Goal: Task Accomplishment & Management: Manage account settings

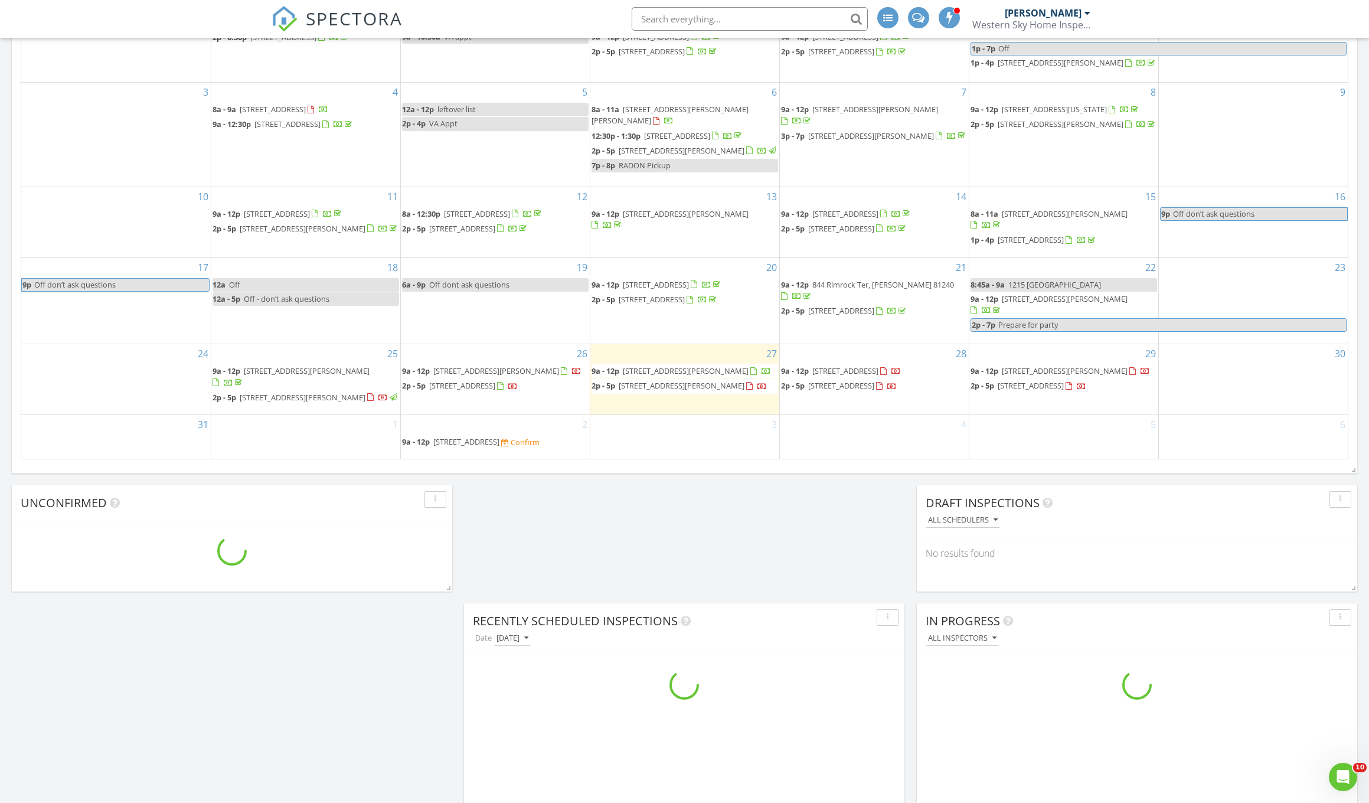
scroll to position [685, 0]
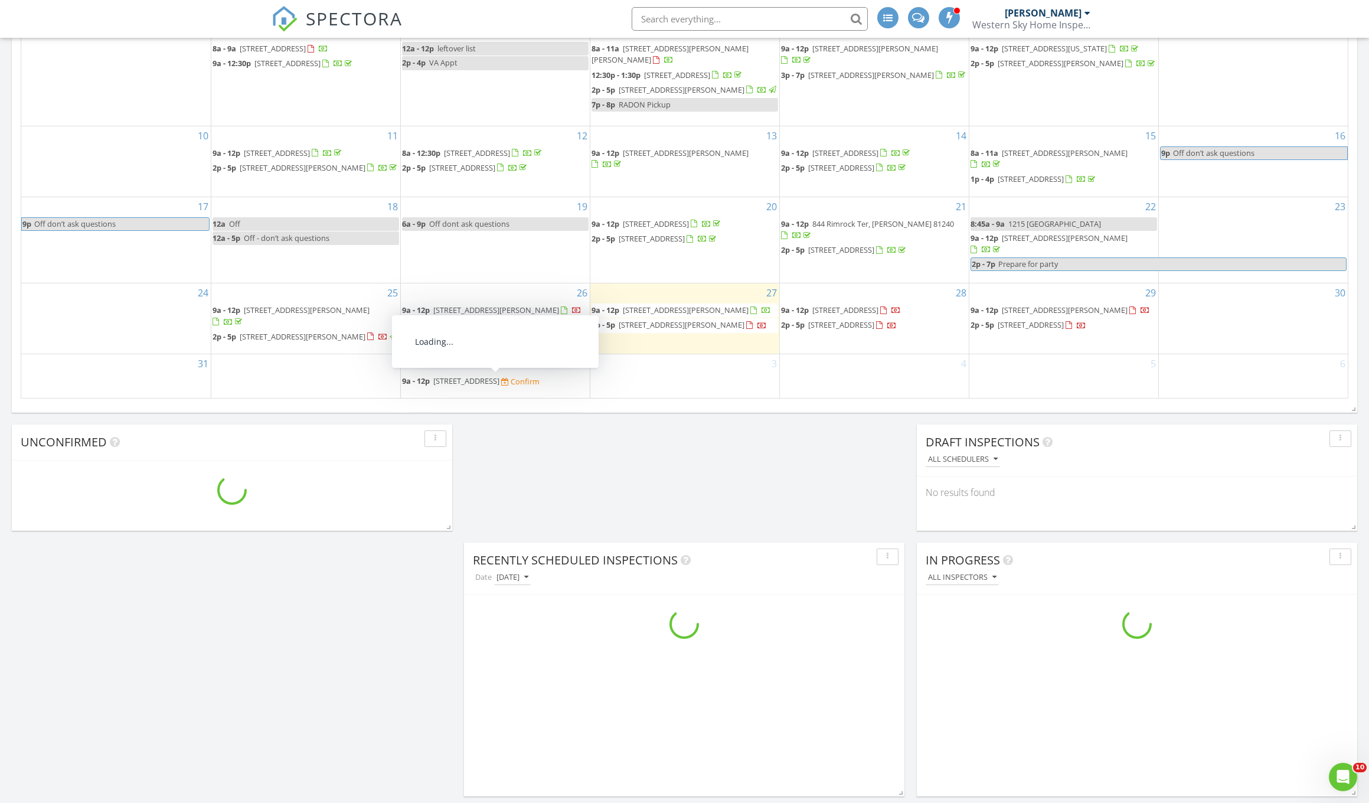
click at [486, 386] on span "809 S 8th St, Cañon City 81212" at bounding box center [466, 380] width 66 height 11
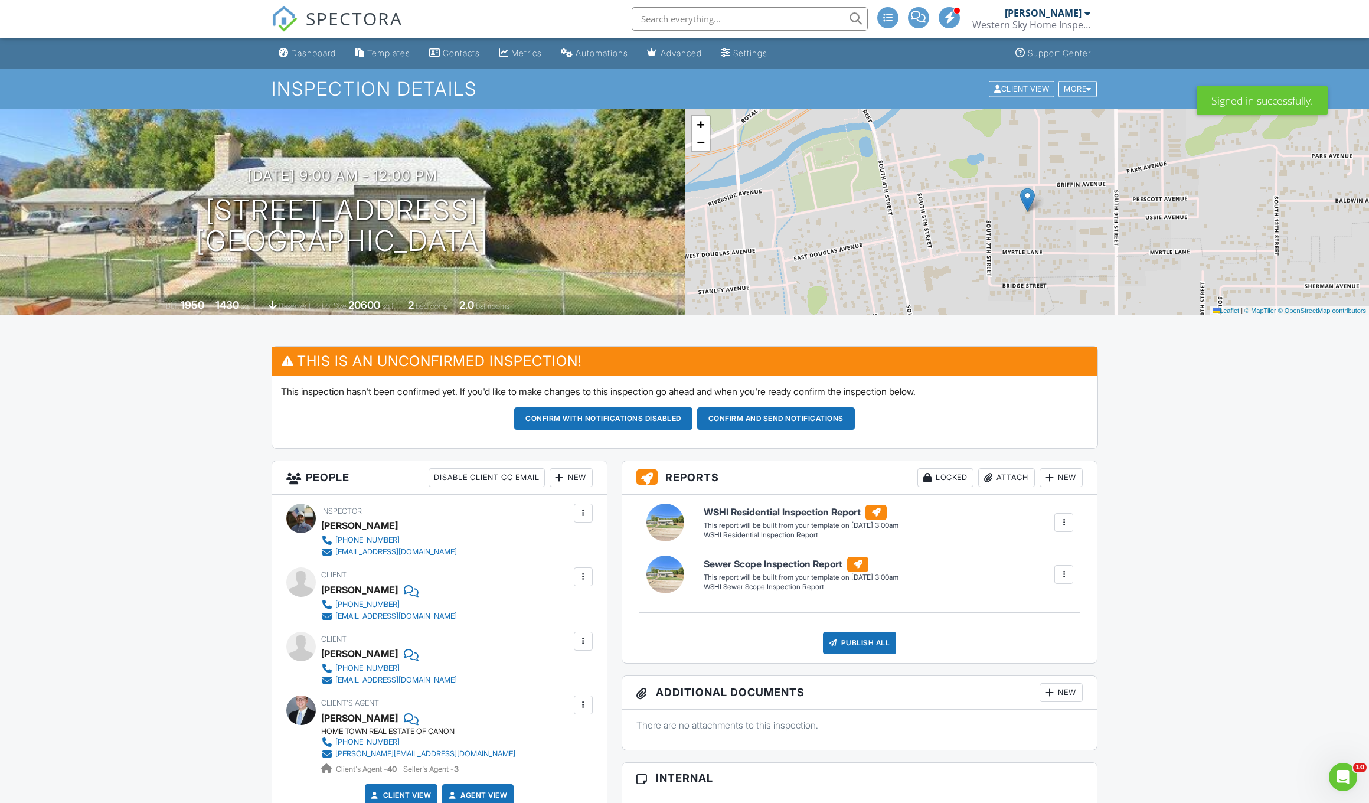
click at [316, 57] on div "Dashboard" at bounding box center [313, 53] width 45 height 10
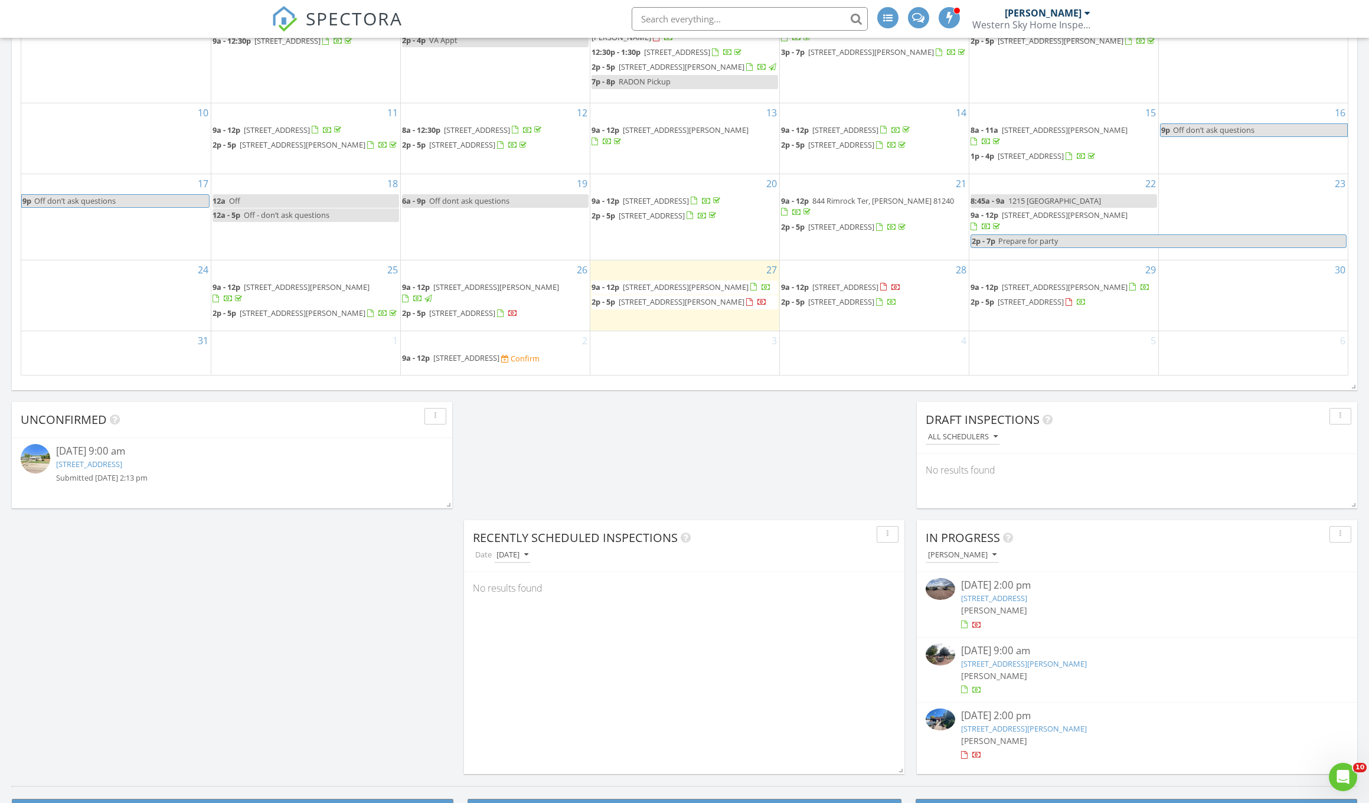
scroll to position [775, 0]
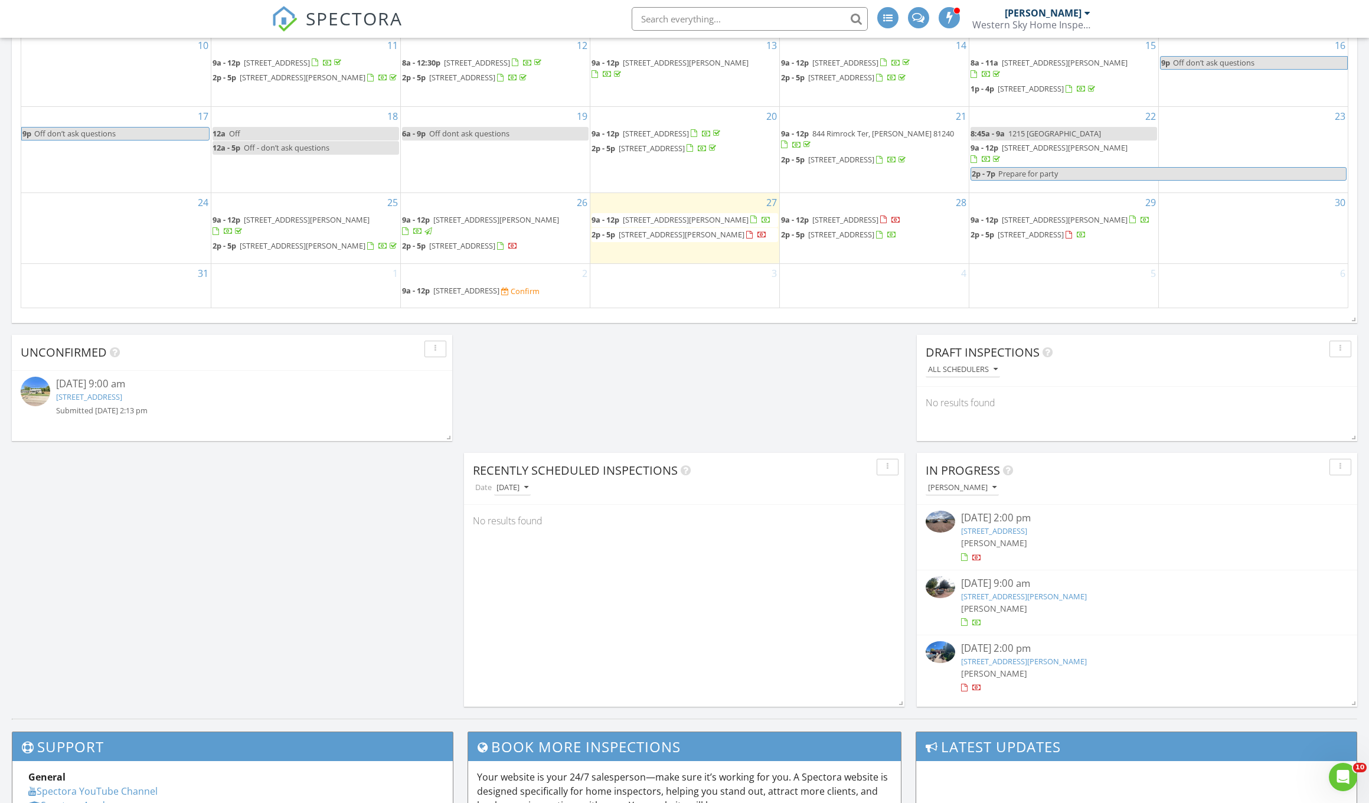
click at [464, 287] on span "809 S 8th St, Cañon City 81212" at bounding box center [466, 290] width 66 height 11
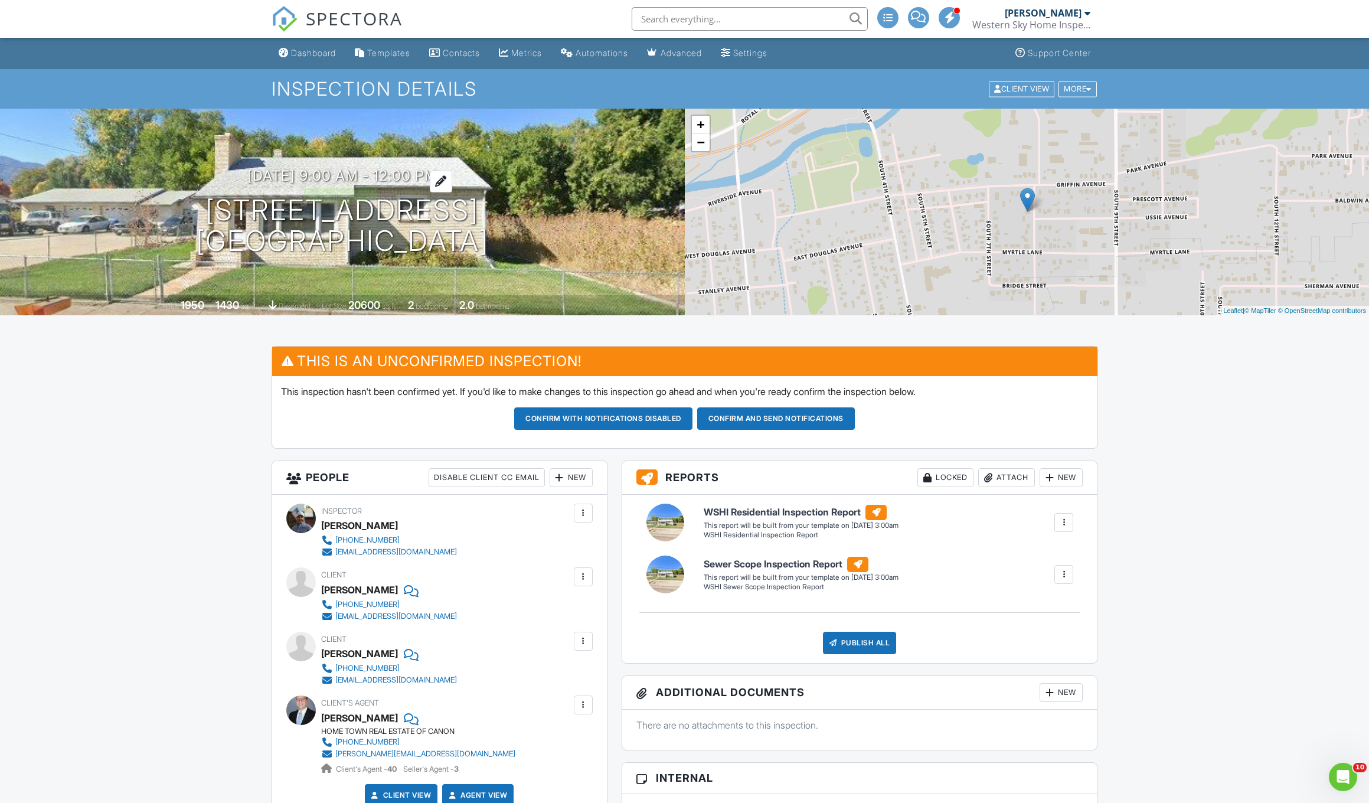
click at [315, 176] on h3 "09/02/2025 9:00 am - 12:00 pm" at bounding box center [342, 176] width 190 height 16
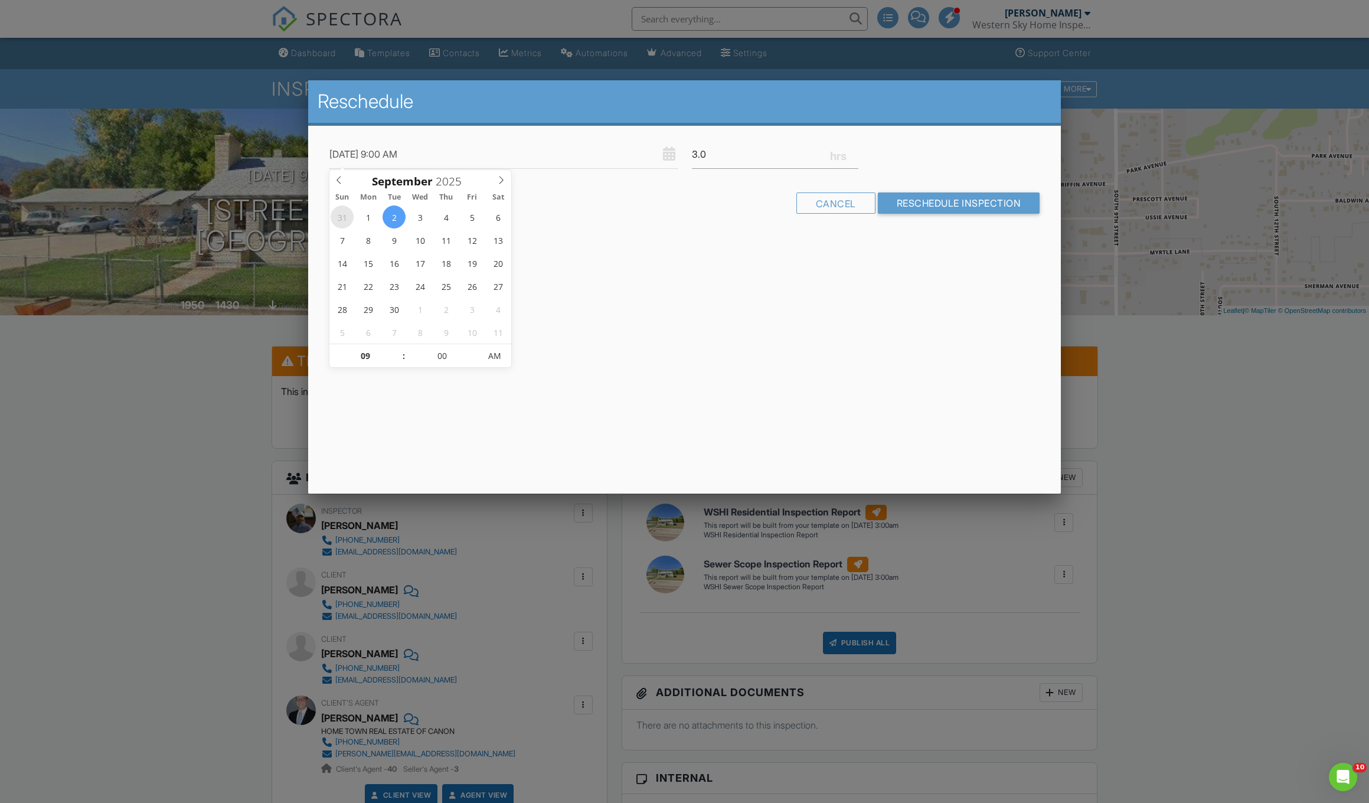
type input "[DATE] 9:00 AM"
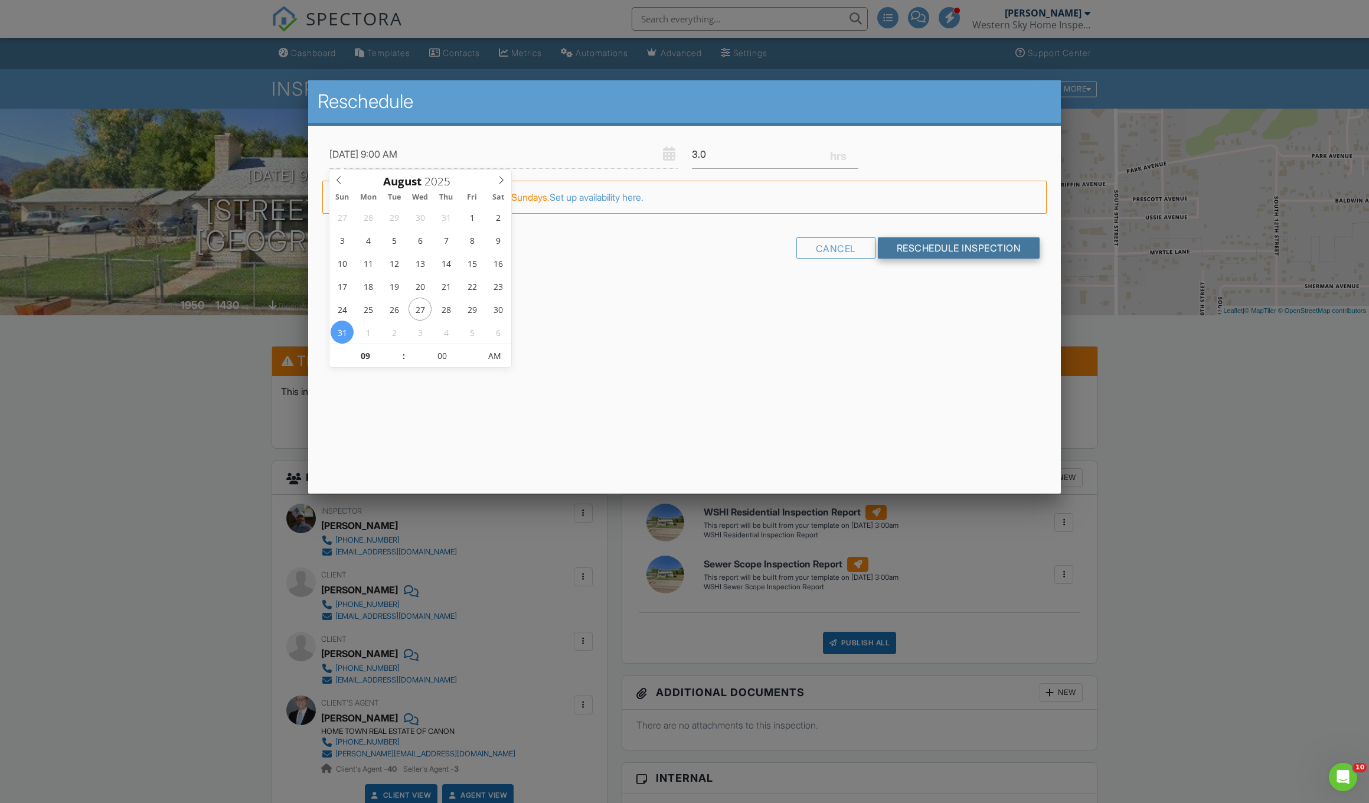
click at [967, 250] on input "Reschedule Inspection" at bounding box center [959, 247] width 162 height 21
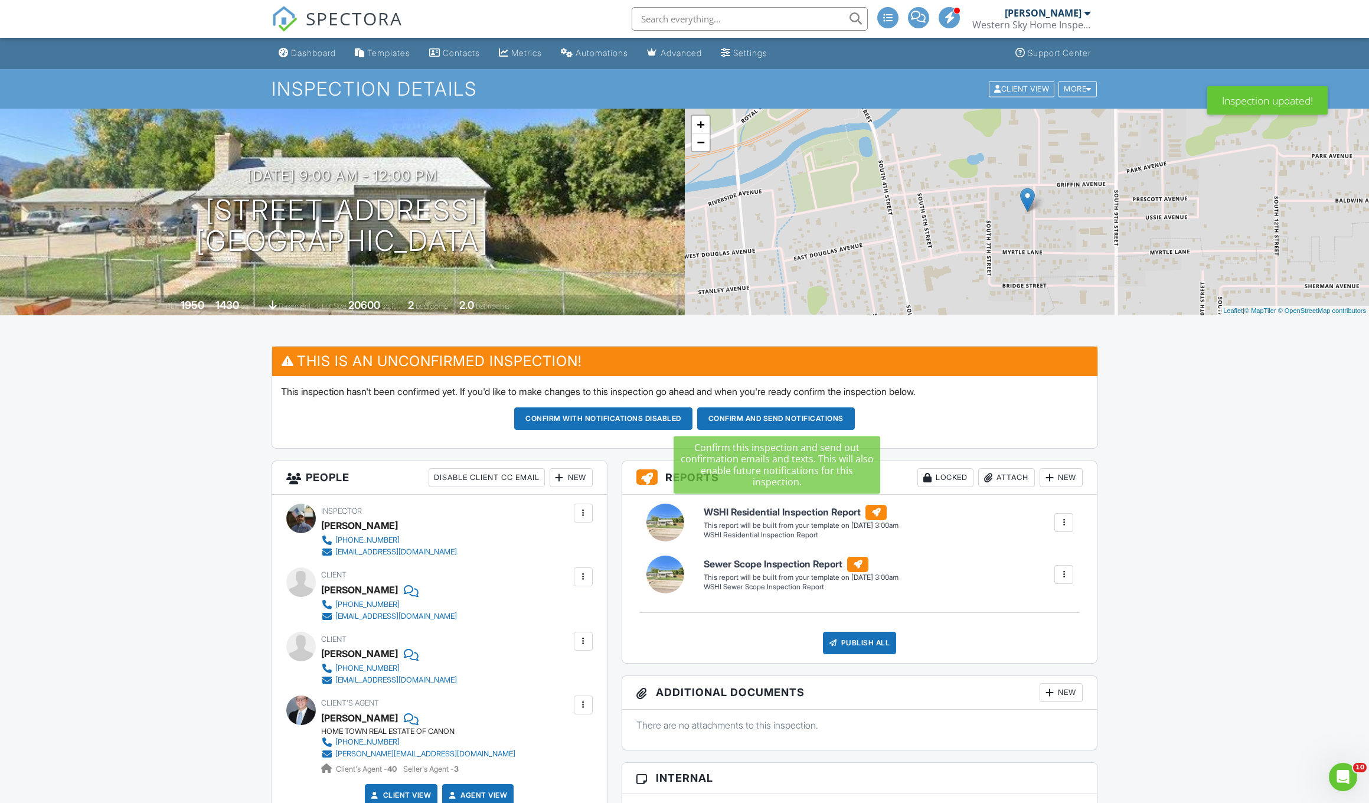
click at [692, 416] on button "Confirm and send notifications" at bounding box center [603, 418] width 178 height 22
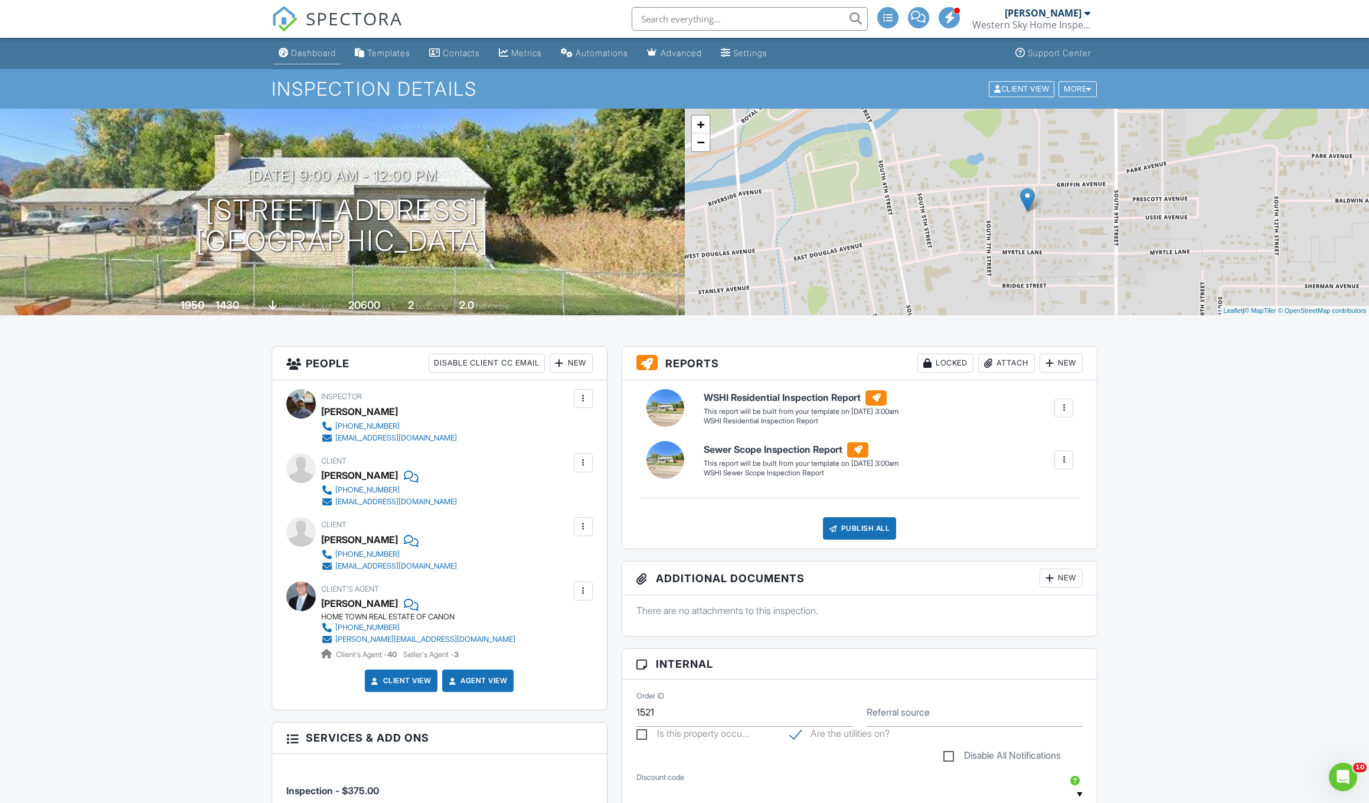
click at [319, 57] on div "Dashboard" at bounding box center [313, 53] width 45 height 10
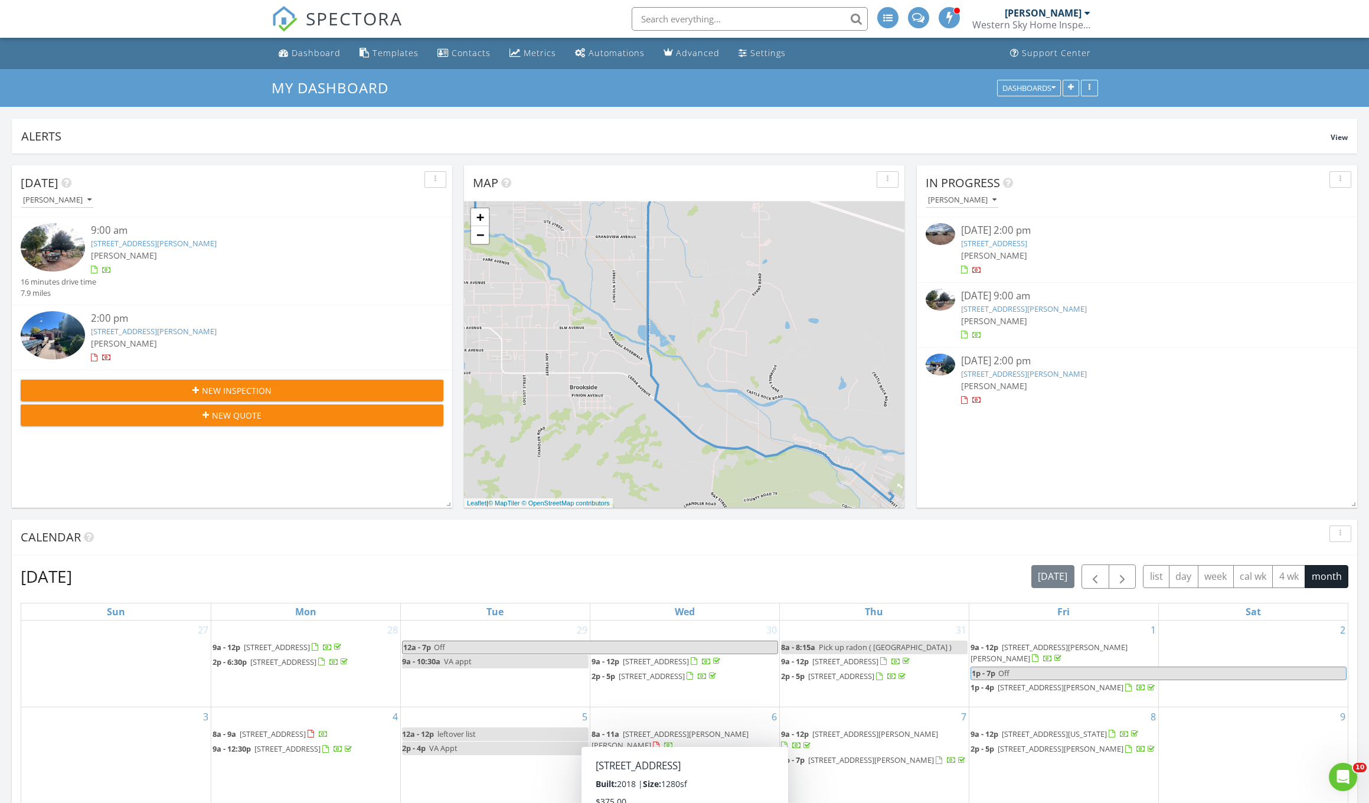
click at [240, 390] on span "New Inspection" at bounding box center [237, 390] width 70 height 12
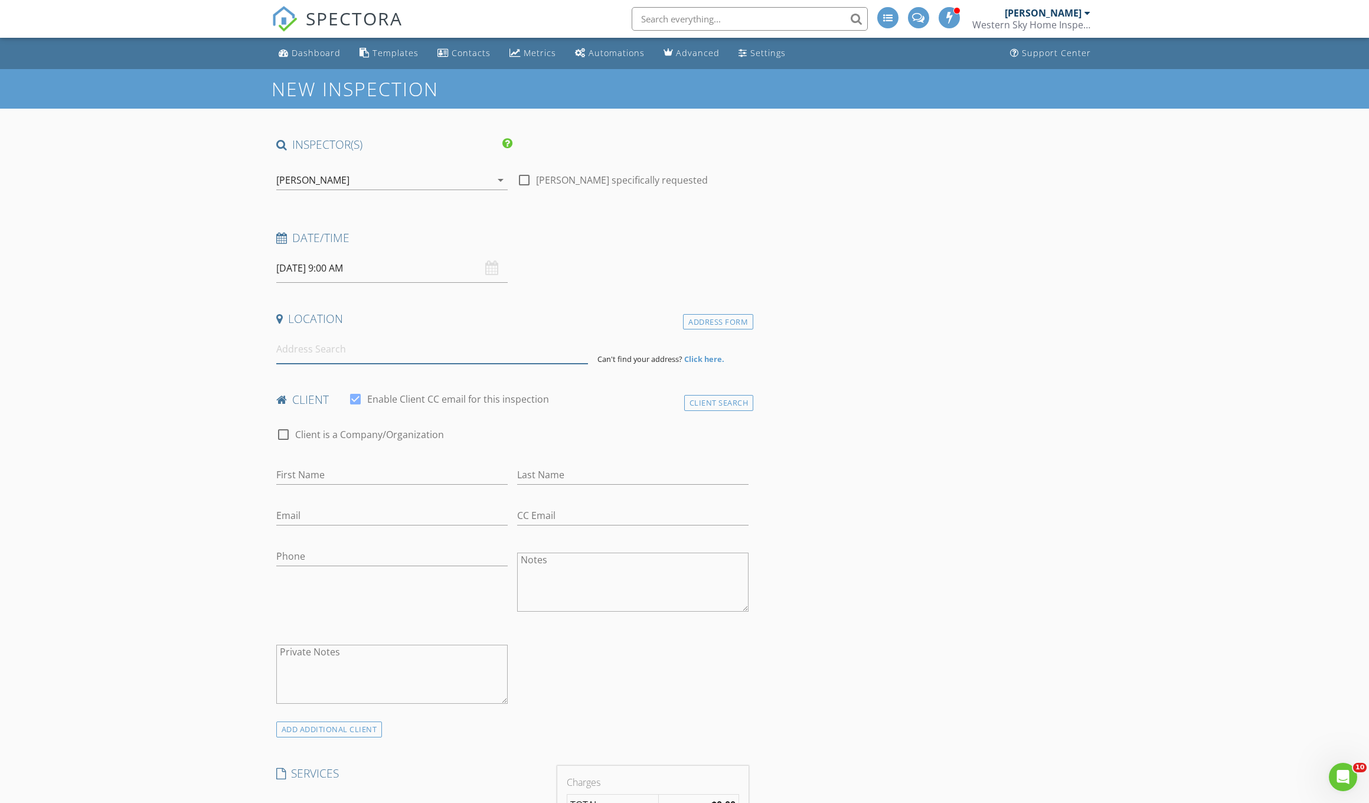
click at [315, 355] on input at bounding box center [432, 349] width 312 height 29
type input "[STREET_ADDRESS][PERSON_NAME]"
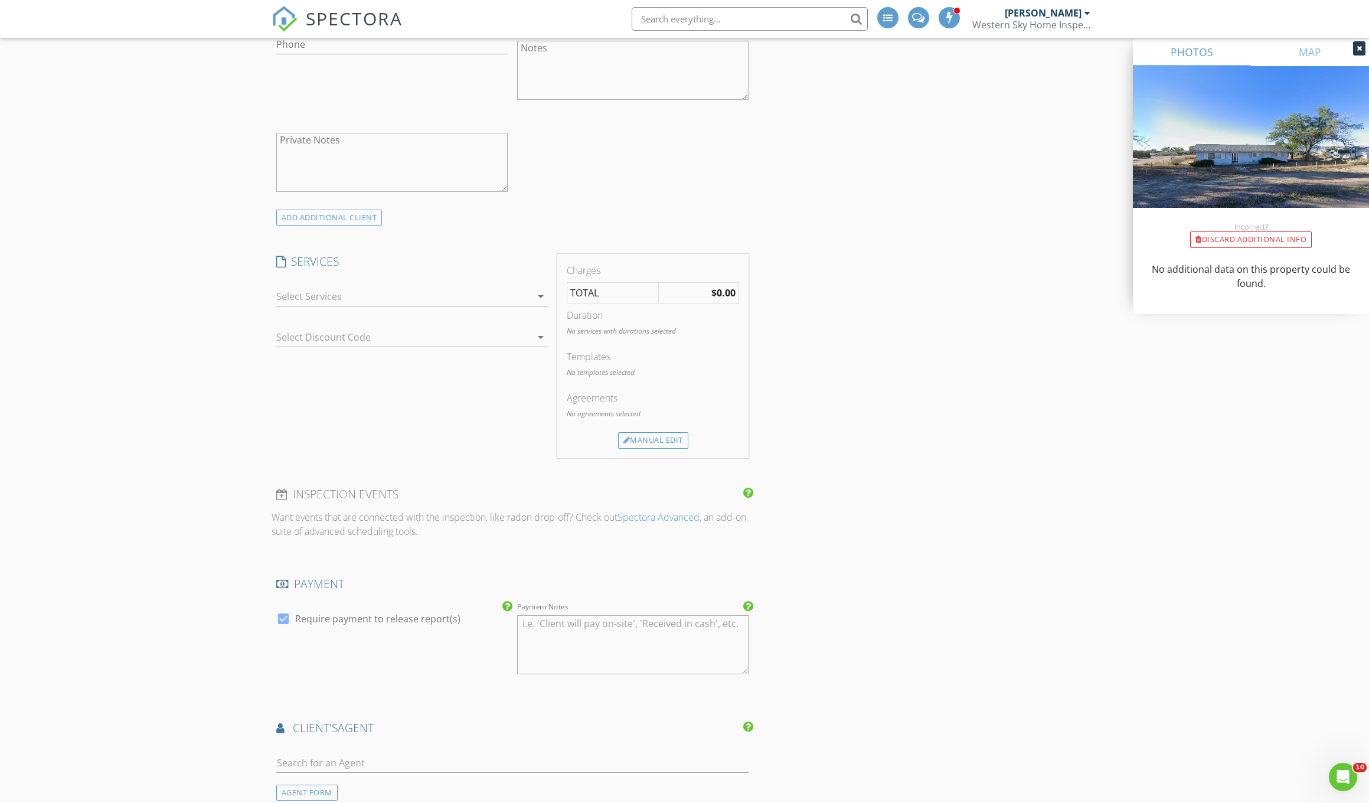
scroll to position [698, 0]
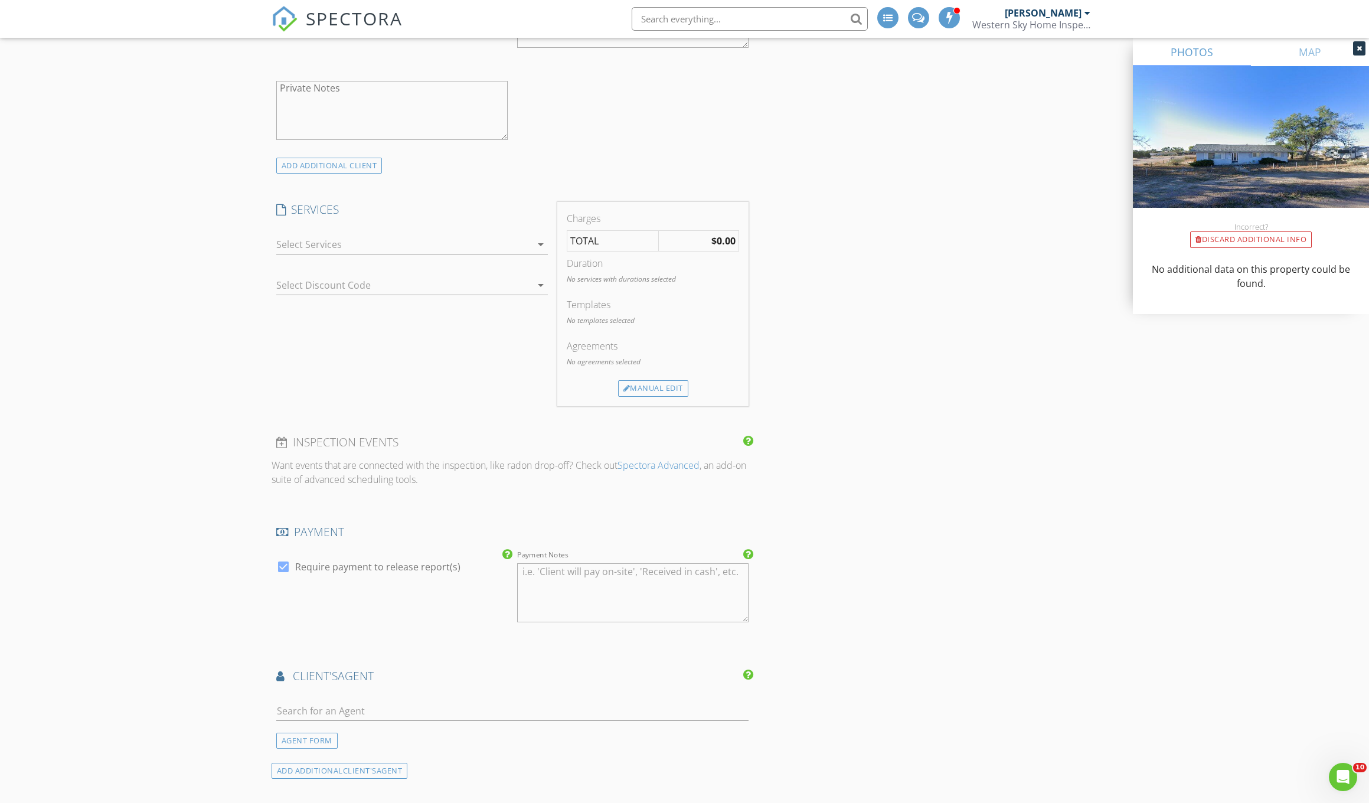
click at [334, 245] on div at bounding box center [403, 244] width 255 height 19
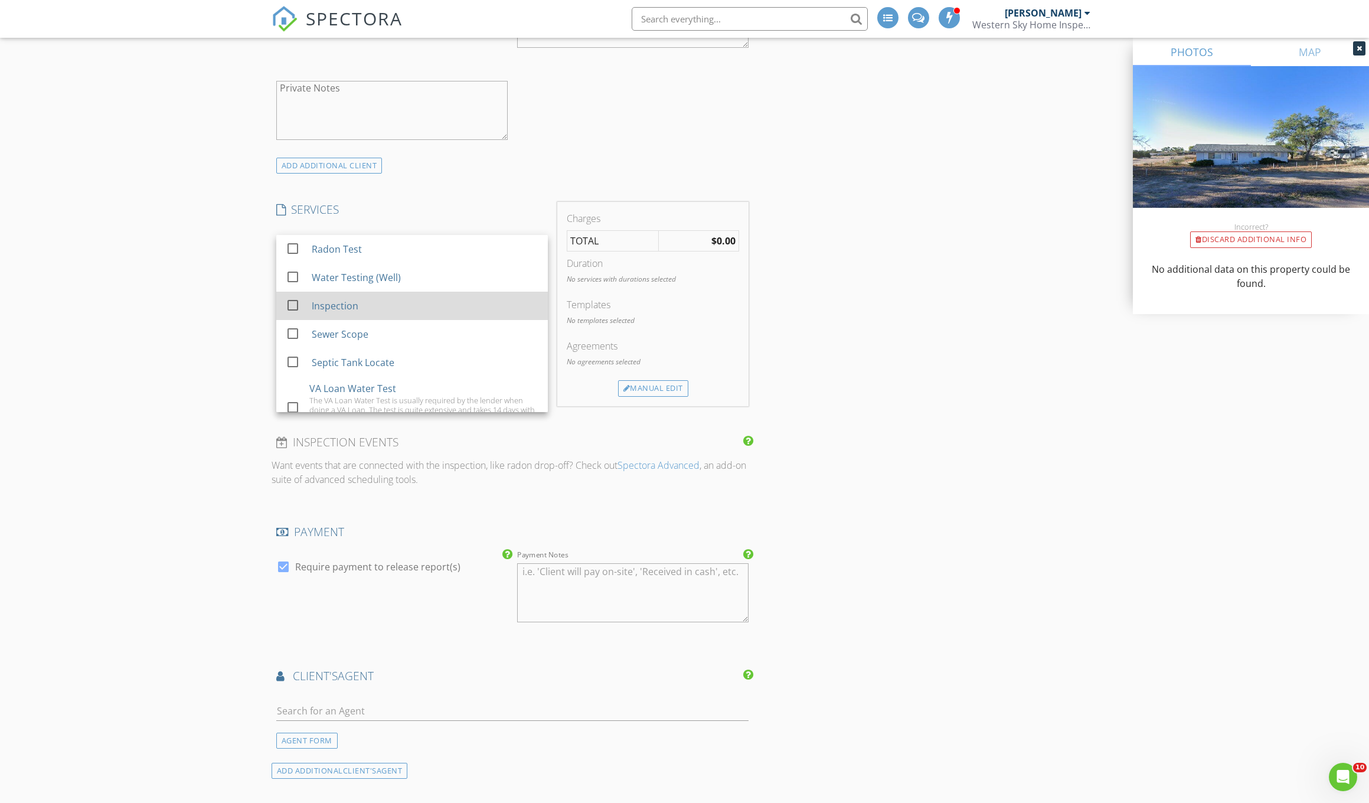
click at [297, 305] on div at bounding box center [293, 305] width 20 height 20
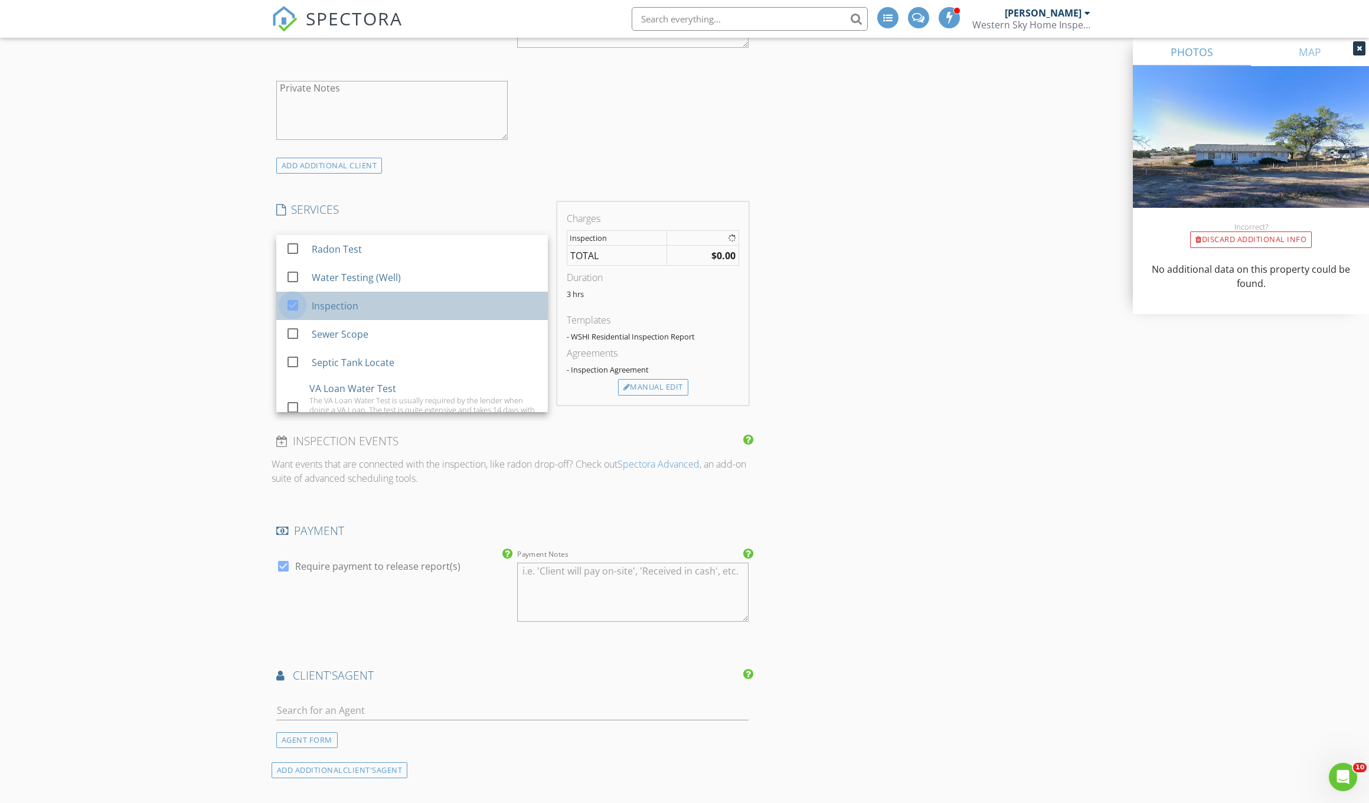
checkbox input "true"
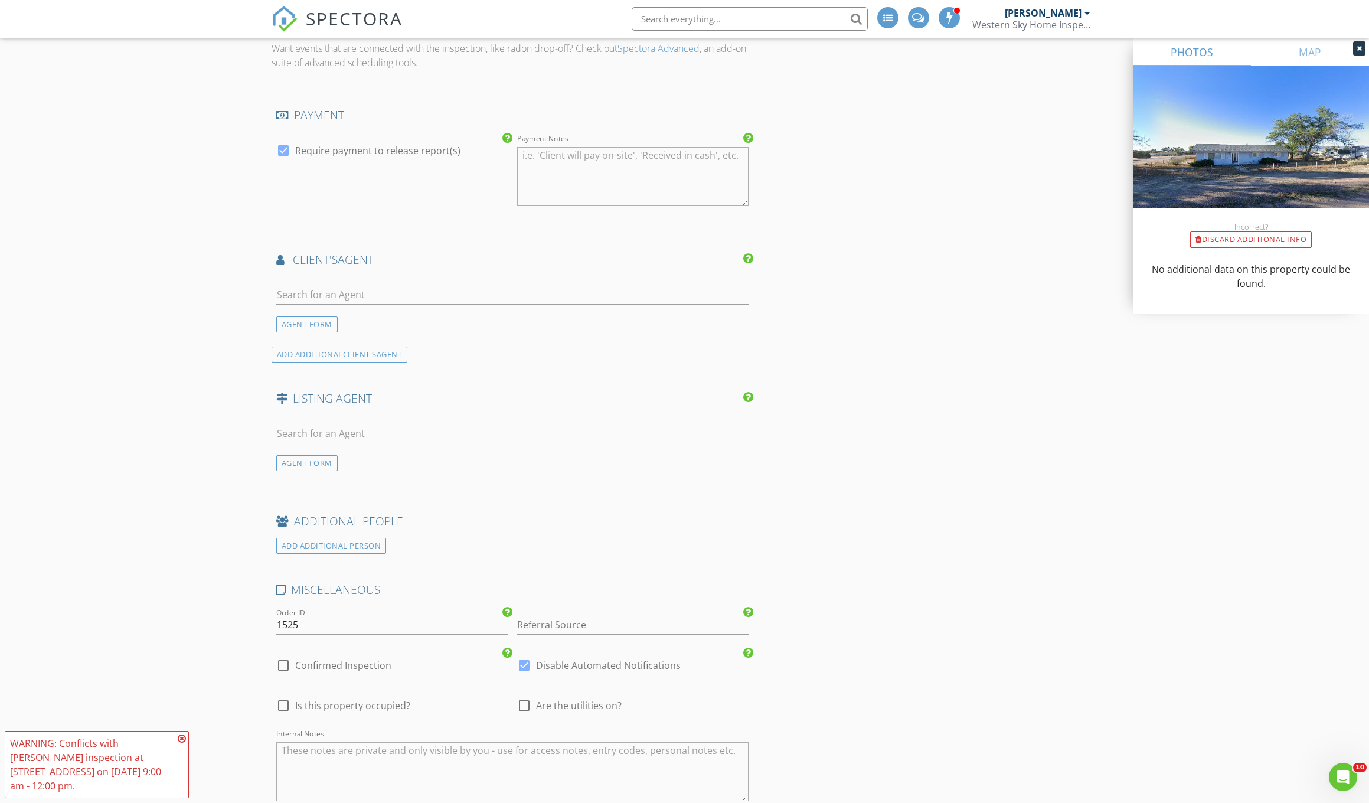
scroll to position [1128, 0]
click at [305, 290] on input "text" at bounding box center [512, 289] width 473 height 19
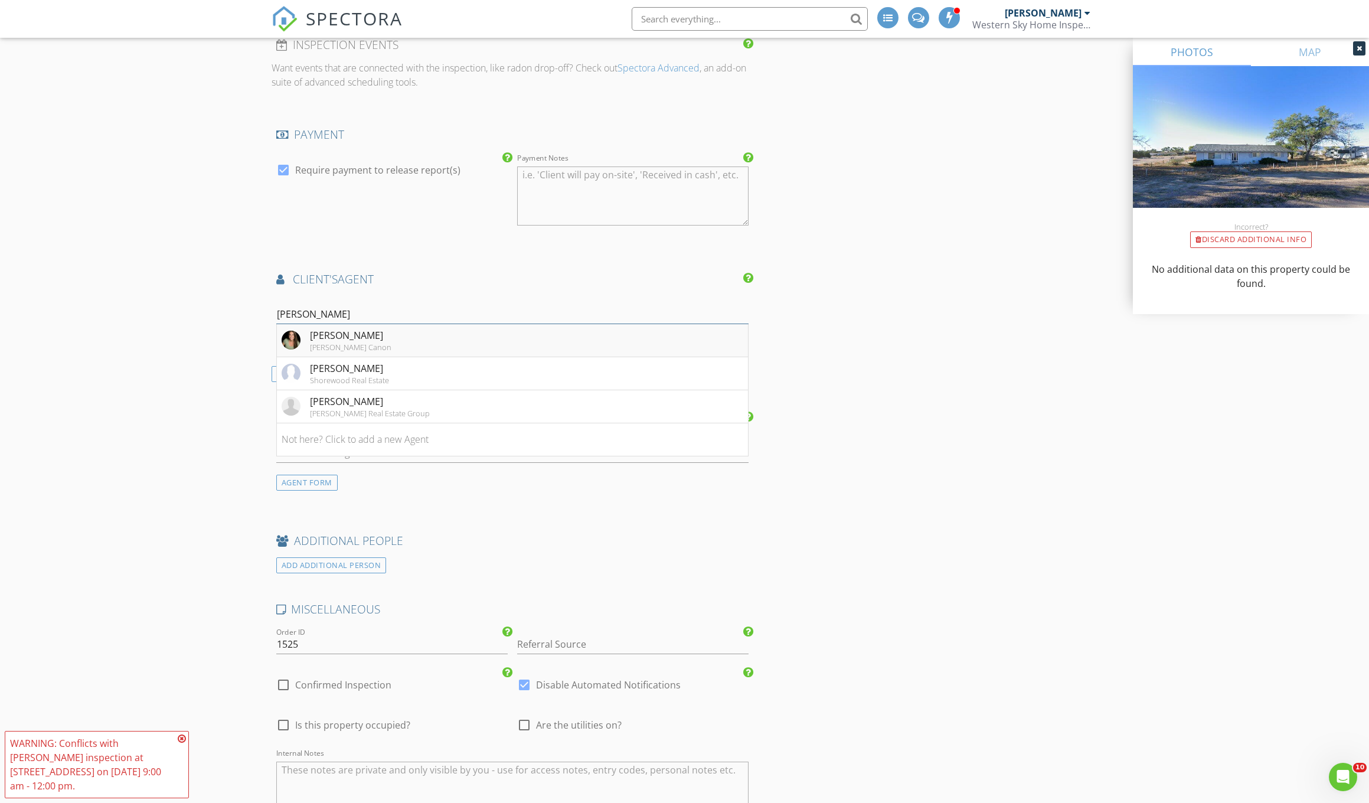
type input "Jessica"
click at [347, 336] on div "[PERSON_NAME]" at bounding box center [350, 335] width 81 height 14
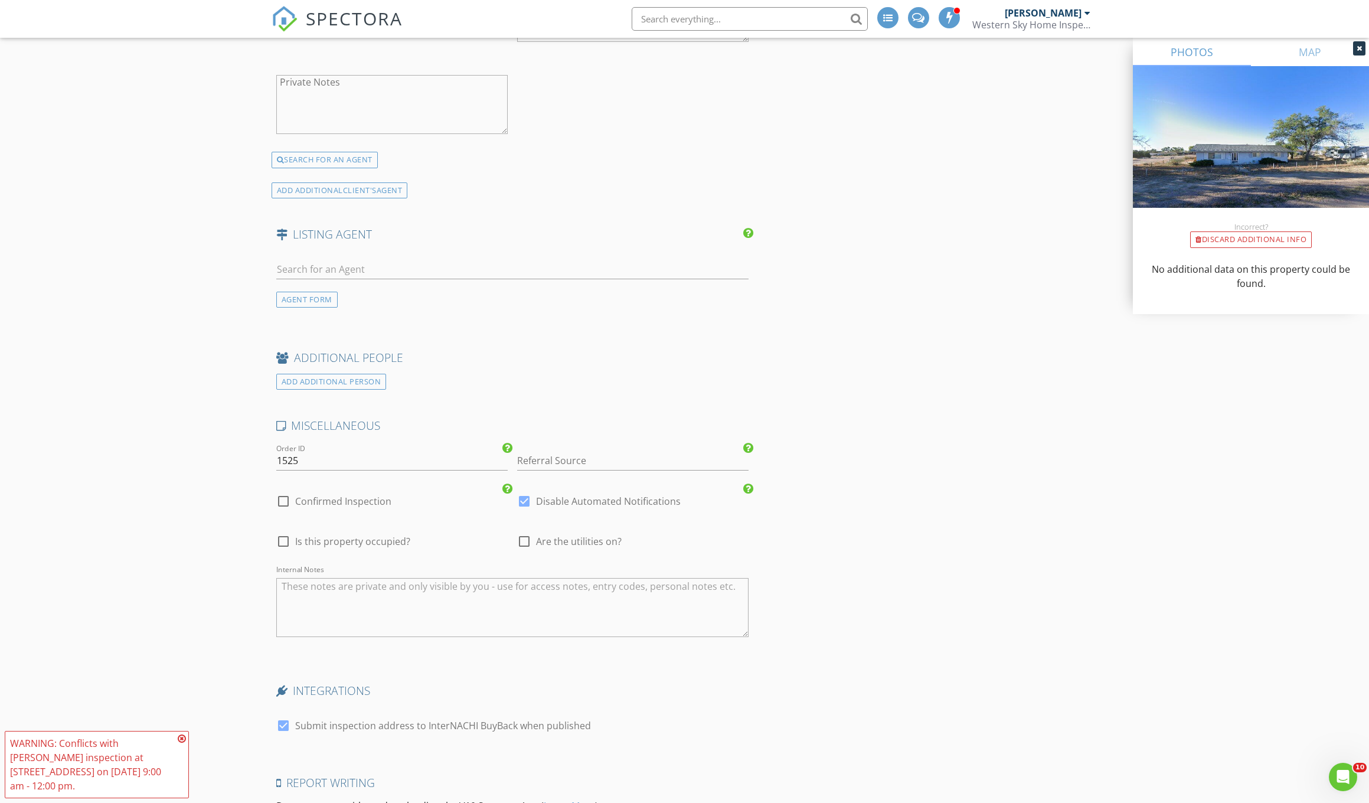
scroll to position [1558, 0]
click at [306, 263] on input "text" at bounding box center [512, 266] width 473 height 19
type input "Chel"
click at [341, 301] on div "[PERSON_NAME]" at bounding box center [333, 296] width 102 height 19
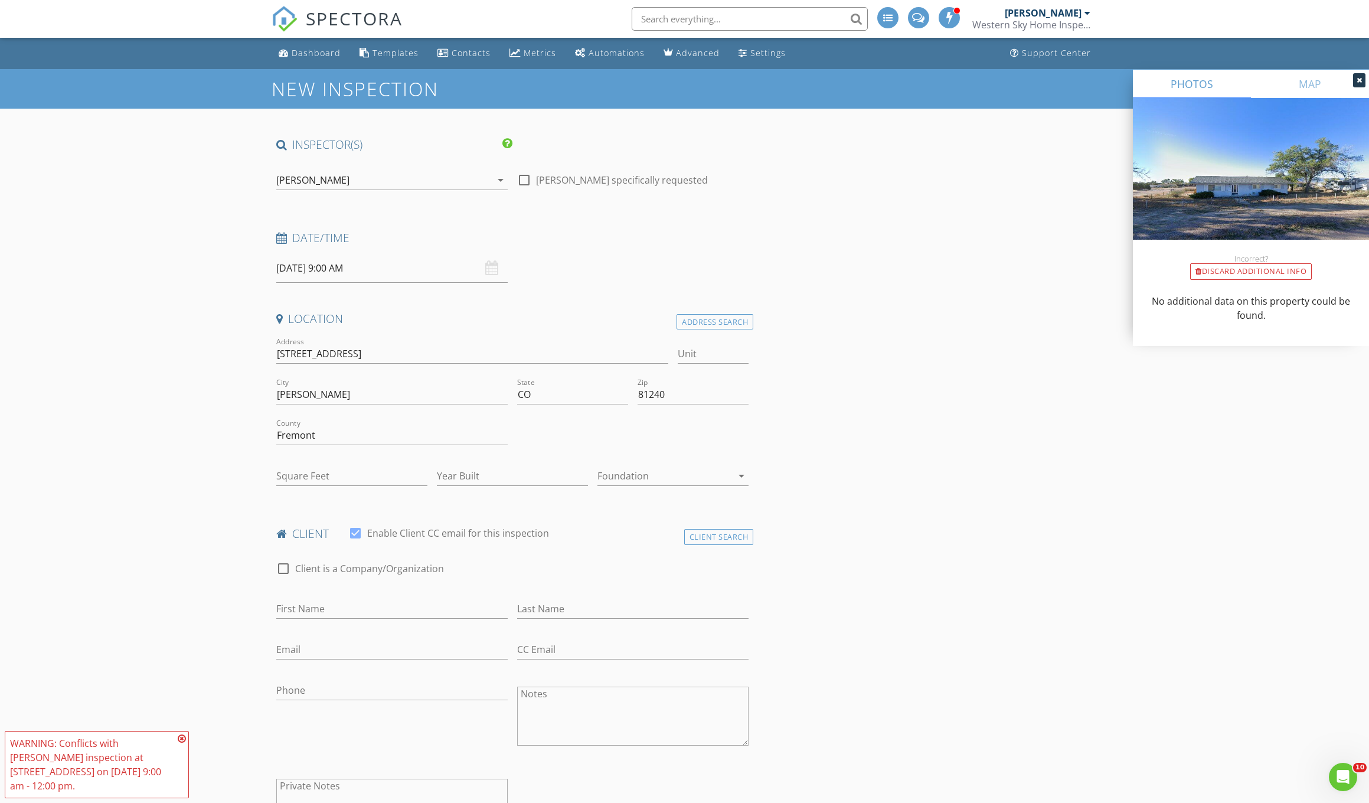
scroll to position [0, 0]
click at [312, 269] on input "08/28/2025 9:00 AM" at bounding box center [391, 268] width 231 height 29
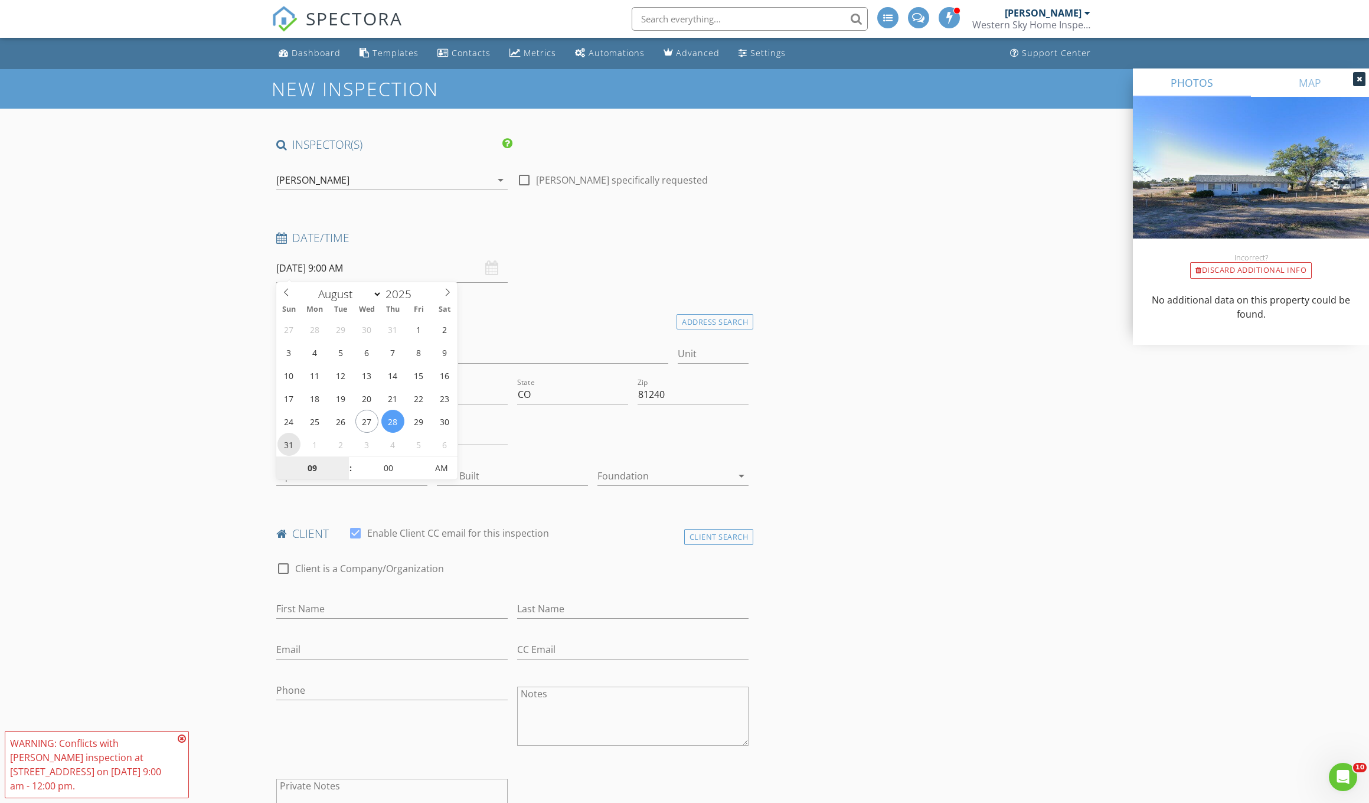
type input "08/31/2025 9:00 AM"
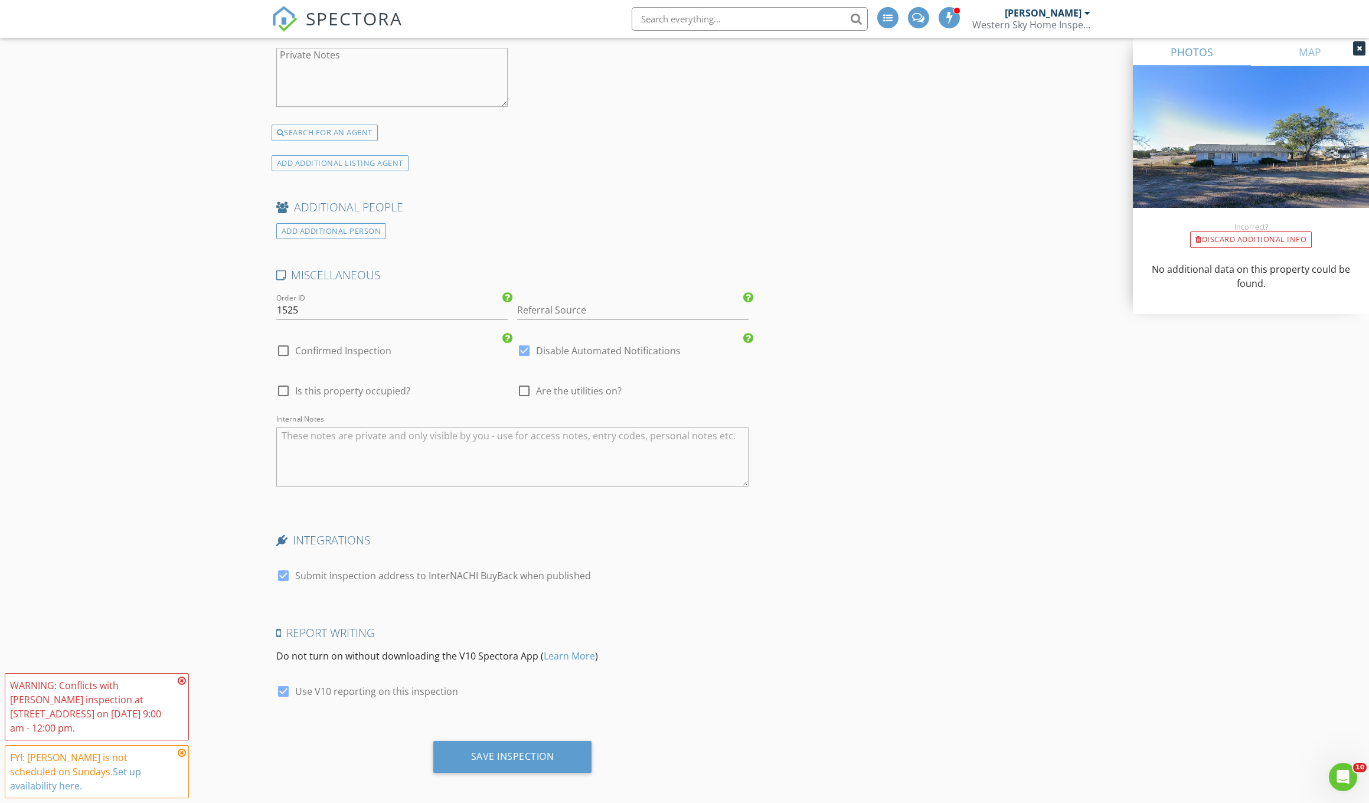
scroll to position [1990, 0]
click at [181, 757] on icon at bounding box center [182, 752] width 8 height 9
click at [181, 743] on icon at bounding box center [182, 738] width 8 height 9
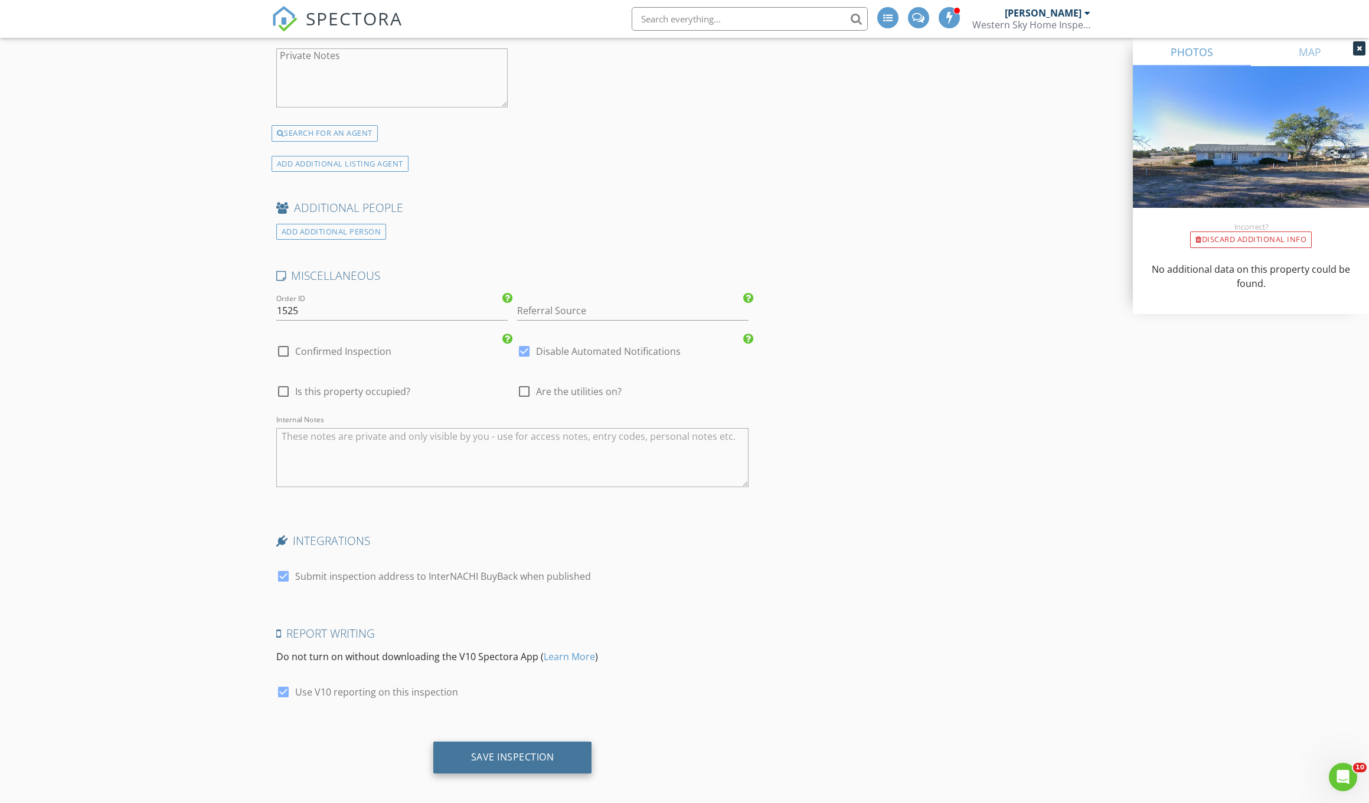
click at [526, 753] on div "Save Inspection" at bounding box center [512, 757] width 83 height 12
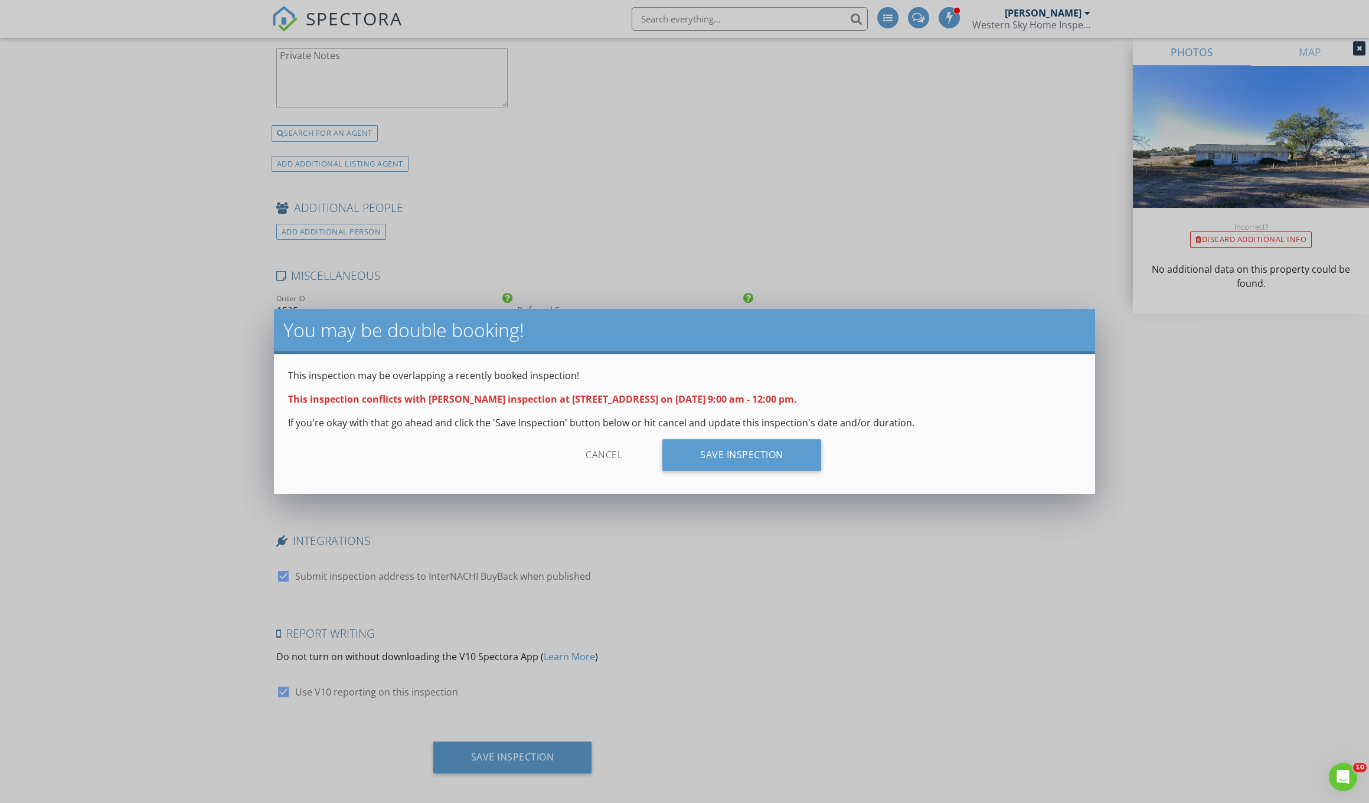
click at [603, 453] on div "Cancel" at bounding box center [604, 455] width 112 height 32
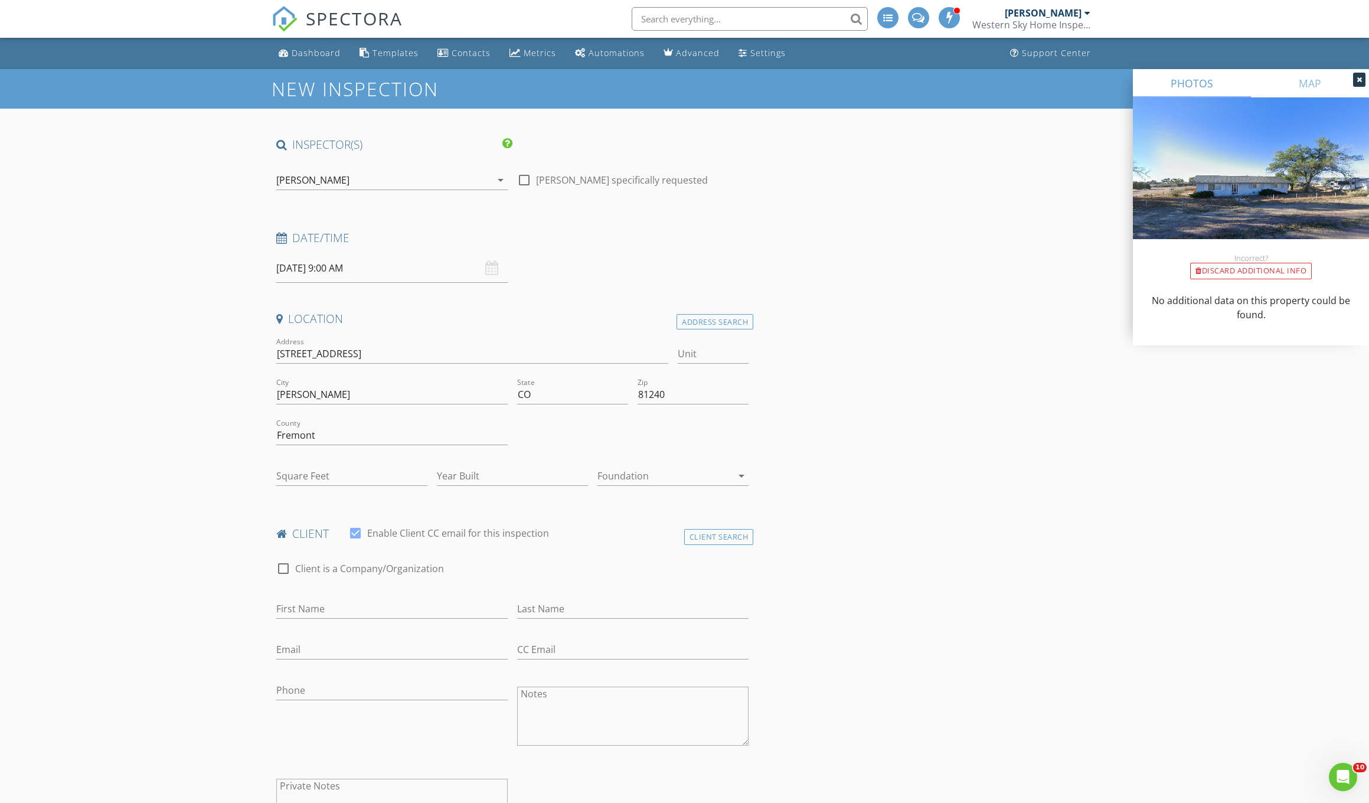
scroll to position [0, 0]
click at [346, 264] on input "08/31/2025 9:00 AM" at bounding box center [391, 268] width 231 height 29
type input "10"
type input "08/31/2025 10:00 AM"
click at [345, 461] on span at bounding box center [345, 462] width 8 height 12
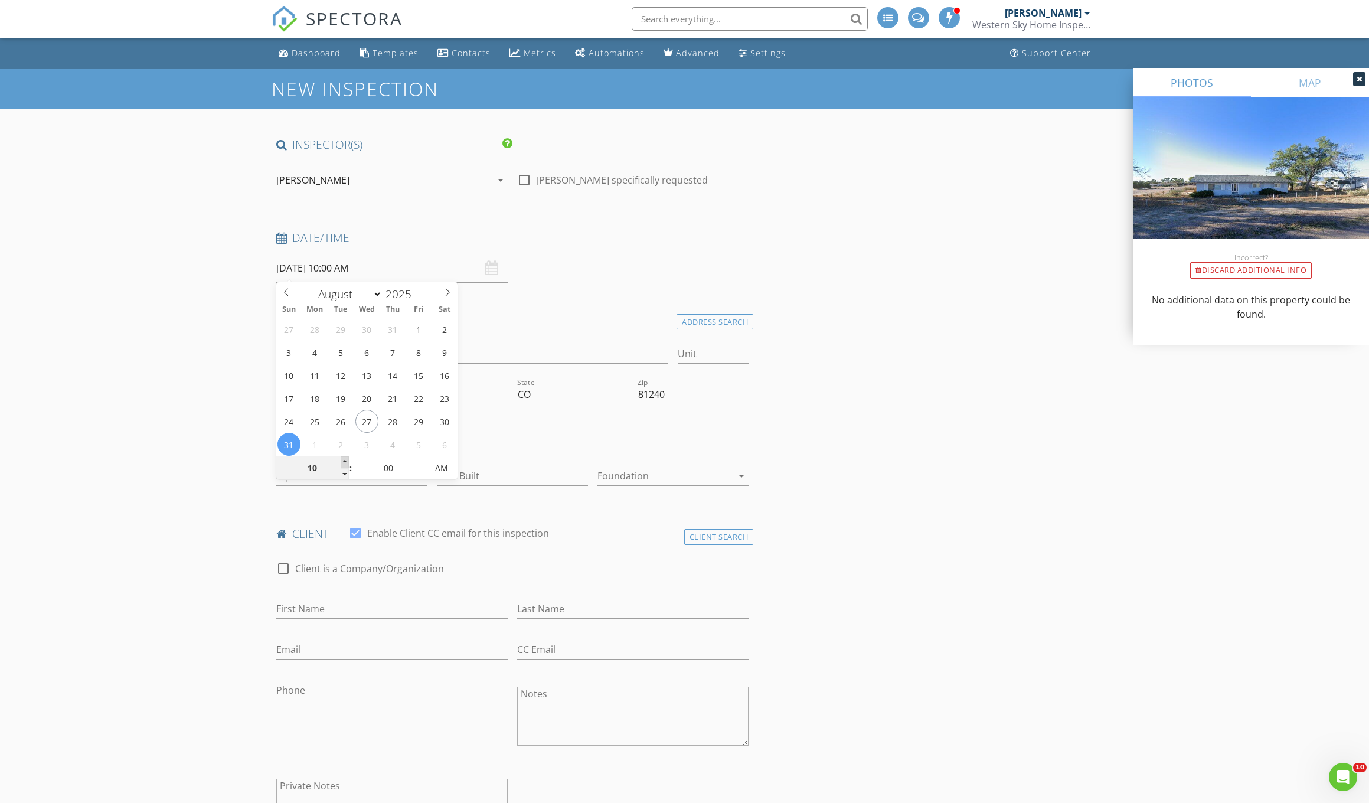
type input "11"
type input "08/31/2025 11:00 AM"
click at [345, 461] on span at bounding box center [345, 462] width 8 height 12
type input "12"
type input "08/31/2025 12:00 PM"
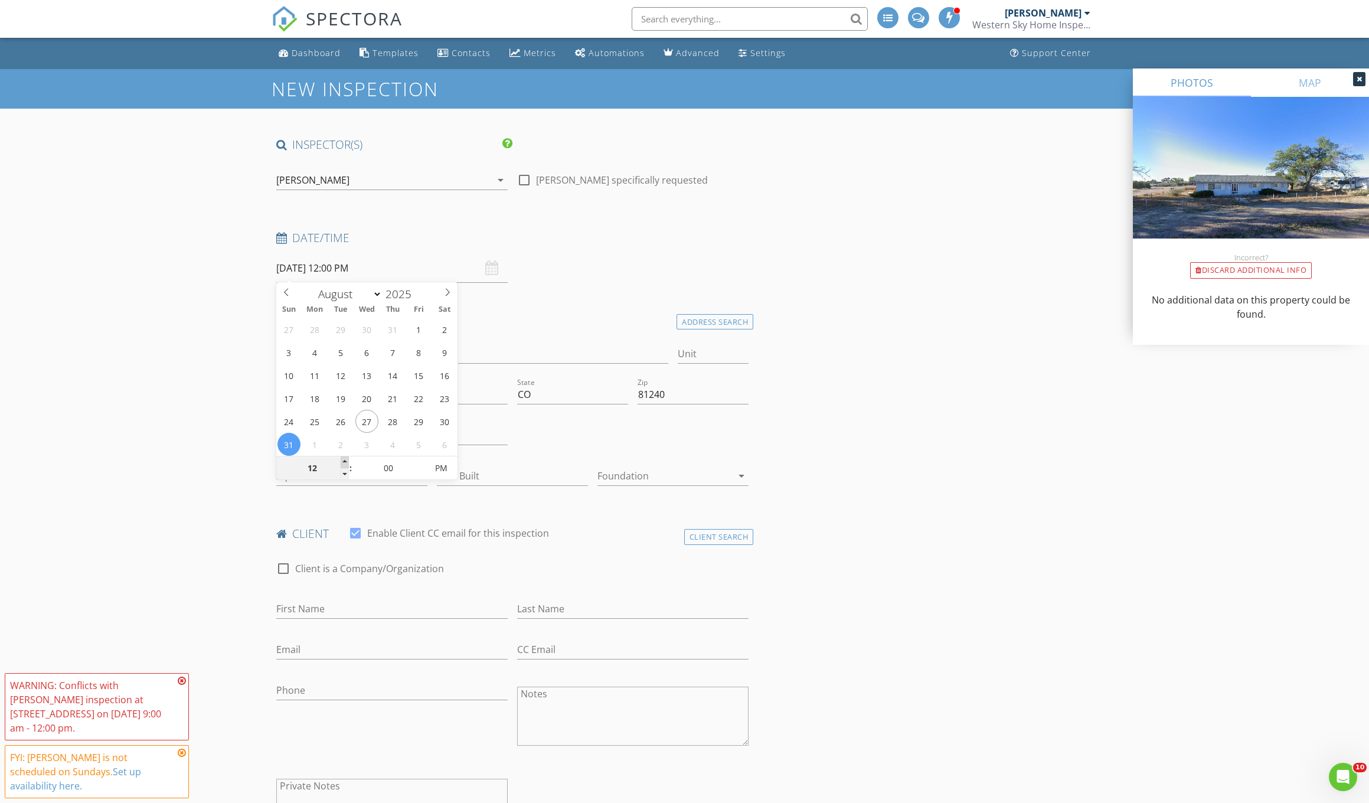
click at [345, 461] on span at bounding box center [345, 462] width 8 height 12
type input "01"
type input "08/31/2025 1:00 PM"
click at [345, 461] on span at bounding box center [345, 462] width 8 height 12
type input "02"
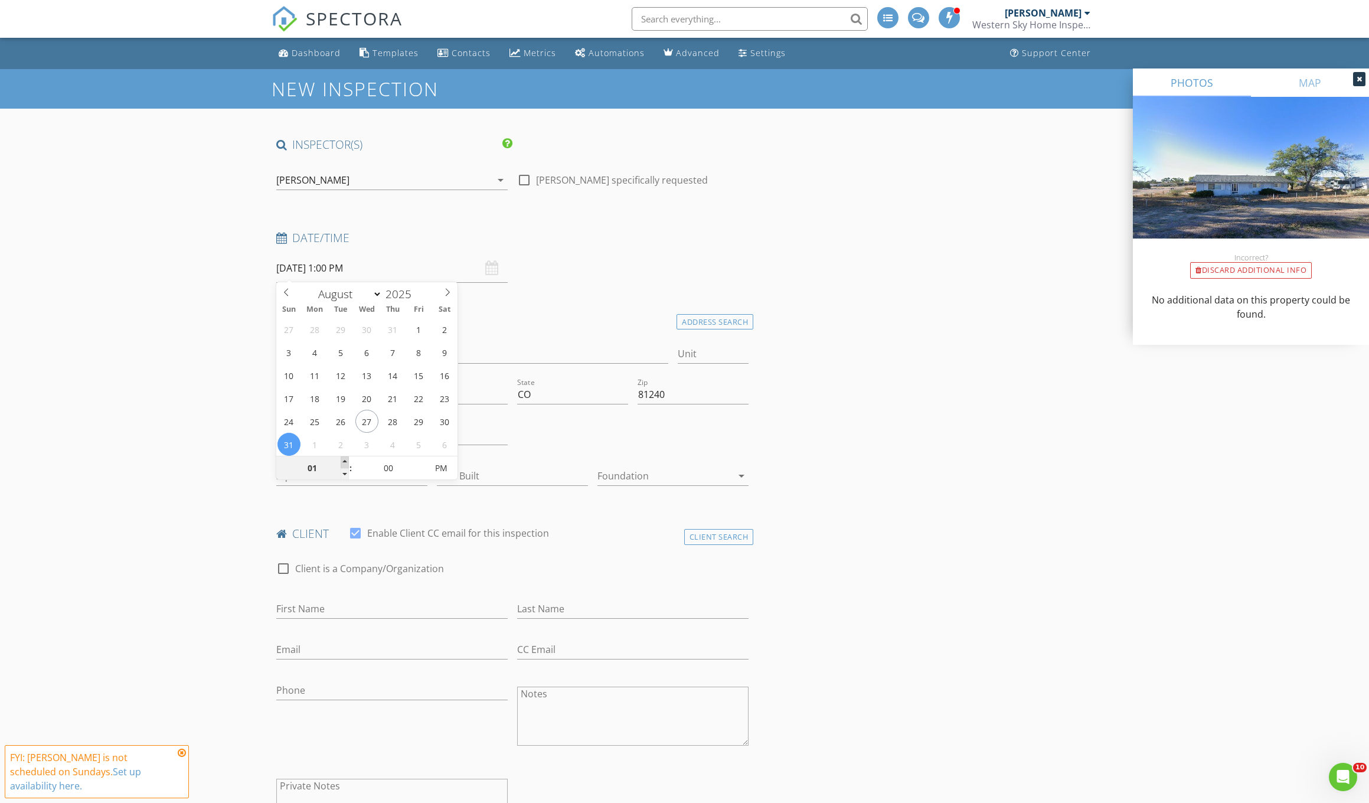
type input "08/31/2025 2:00 PM"
click at [345, 461] on span at bounding box center [345, 462] width 8 height 12
click at [569, 492] on div at bounding box center [512, 493] width 151 height 7
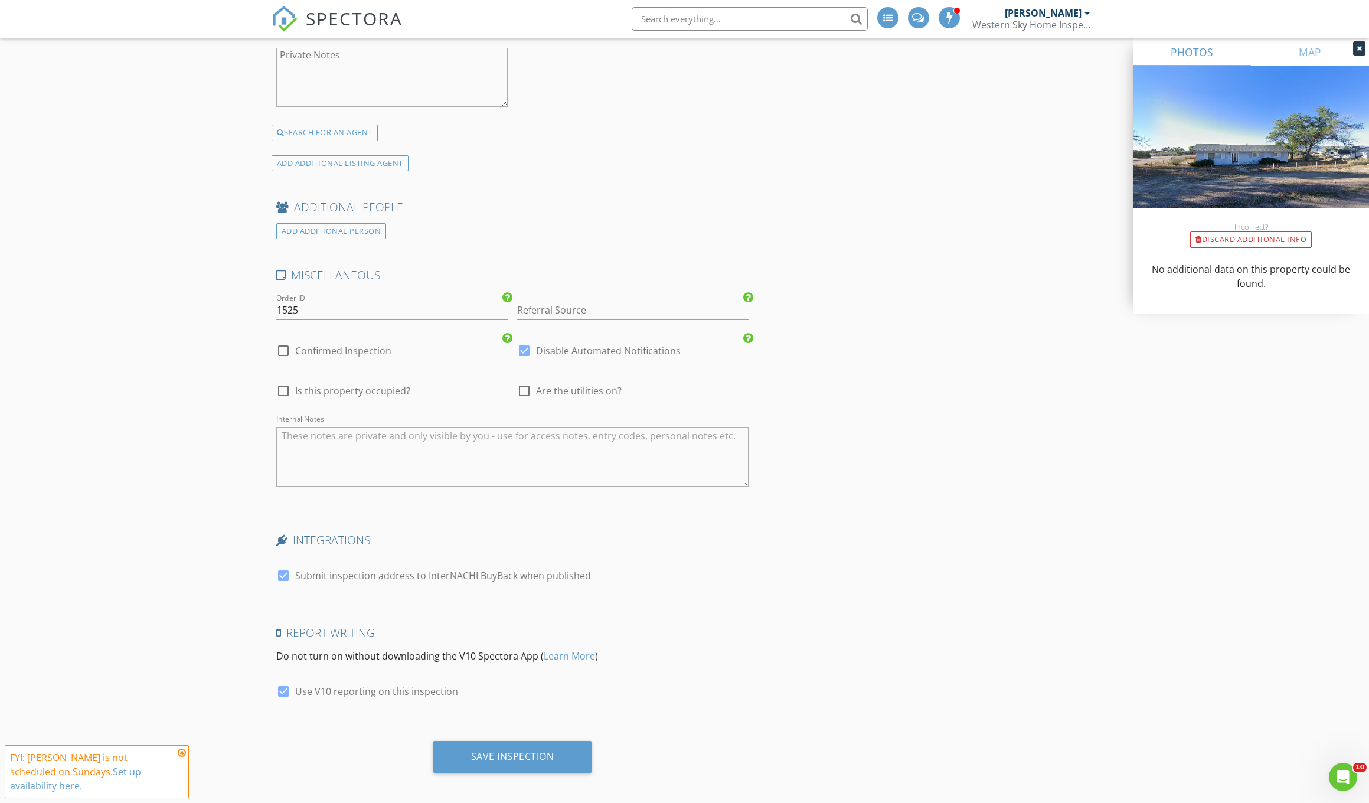
scroll to position [1990, 0]
click at [529, 751] on div "Save Inspection" at bounding box center [512, 757] width 83 height 12
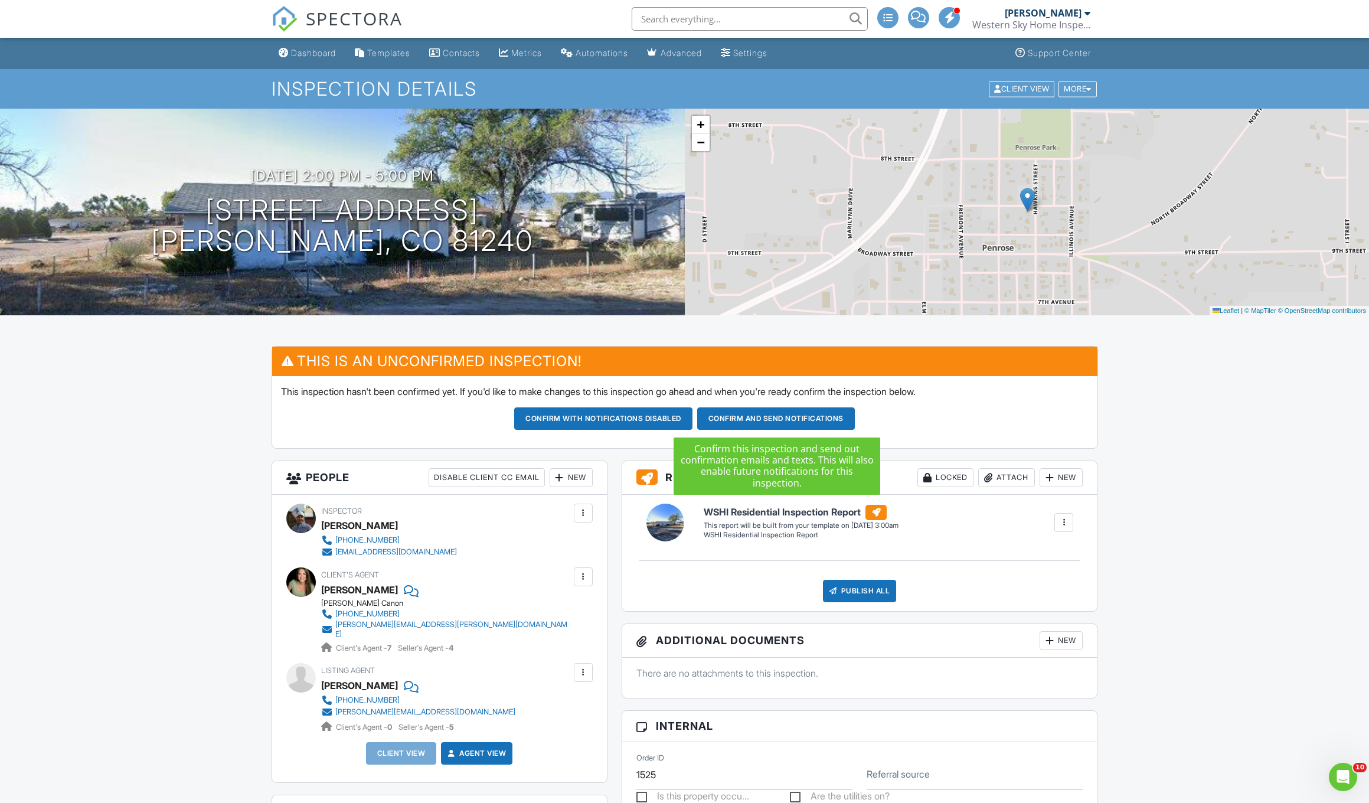
click at [692, 417] on button "Confirm and send notifications" at bounding box center [603, 418] width 178 height 22
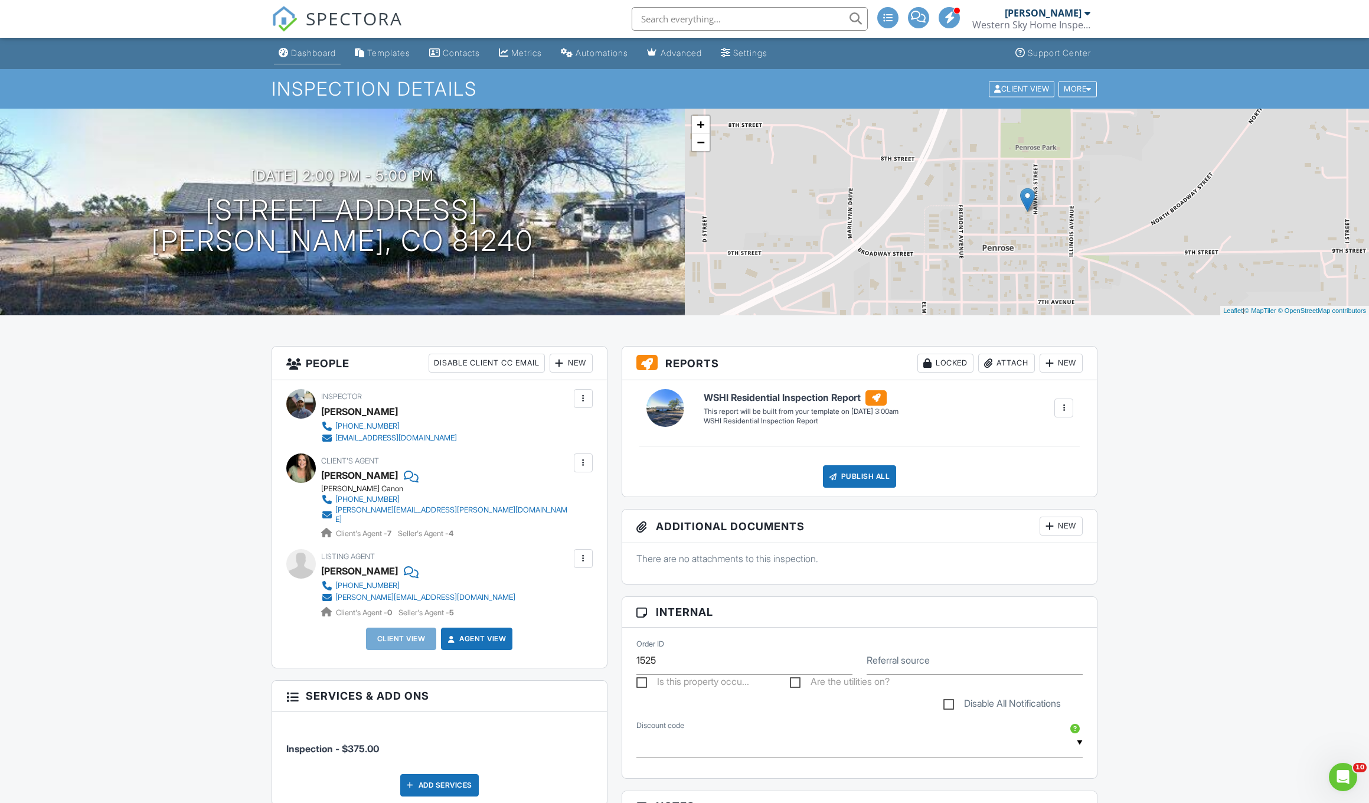
click at [302, 53] on div "Dashboard" at bounding box center [313, 53] width 45 height 10
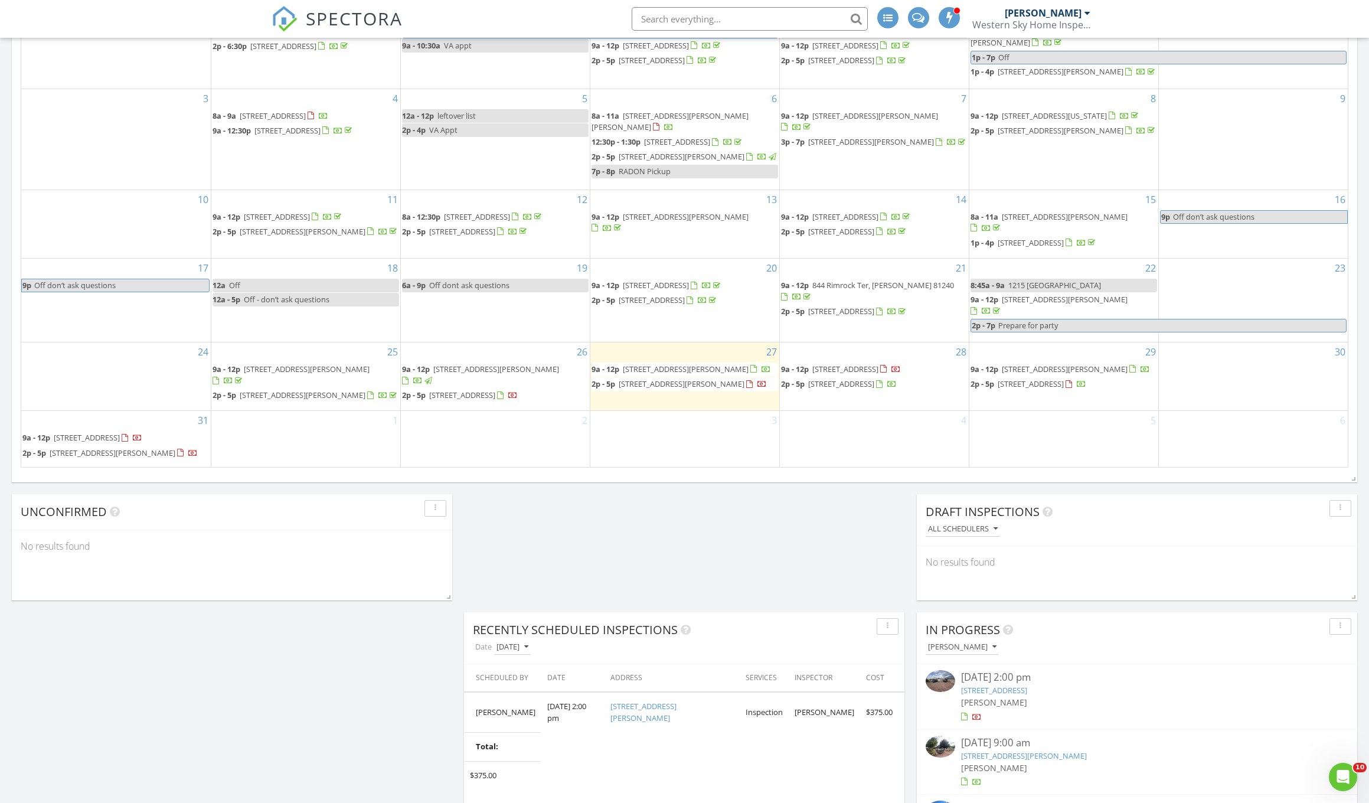
scroll to position [701, 0]
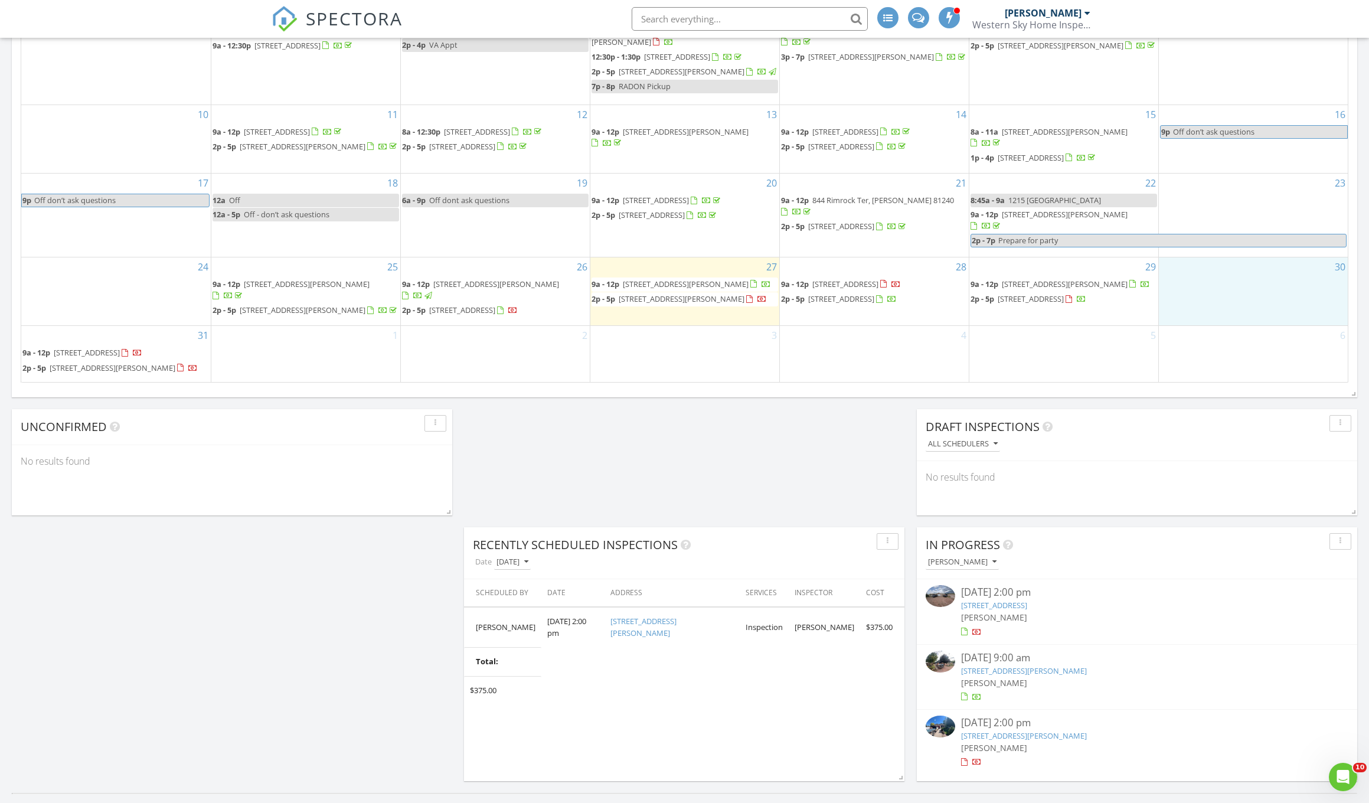
click at [1251, 293] on div "30" at bounding box center [1253, 291] width 189 height 68
click at [1255, 246] on body "SPECTORA Dustin Brady Western Sky Home Inspections Role: Inspector Dashboard Ne…" at bounding box center [684, 260] width 1369 height 1926
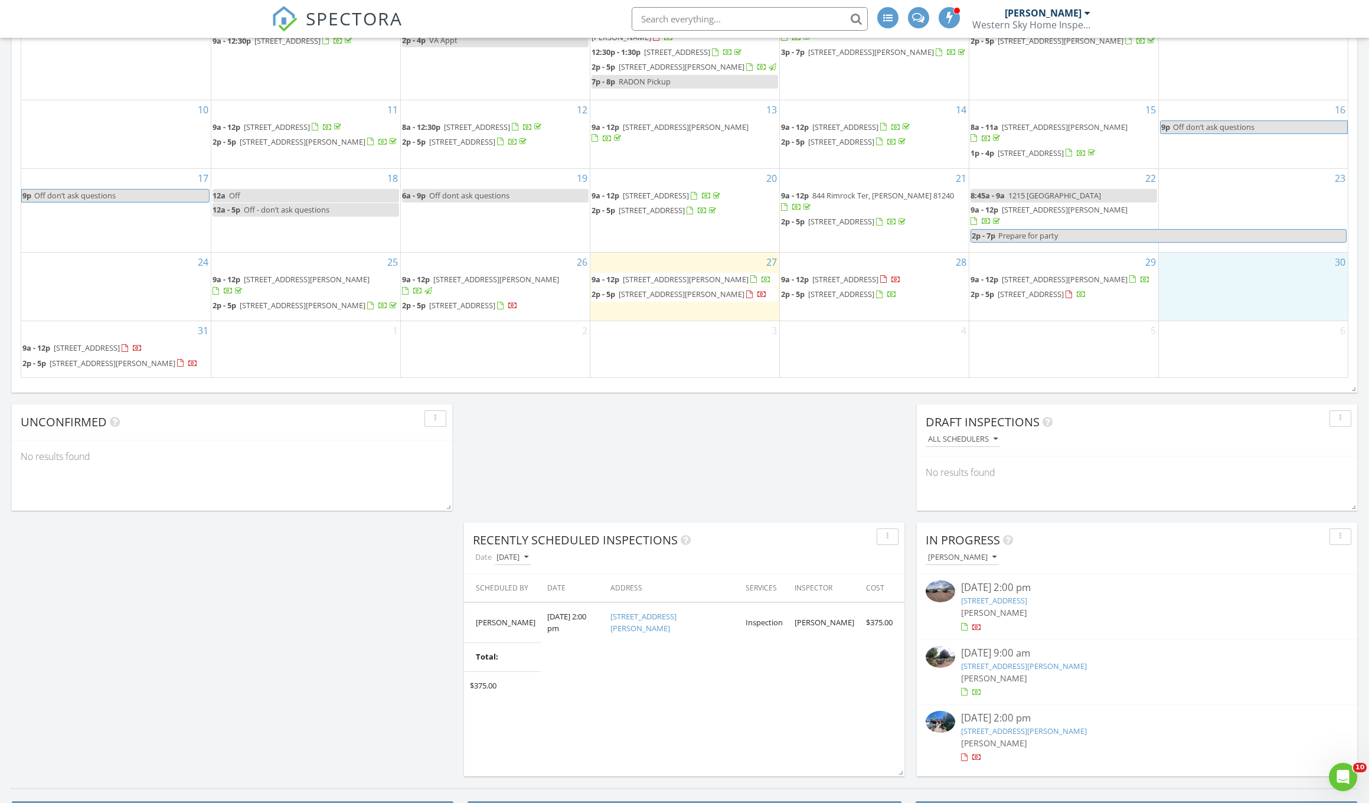
click at [1229, 302] on div "30" at bounding box center [1253, 287] width 189 height 68
click at [1258, 257] on link "Inspection" at bounding box center [1252, 253] width 61 height 19
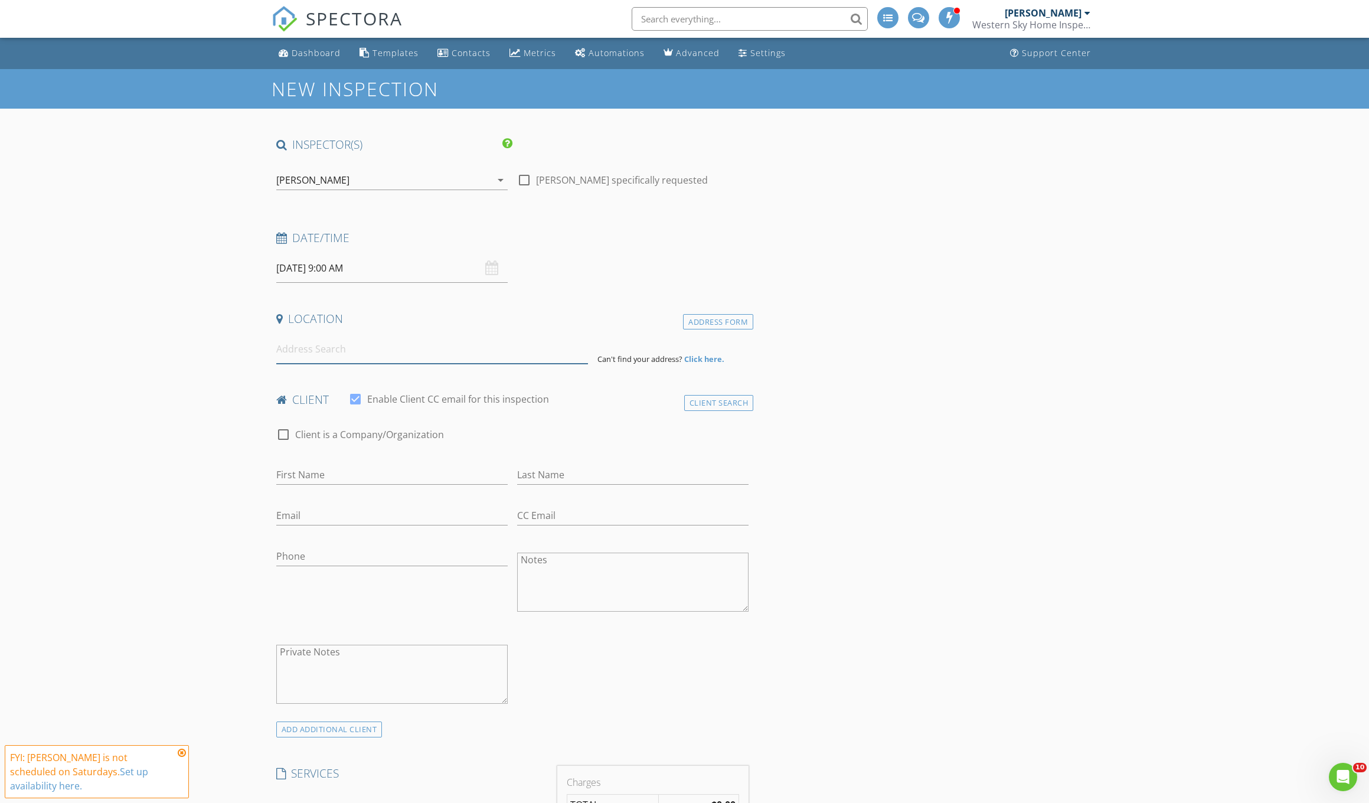
click at [293, 358] on input at bounding box center [432, 349] width 312 height 29
type input "[STREET_ADDRESS]"
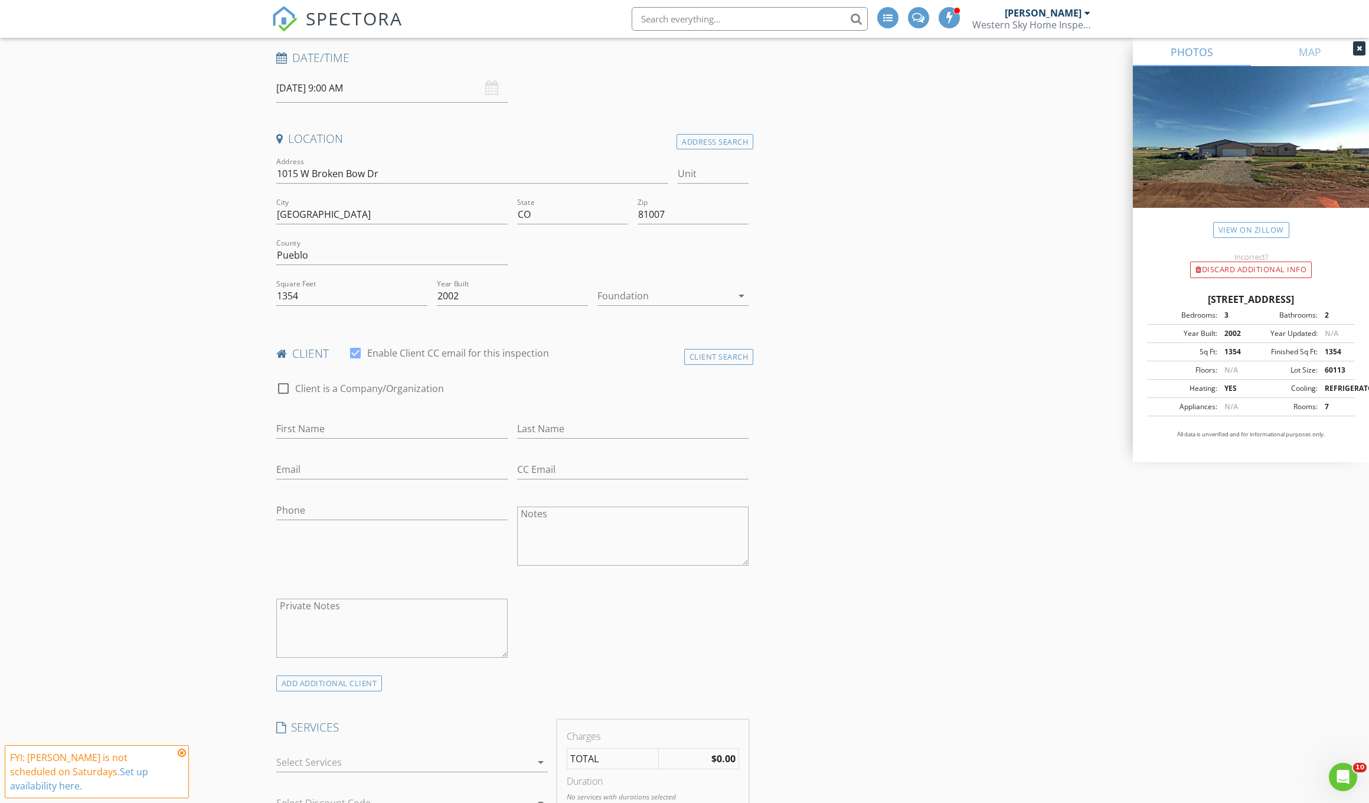
scroll to position [186, 0]
type input "[PERSON_NAME]"
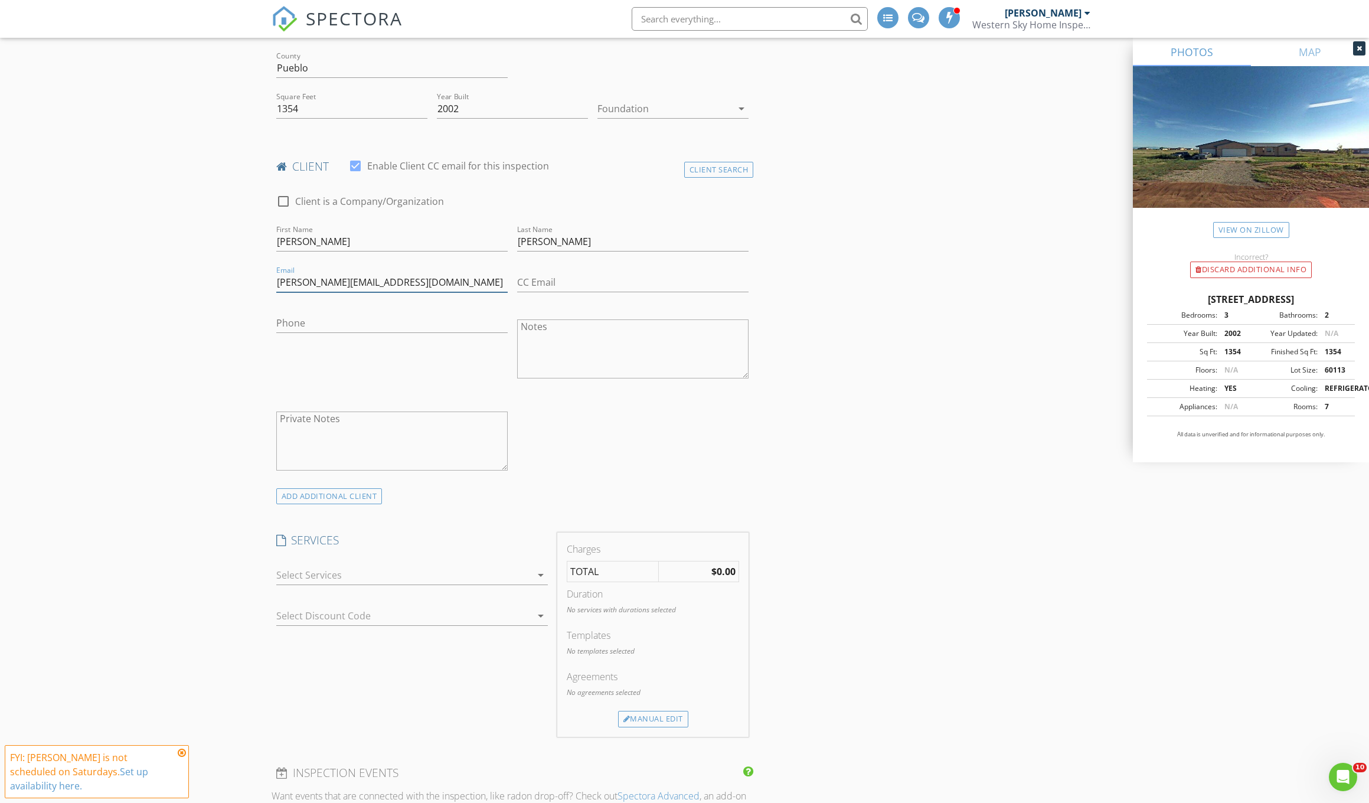
scroll to position [387, 0]
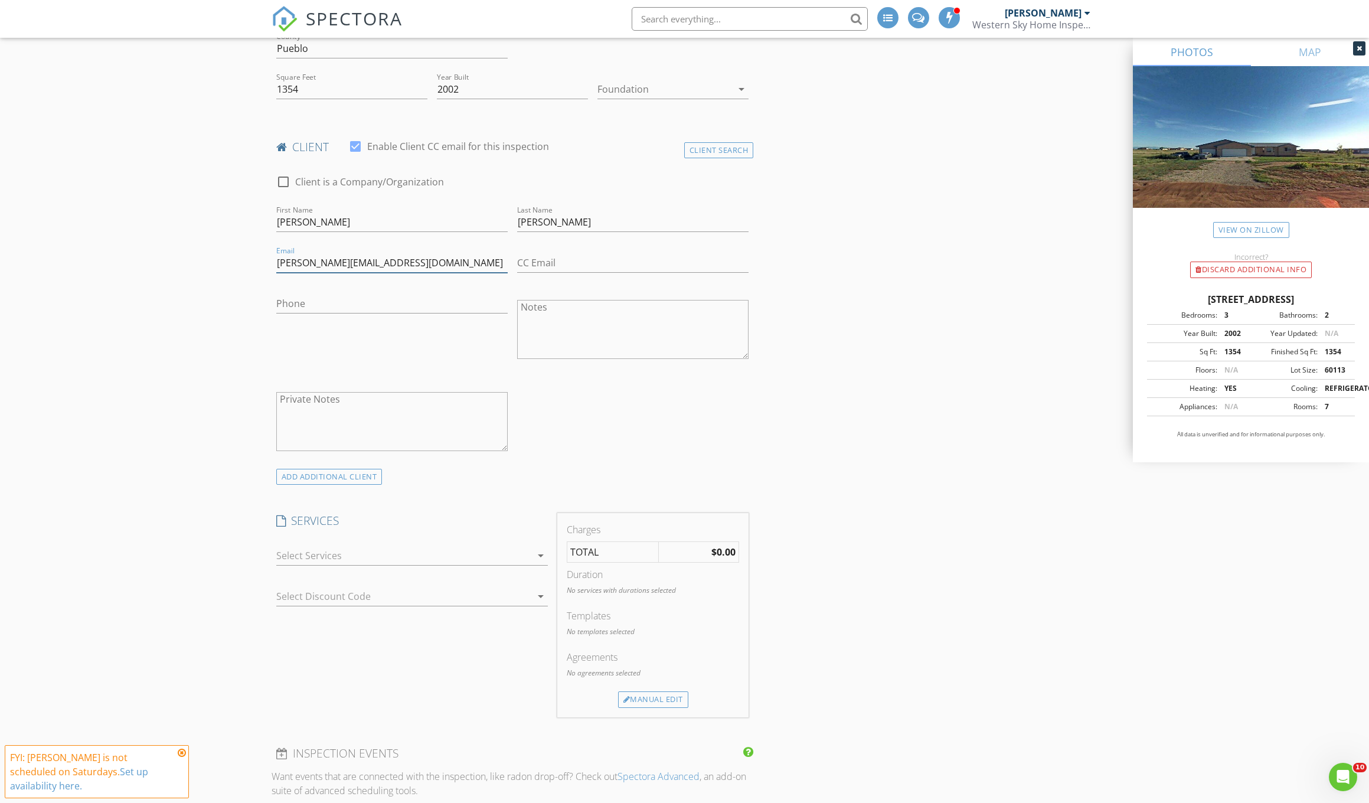
type input "[PERSON_NAME][EMAIL_ADDRESS][DOMAIN_NAME]"
click at [320, 558] on div at bounding box center [403, 555] width 255 height 19
click at [294, 614] on div at bounding box center [293, 616] width 20 height 20
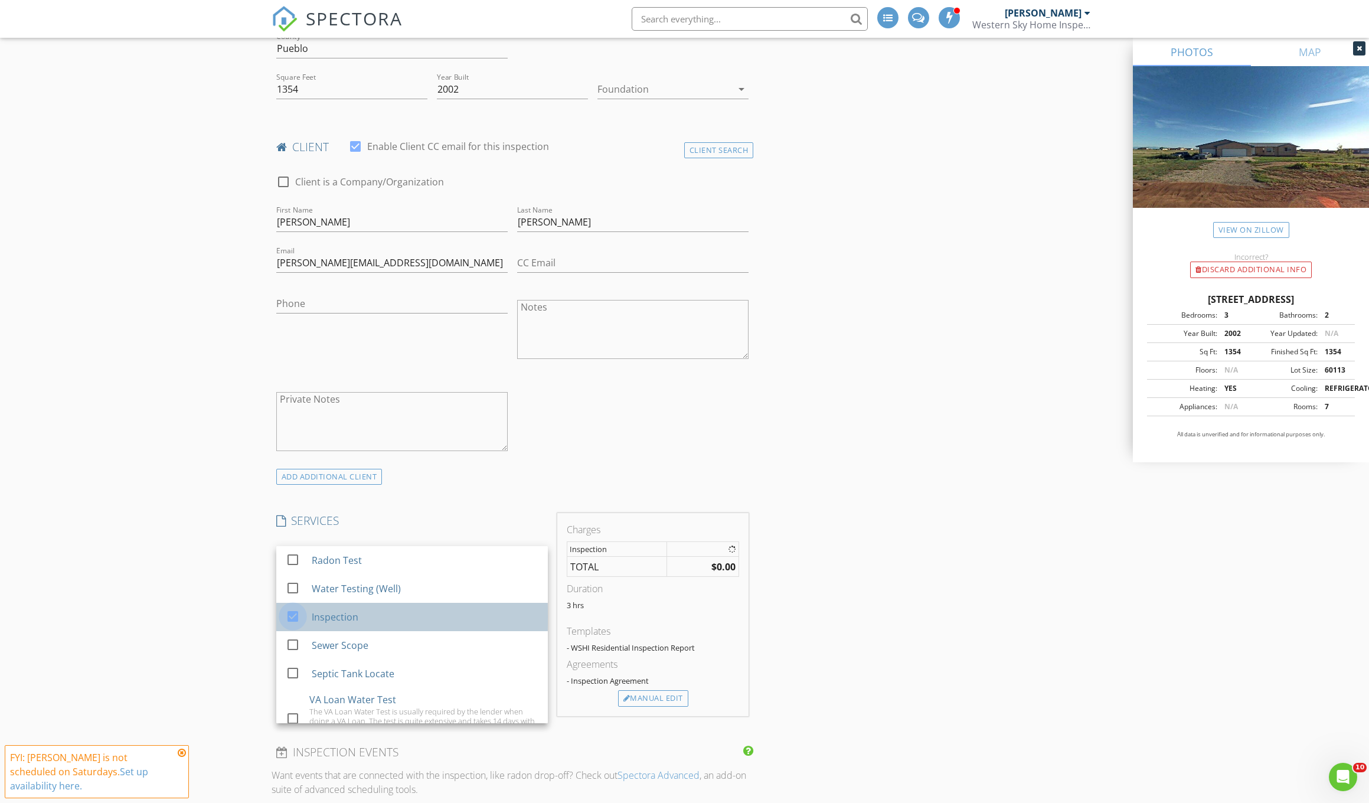
checkbox input "true"
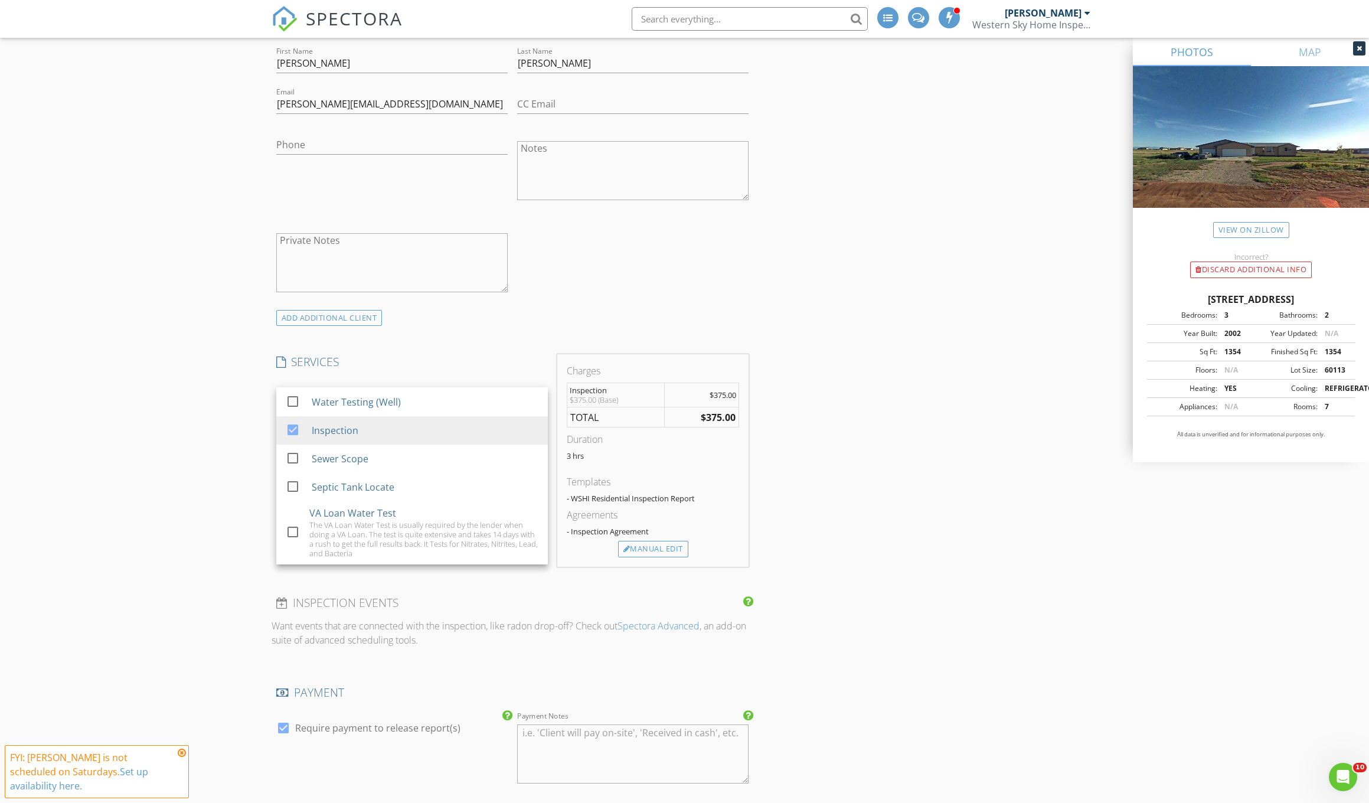
scroll to position [28, 0]
click at [665, 547] on div "Manual Edit" at bounding box center [653, 549] width 70 height 17
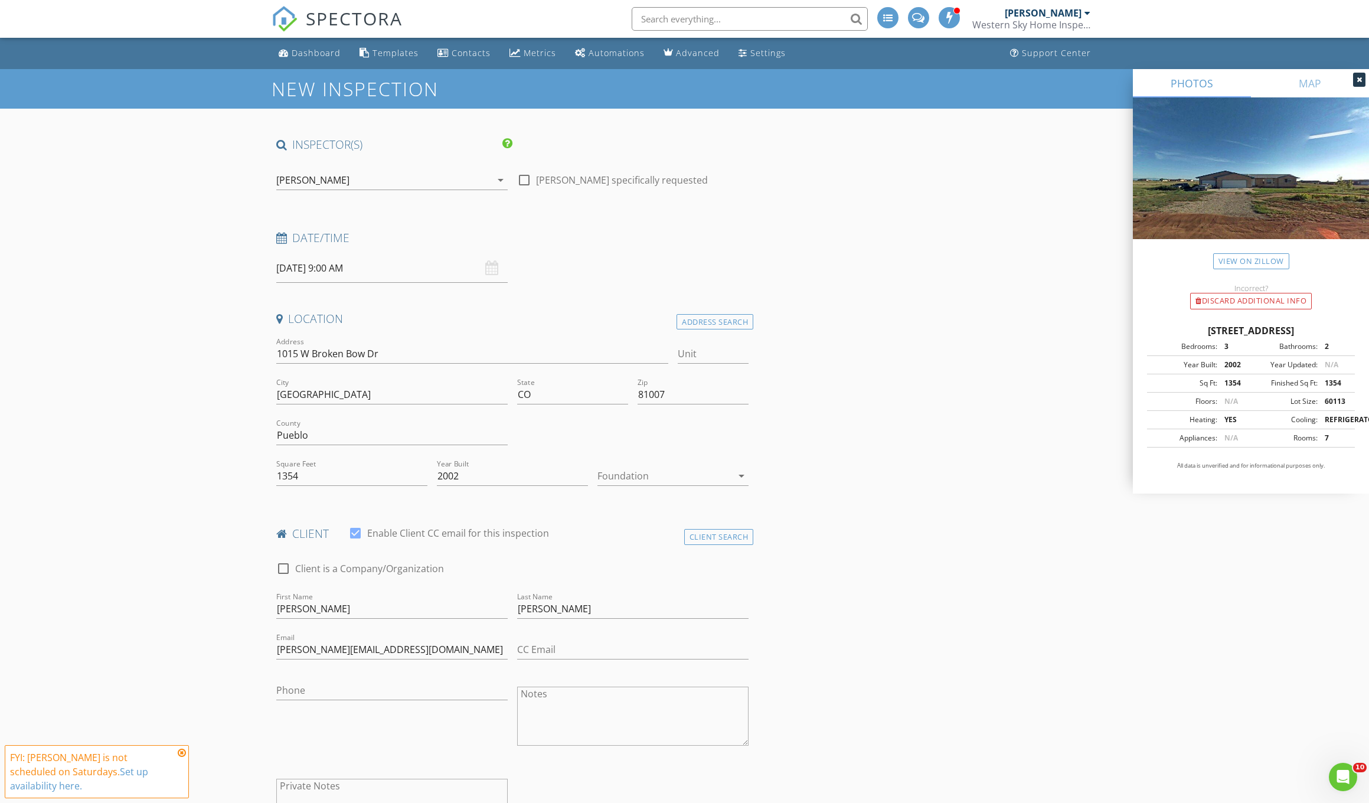
scroll to position [0, 0]
click at [299, 476] on input "1354" at bounding box center [351, 475] width 151 height 19
type input "1"
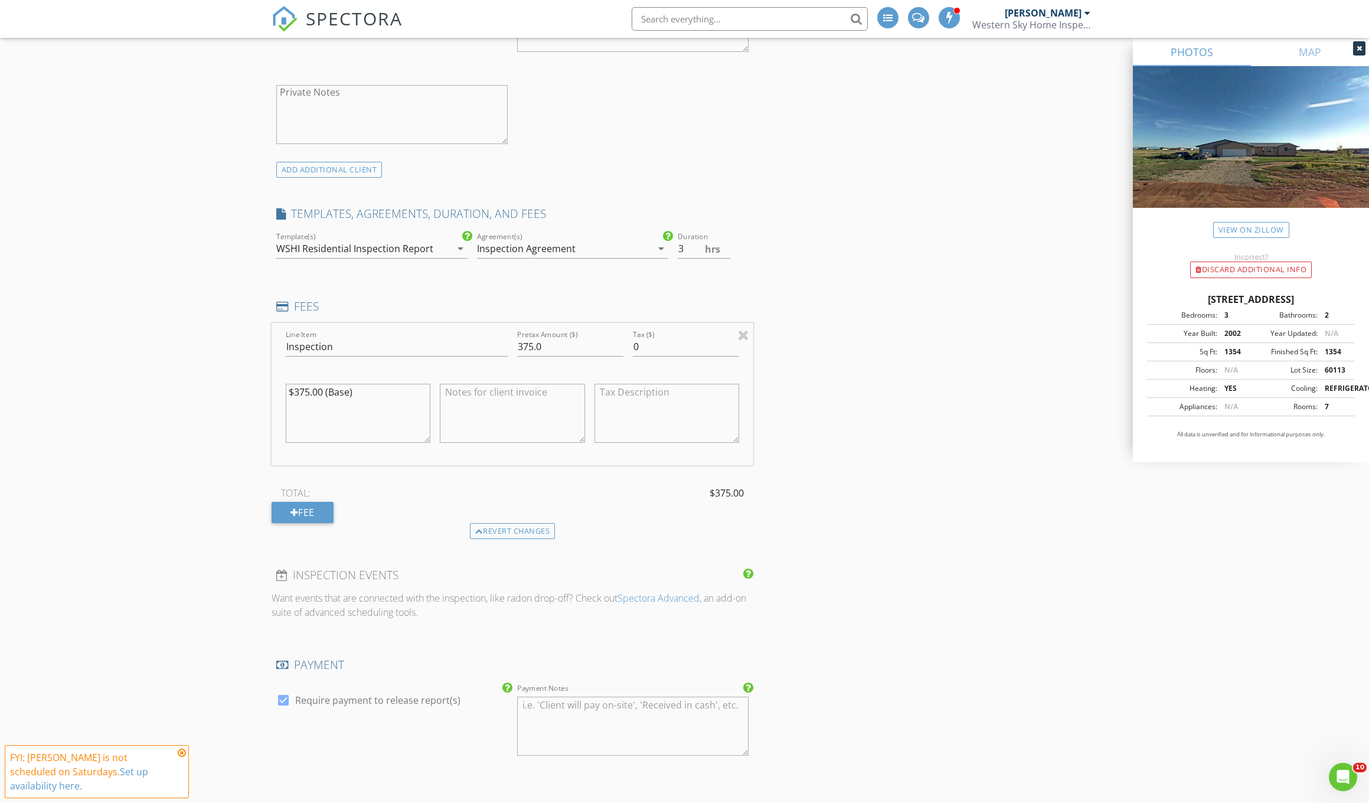
scroll to position [695, 0]
type input "2570"
click at [534, 342] on input "375.0" at bounding box center [570, 345] width 106 height 19
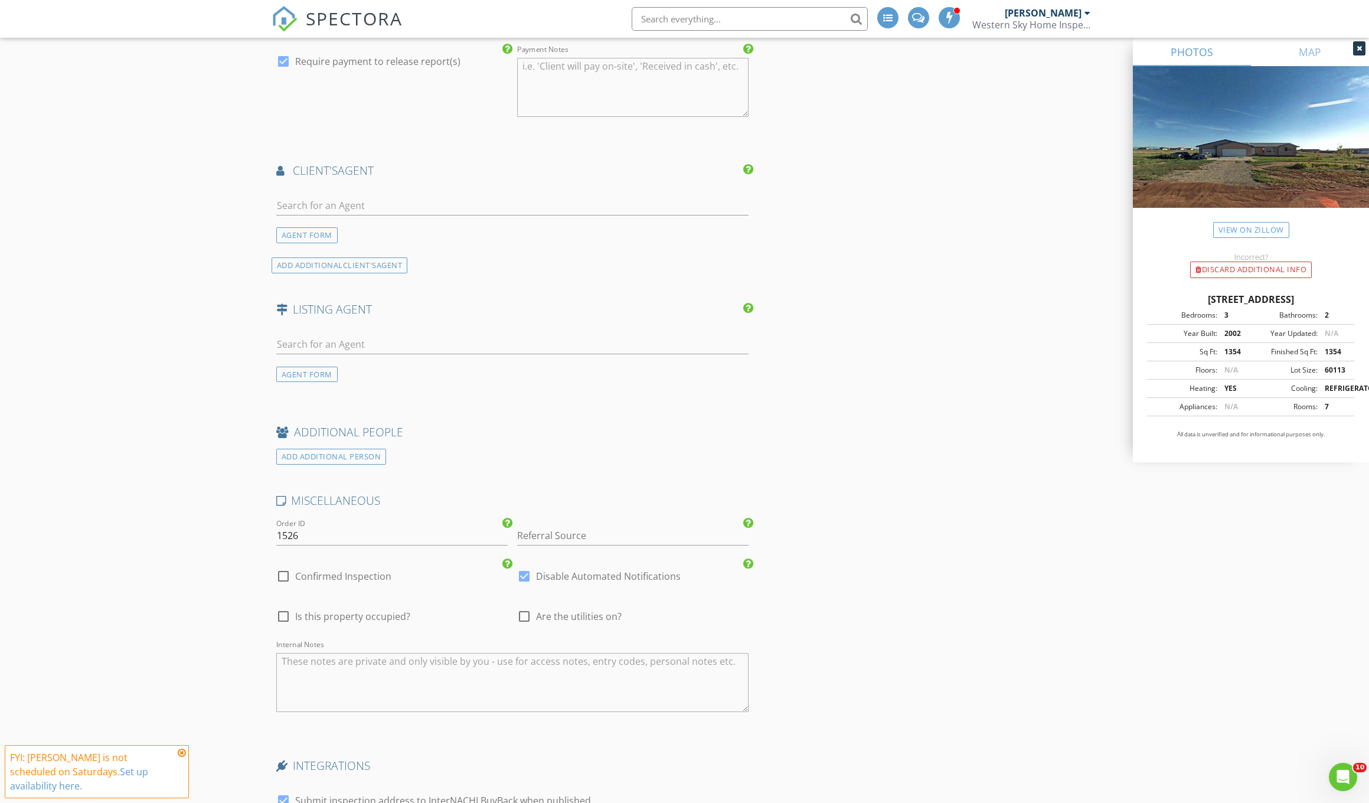
scroll to position [1333, 0]
type input "425.0"
click at [302, 198] on input "text" at bounding box center [512, 204] width 473 height 19
type input "[PERSON_NAME]"
click at [334, 230] on div "[PERSON_NAME]" at bounding box center [346, 230] width 73 height 14
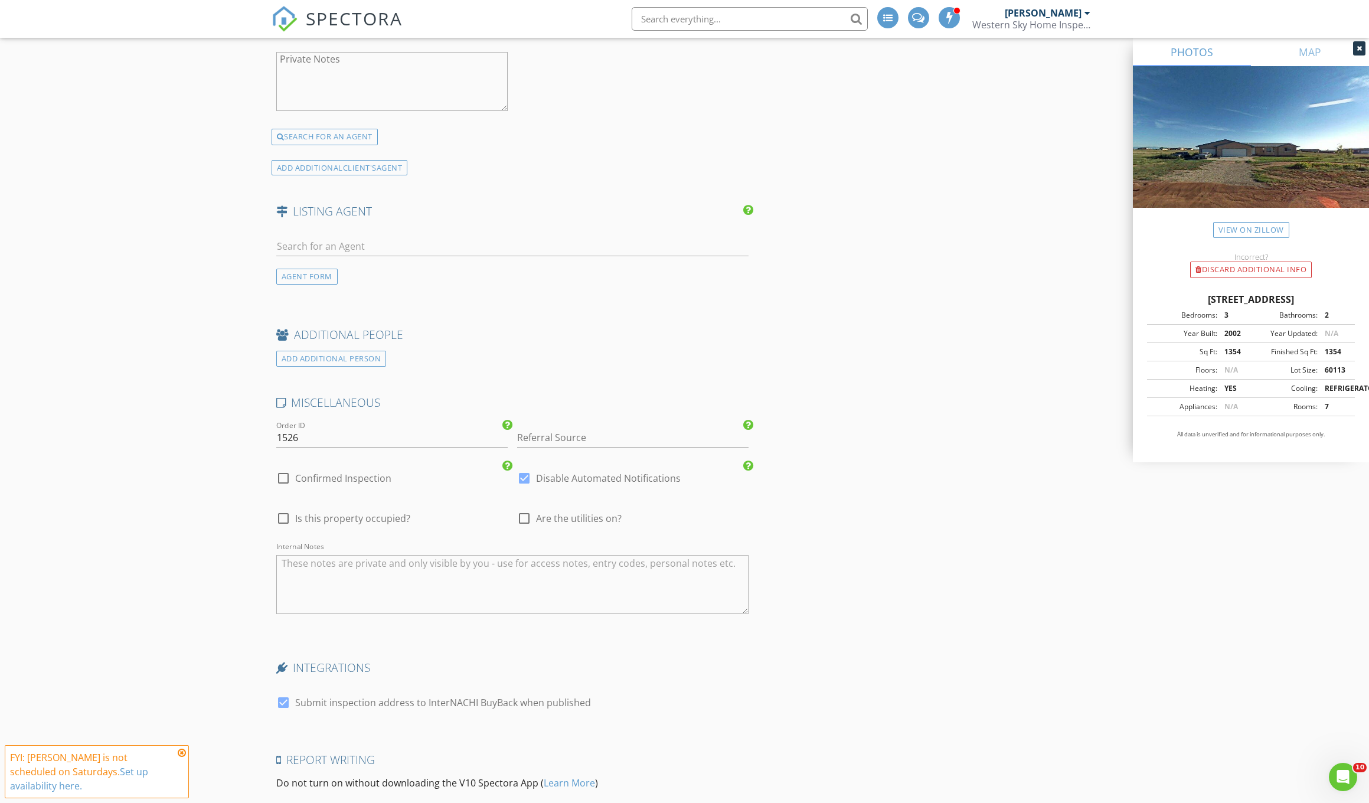
scroll to position [1700, 0]
click at [302, 273] on div "AGENT FORM" at bounding box center [306, 275] width 61 height 16
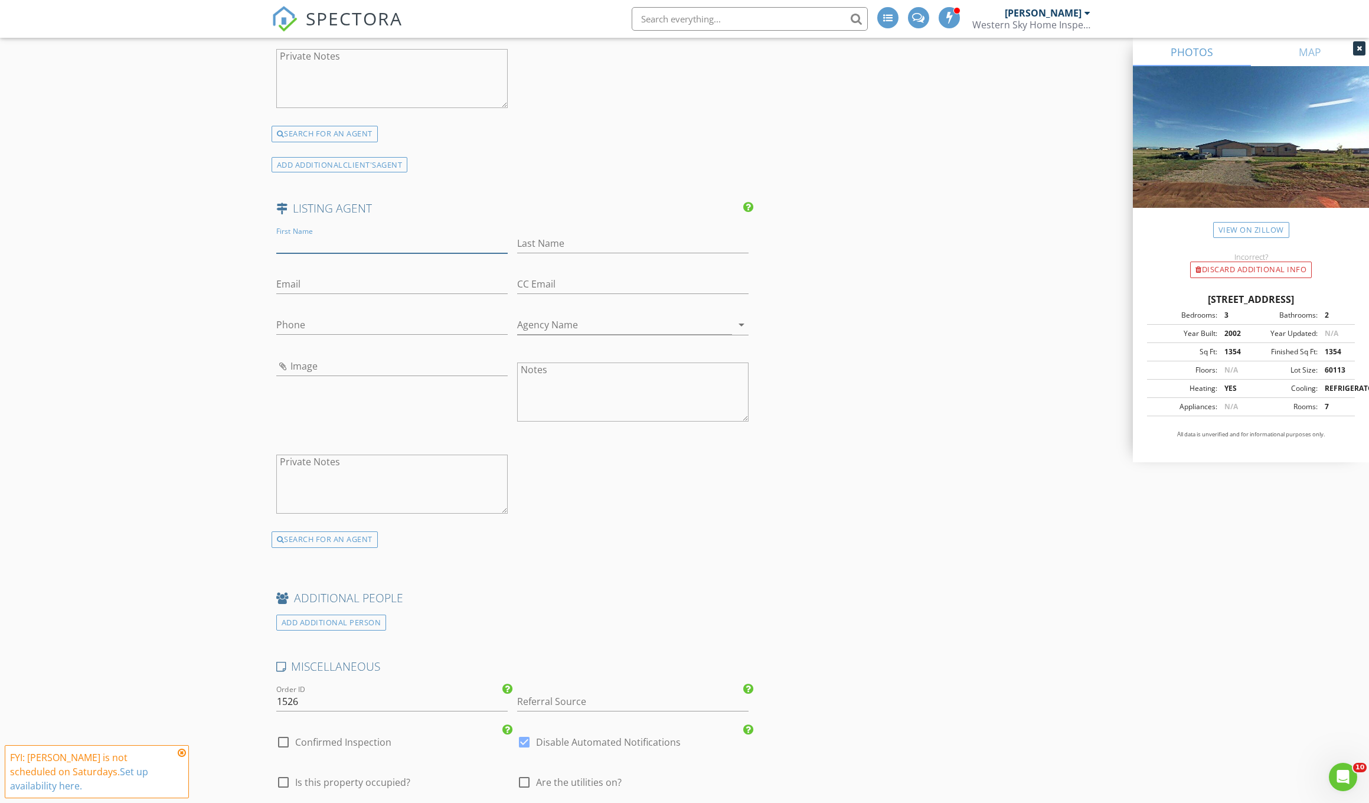
scroll to position [1704, 0]
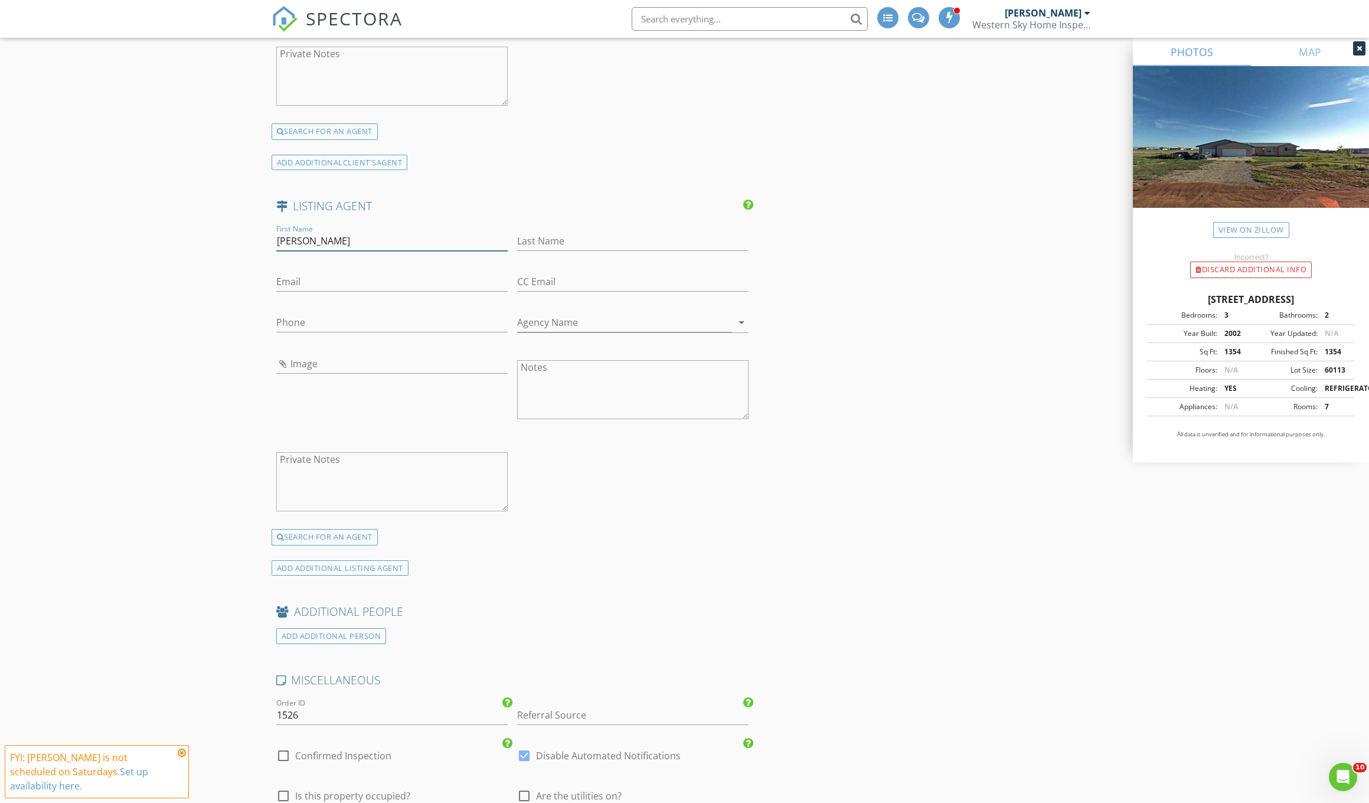
type input "Angie"
type input "Perdios"
type input "Aperdios@remax.net"
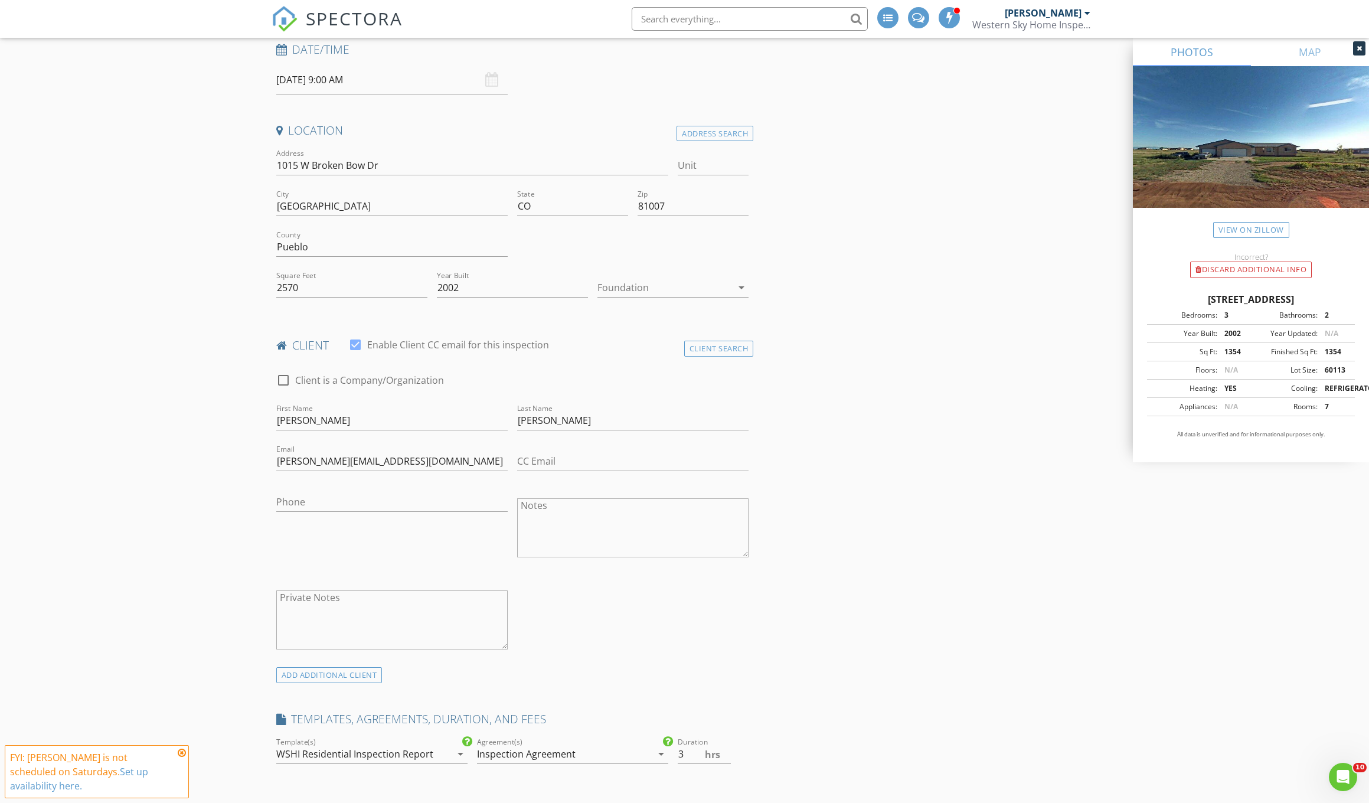
scroll to position [189, 0]
type input "[PHONE_NUMBER]"
click at [541, 507] on textarea "Notes" at bounding box center [632, 526] width 231 height 59
type textarea "$50.00 Discount Applied"
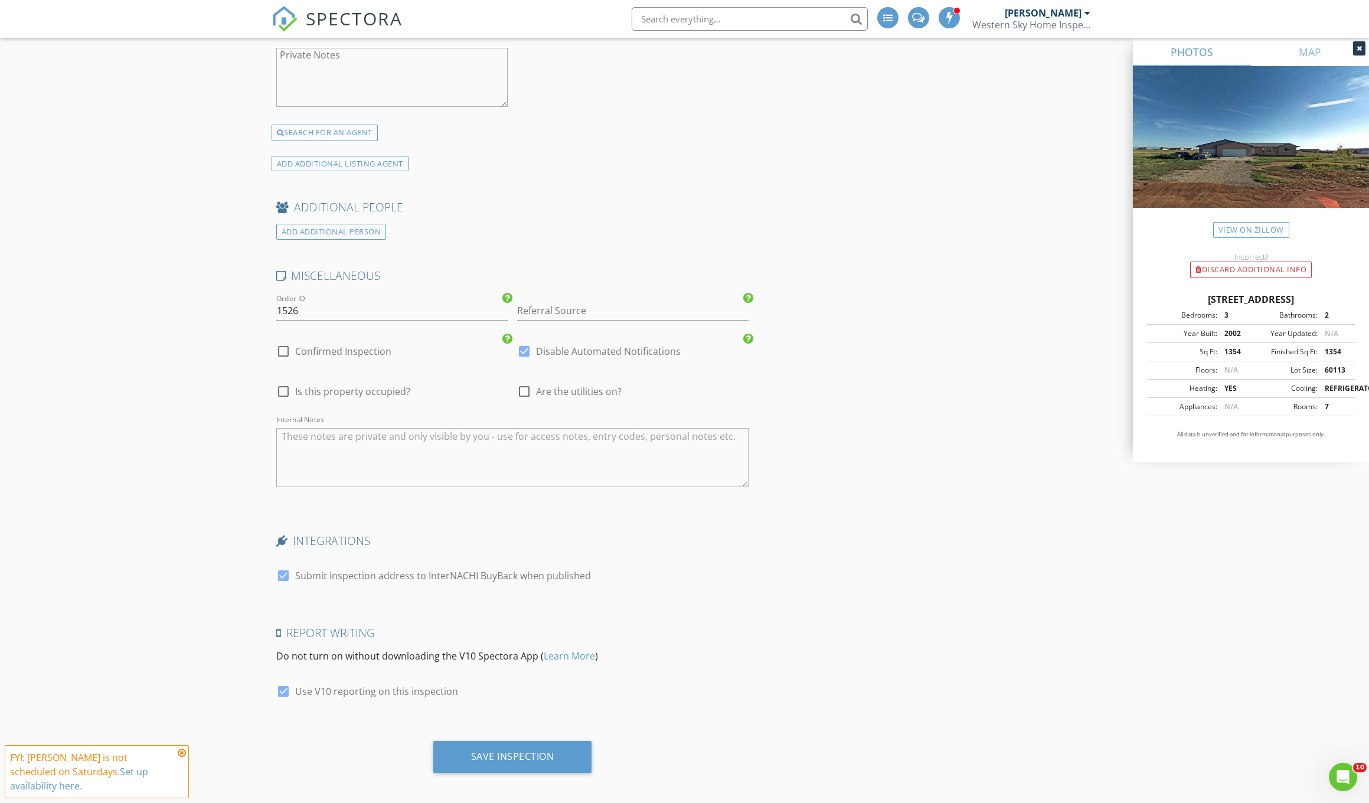
scroll to position [2108, 0]
click at [513, 751] on div "Save Inspection" at bounding box center [512, 757] width 83 height 12
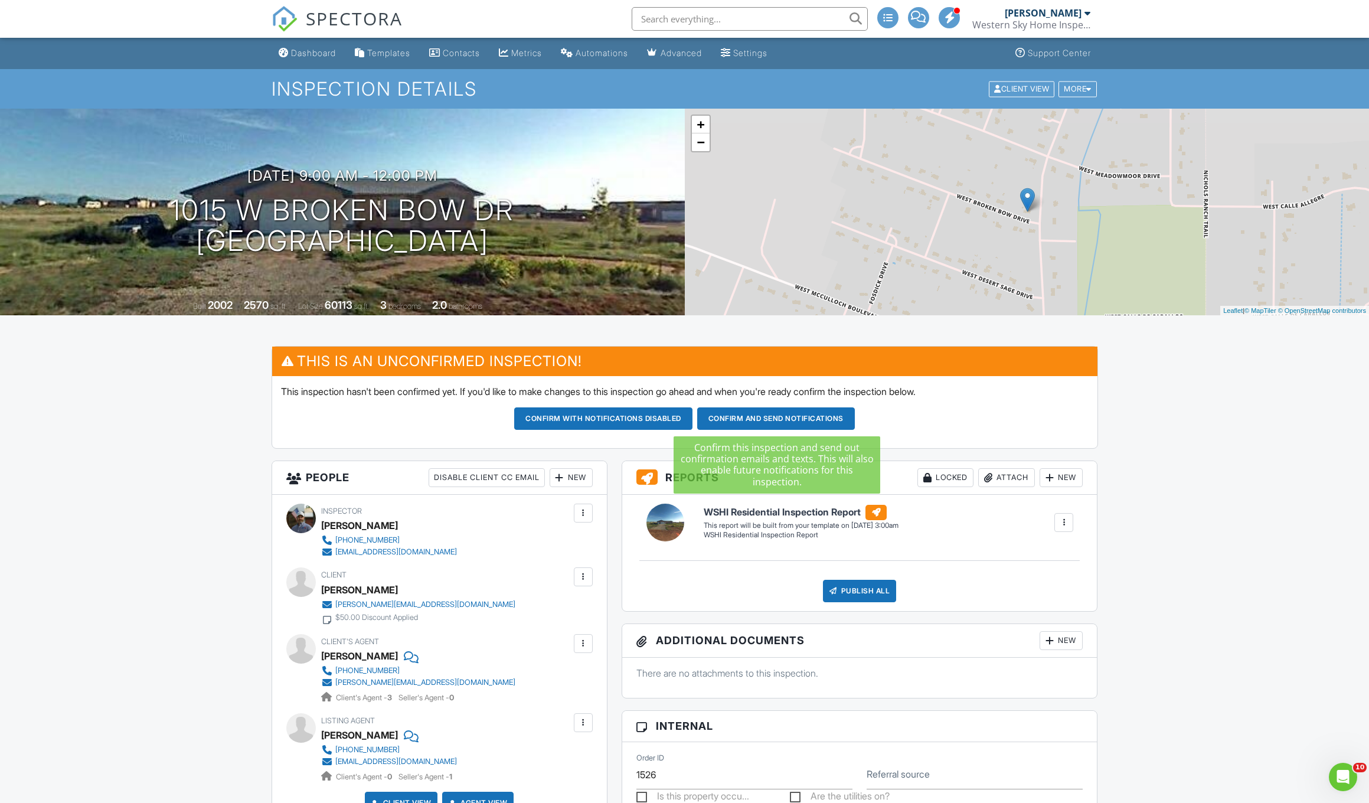
click at [692, 423] on button "Confirm and send notifications" at bounding box center [603, 418] width 178 height 22
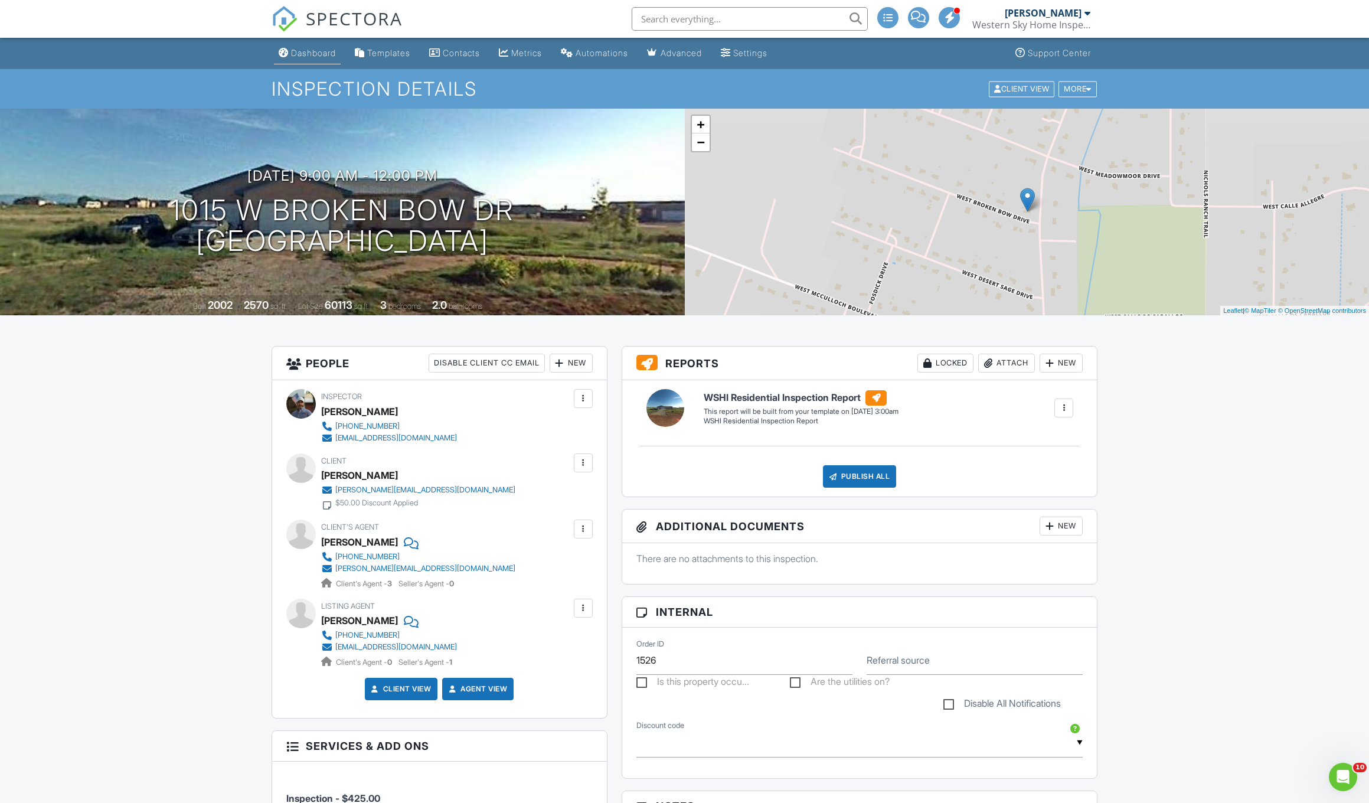
click at [314, 56] on div "Dashboard" at bounding box center [313, 53] width 45 height 10
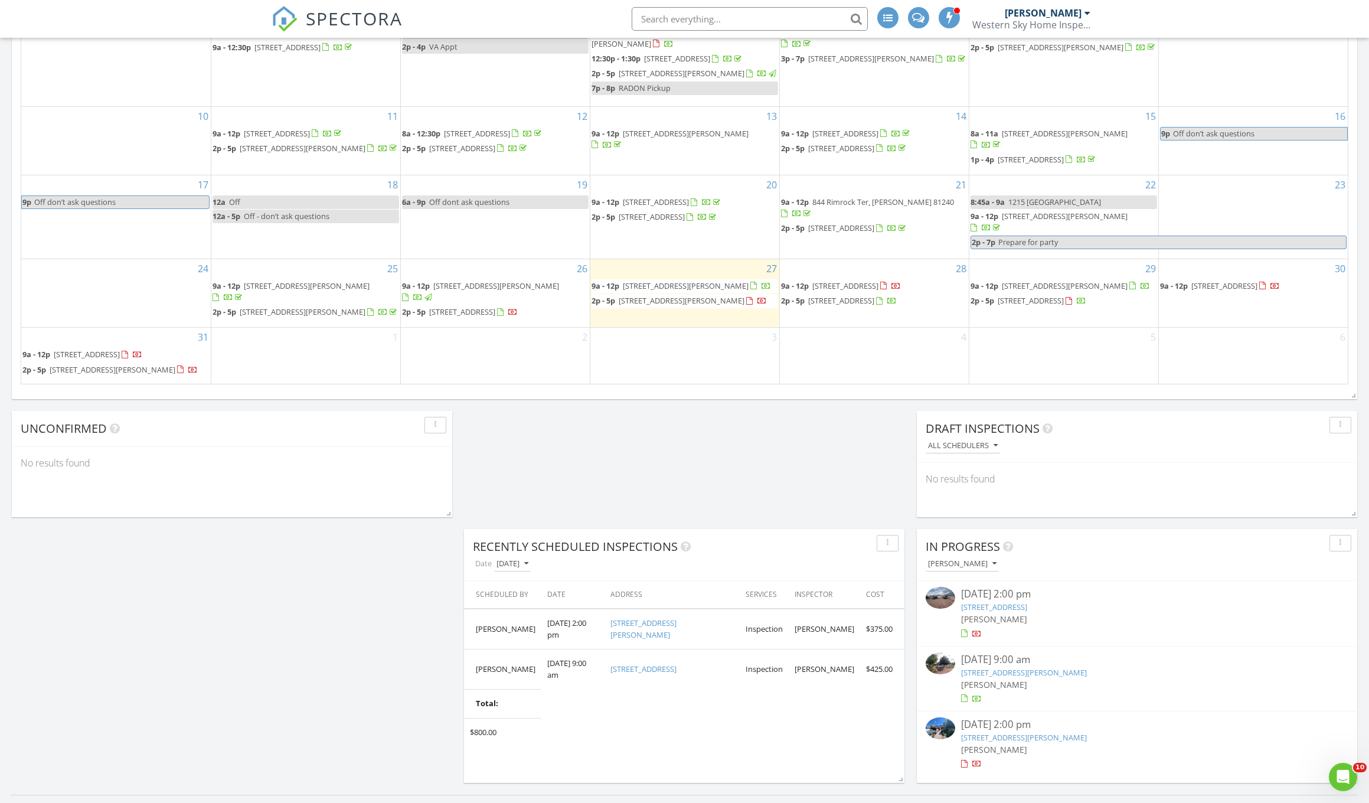
scroll to position [698, 0]
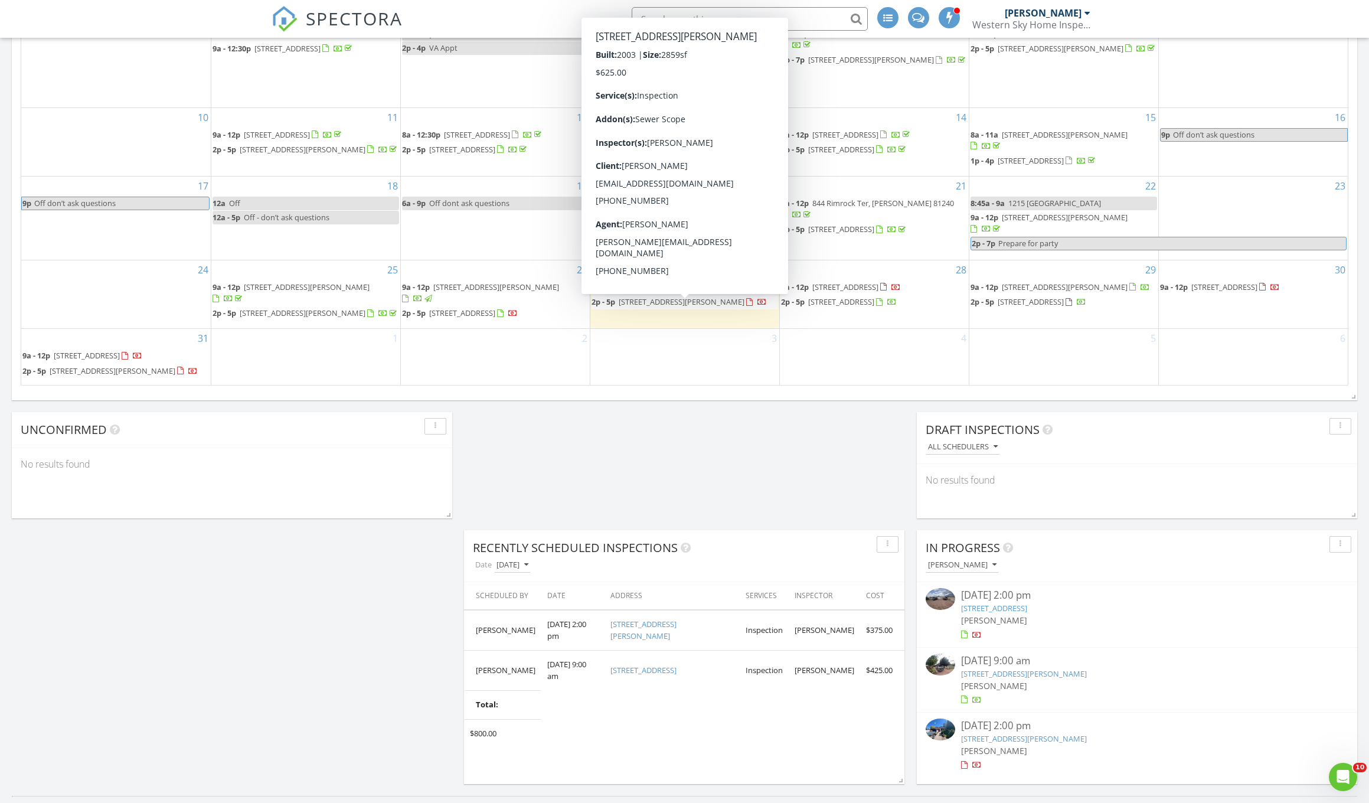
click at [661, 307] on span "2320 Fowler St, Cañon City 81212" at bounding box center [682, 301] width 126 height 11
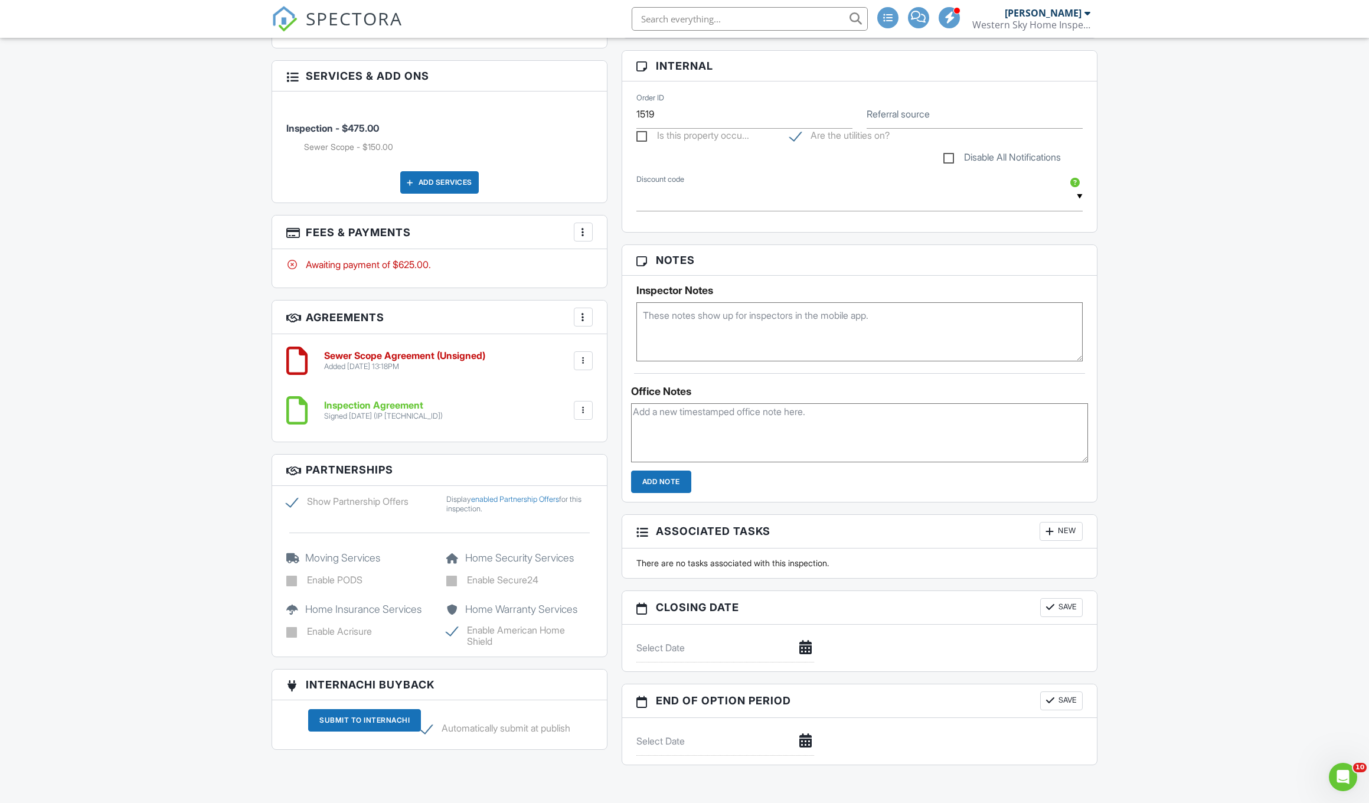
scroll to position [598, 0]
click at [582, 228] on div at bounding box center [583, 231] width 12 height 12
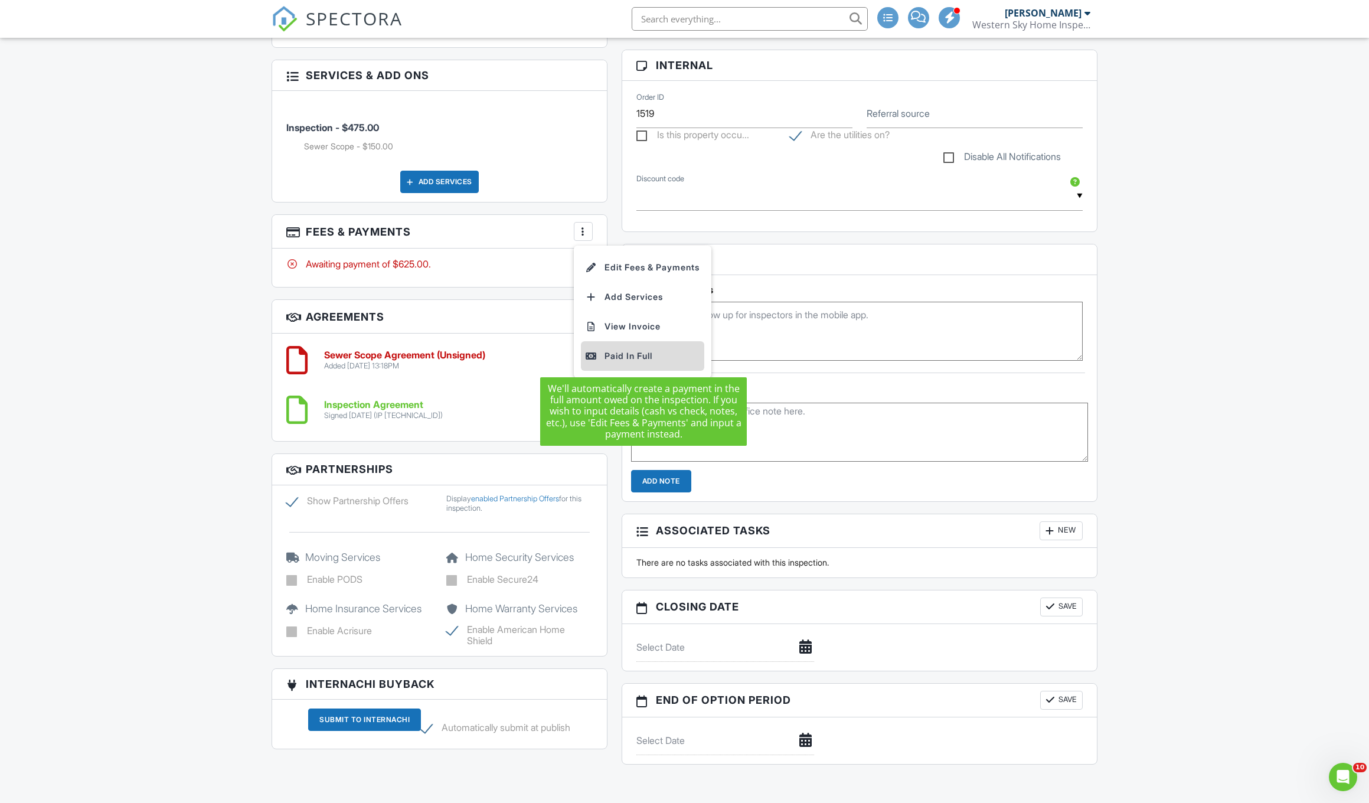
click at [640, 354] on div "Paid In Full" at bounding box center [642, 356] width 114 height 14
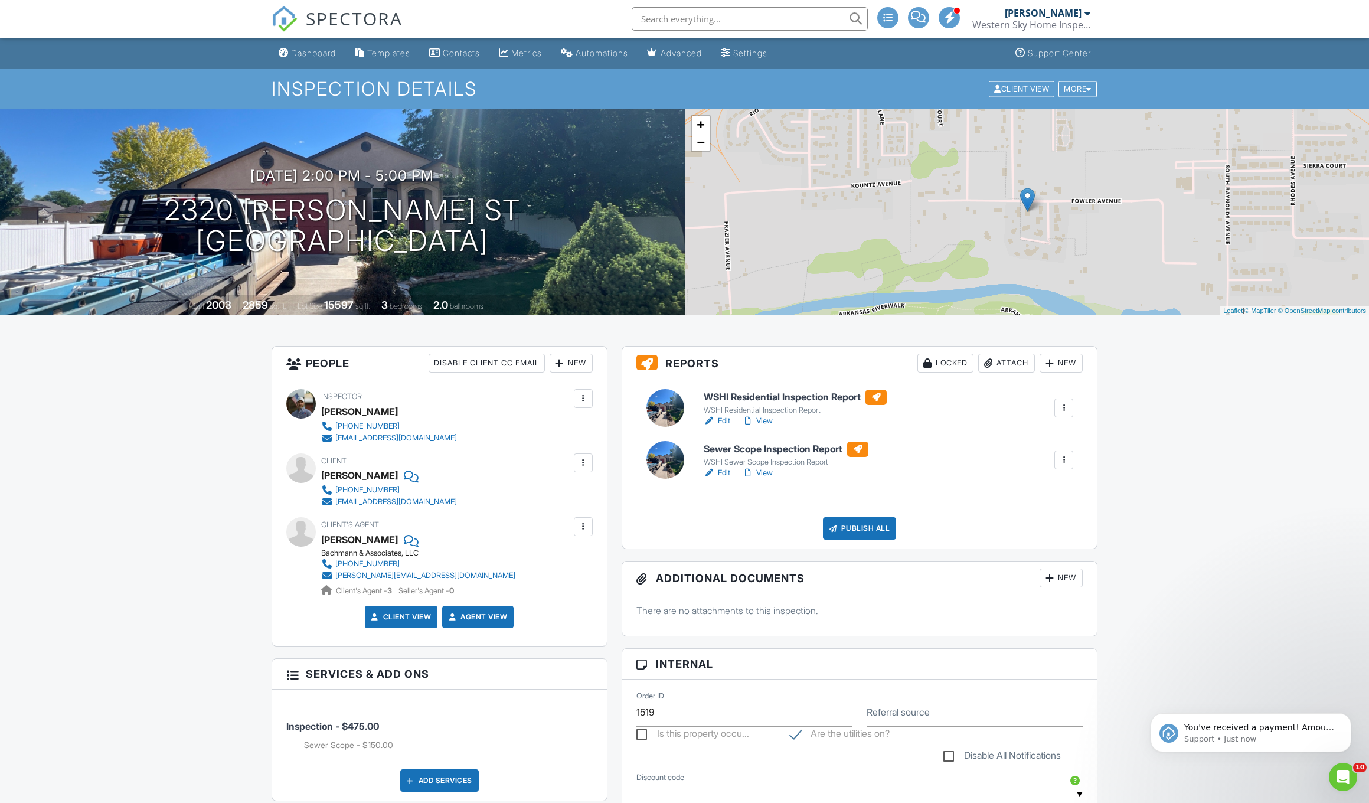
click at [329, 57] on div "Dashboard" at bounding box center [313, 53] width 45 height 10
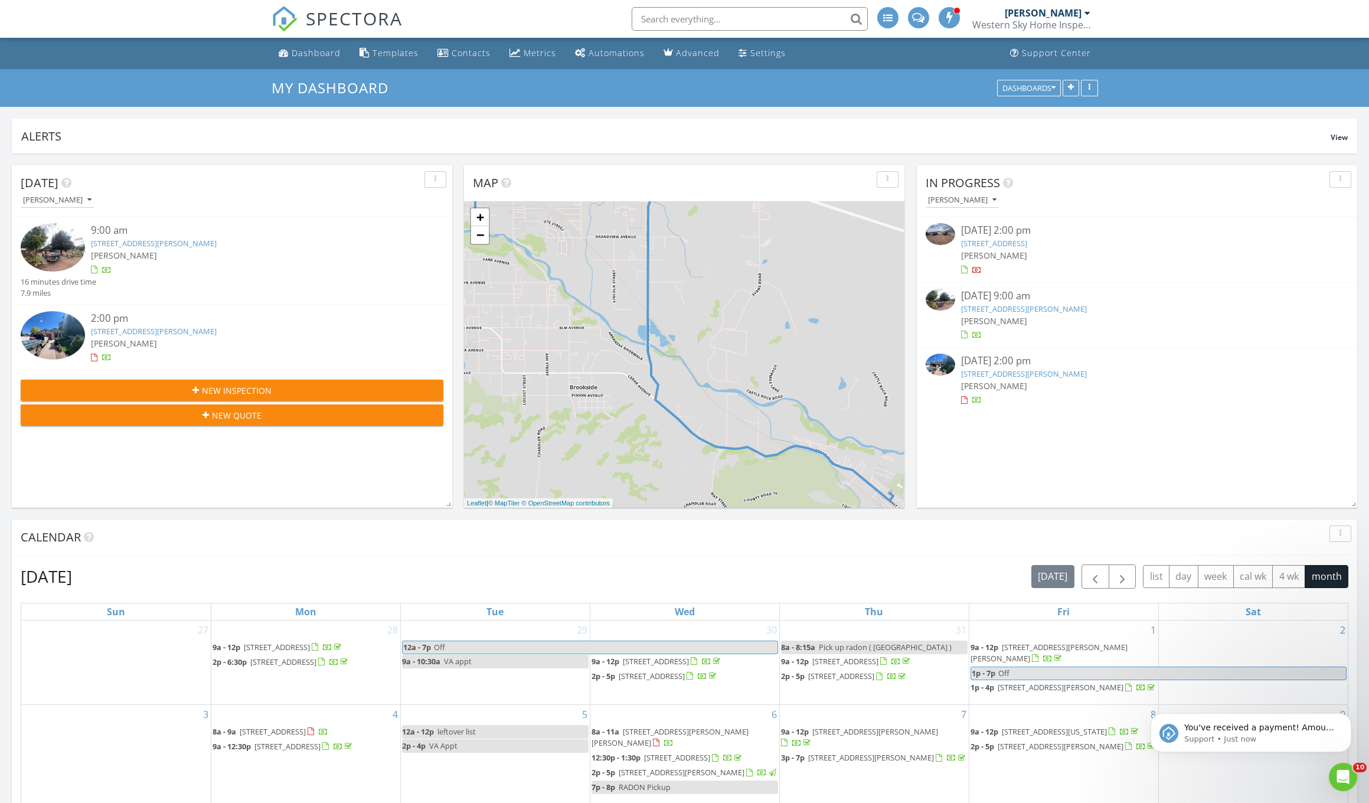
click at [1009, 241] on link "187 Kiowa Rd, Westcliffe, CO 81252" at bounding box center [994, 243] width 66 height 11
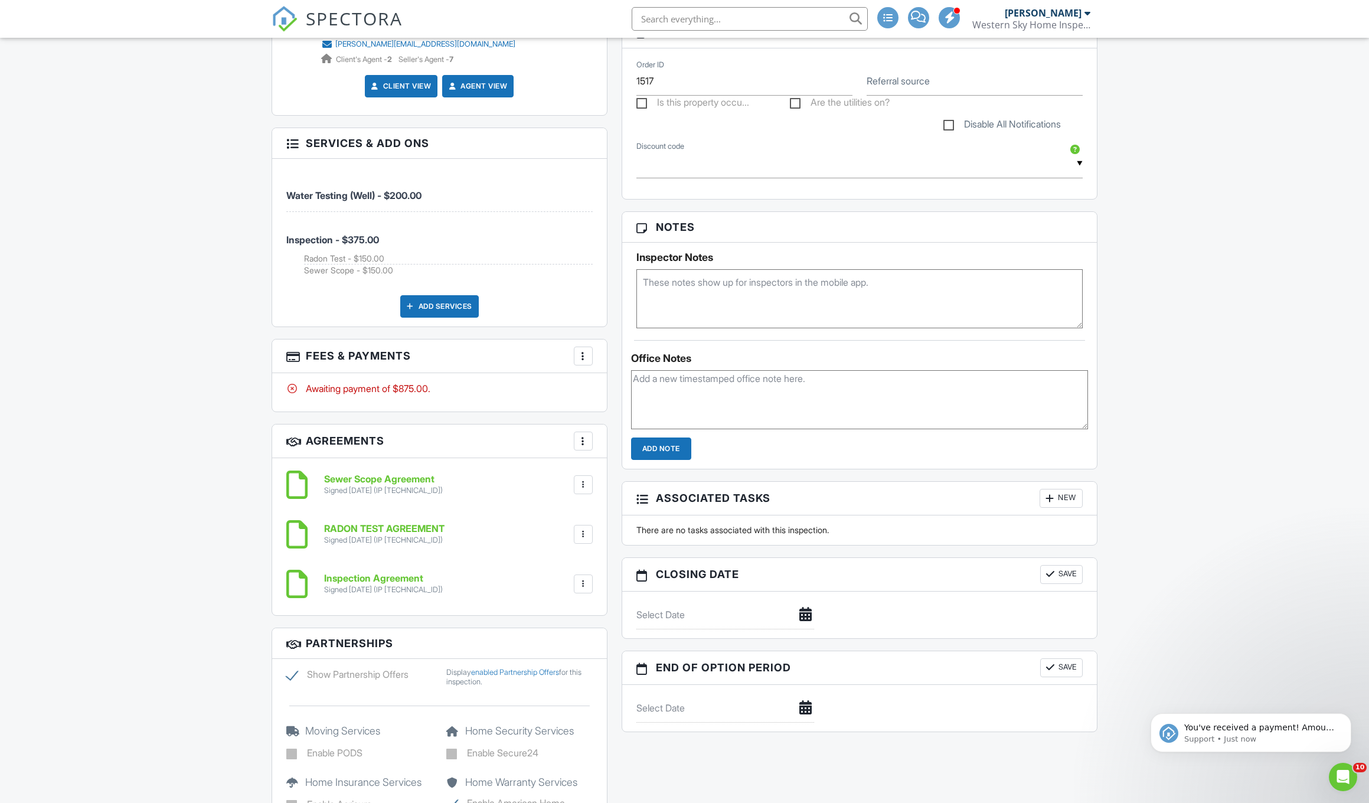
click at [294, 141] on div at bounding box center [292, 142] width 12 height 12
click at [587, 354] on div at bounding box center [583, 356] width 12 height 12
click at [629, 388] on li "Edit Fees & Payments" at bounding box center [642, 392] width 123 height 30
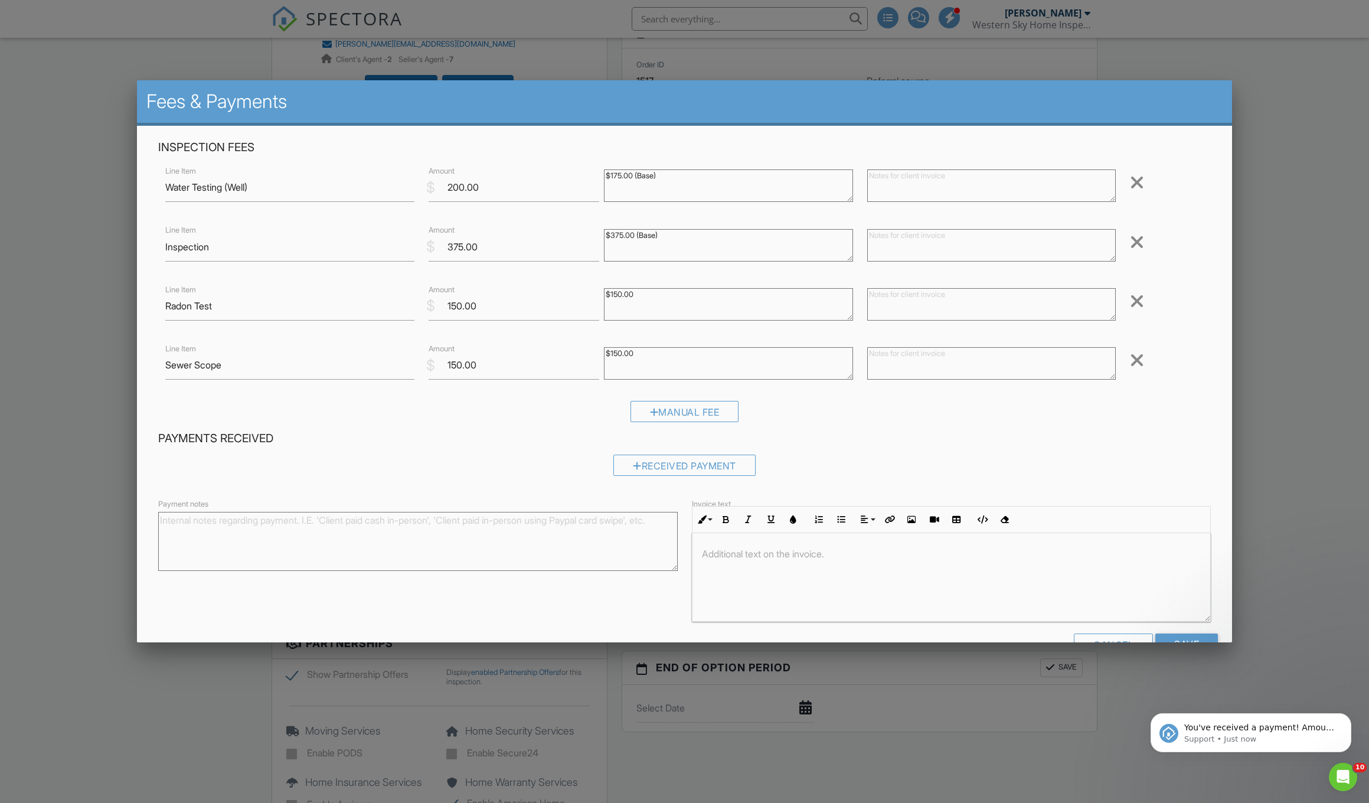
click at [1137, 362] on div at bounding box center [1137, 360] width 14 height 19
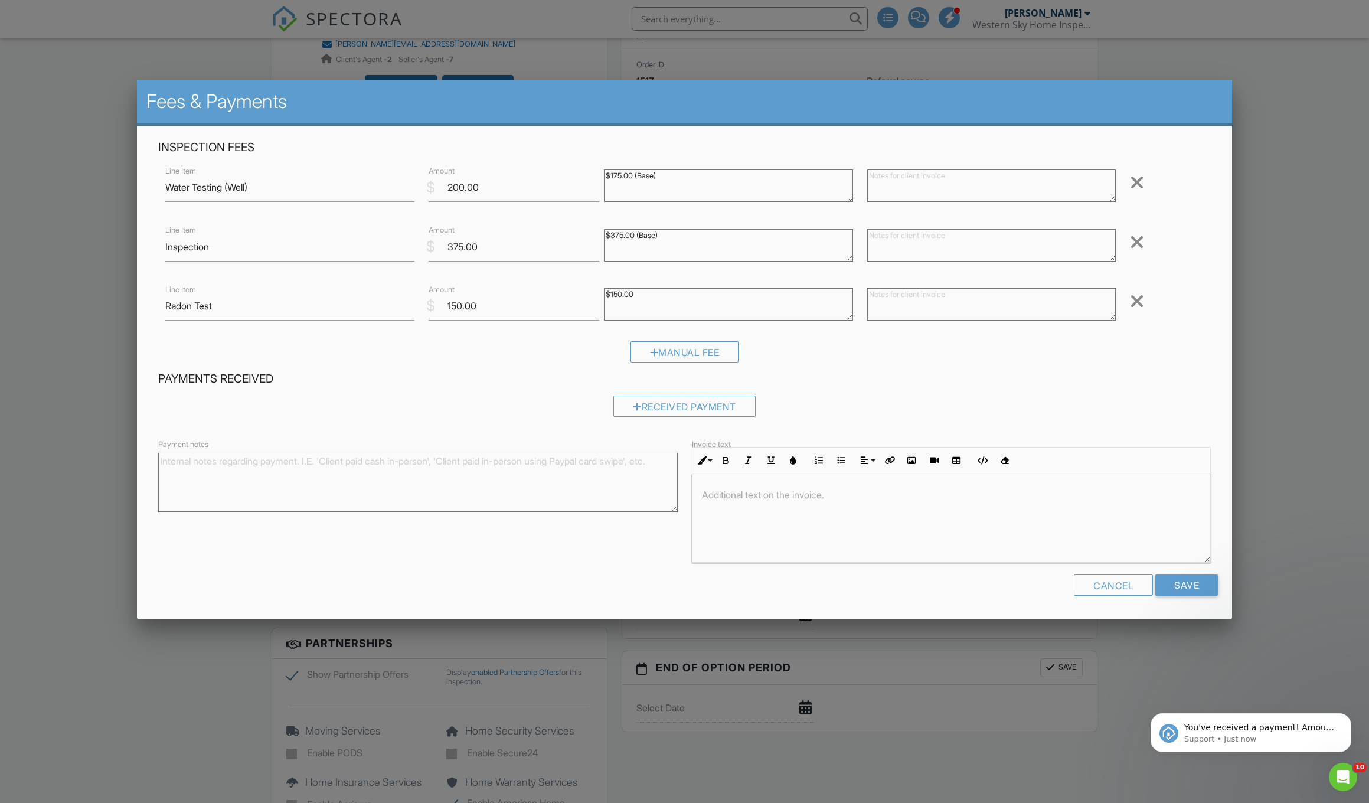
click at [953, 413] on div "Received Payment" at bounding box center [684, 410] width 1052 height 30
click at [1193, 579] on input "Save" at bounding box center [1186, 584] width 63 height 21
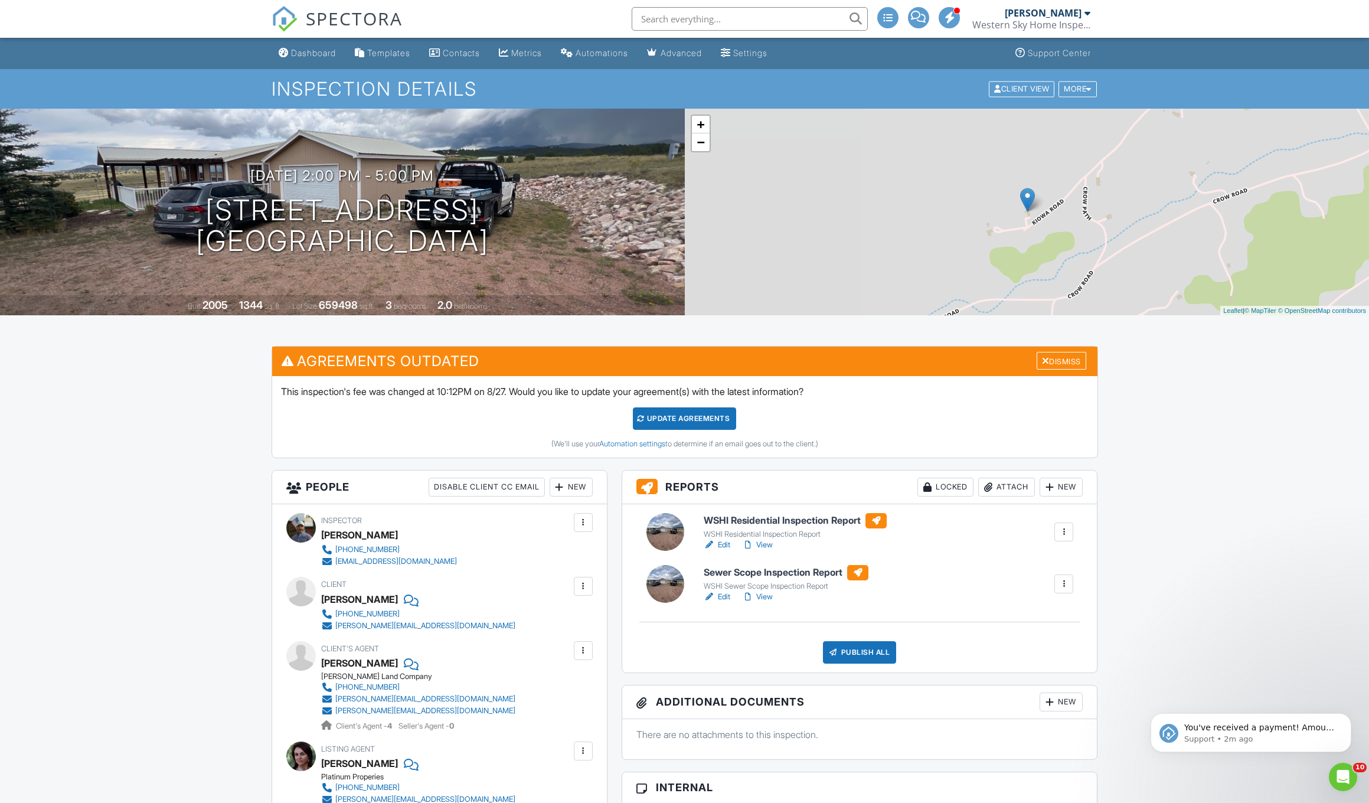
click at [705, 415] on div "Update Agreements" at bounding box center [684, 418] width 103 height 22
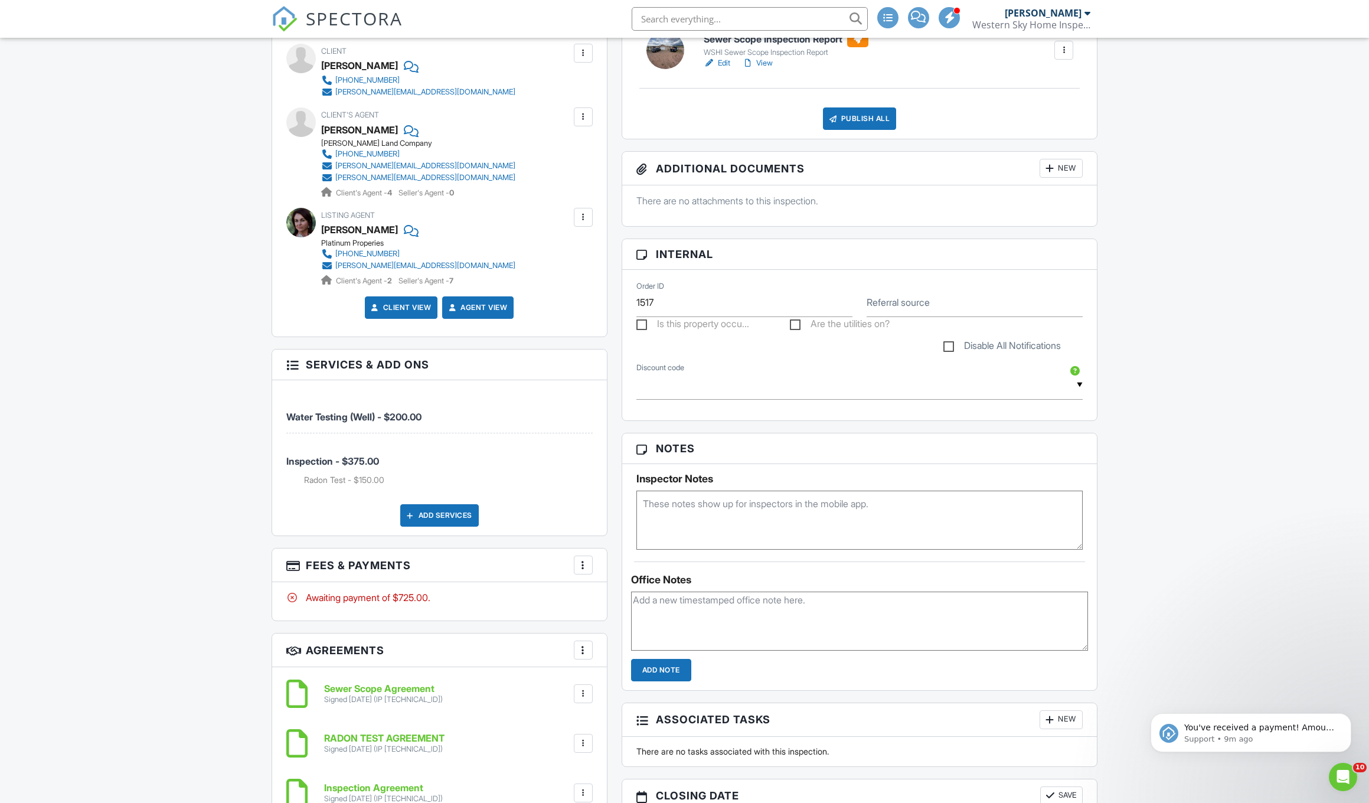
scroll to position [452, 0]
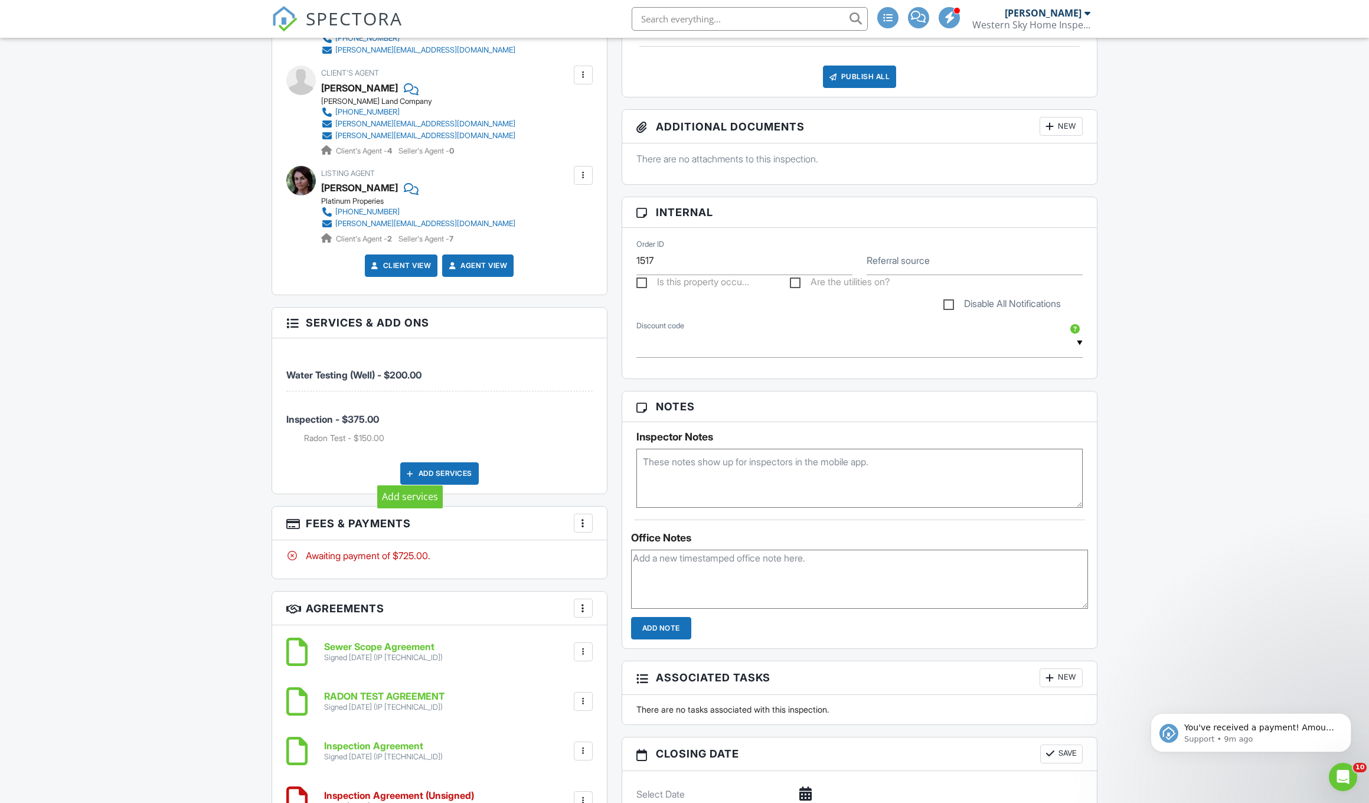
click at [410, 475] on div at bounding box center [410, 473] width 12 height 12
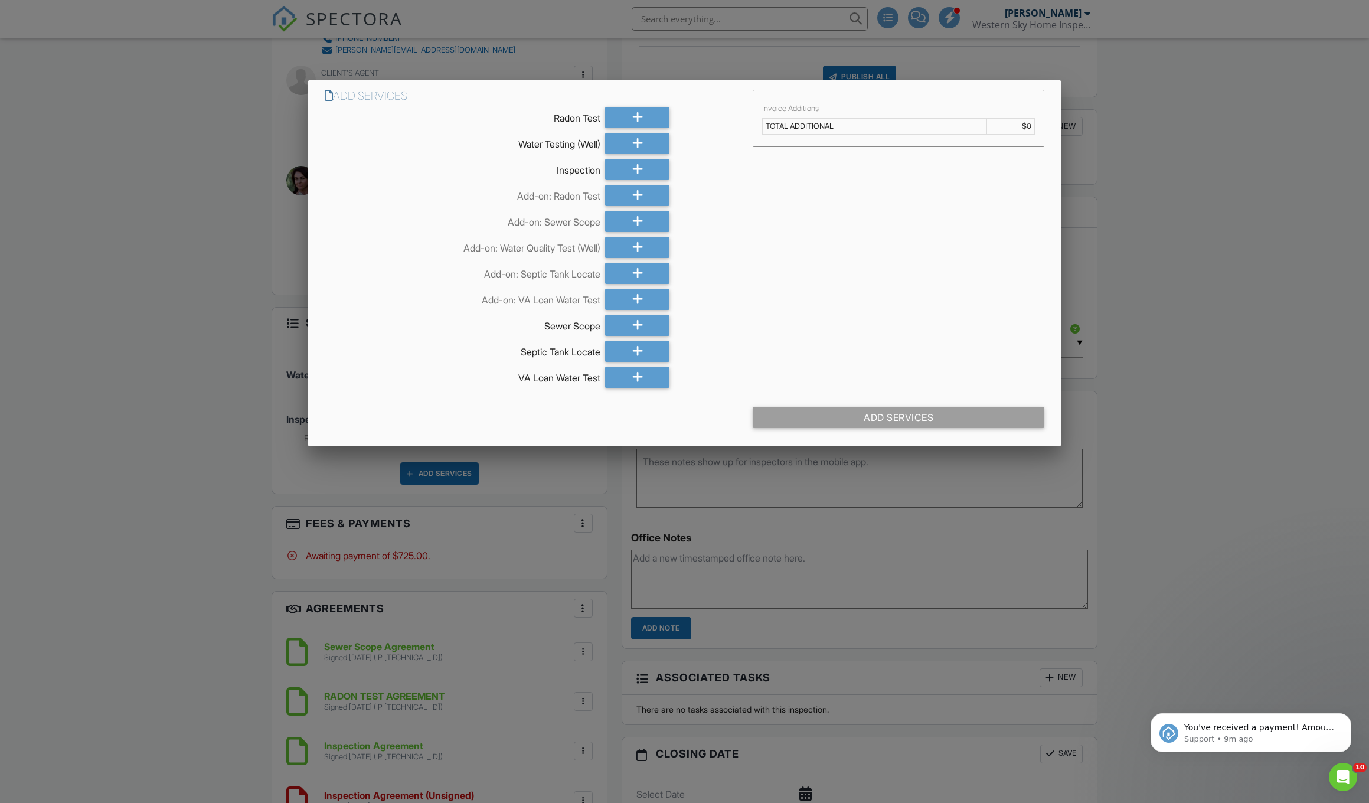
click at [234, 303] on div at bounding box center [684, 442] width 1369 height 1003
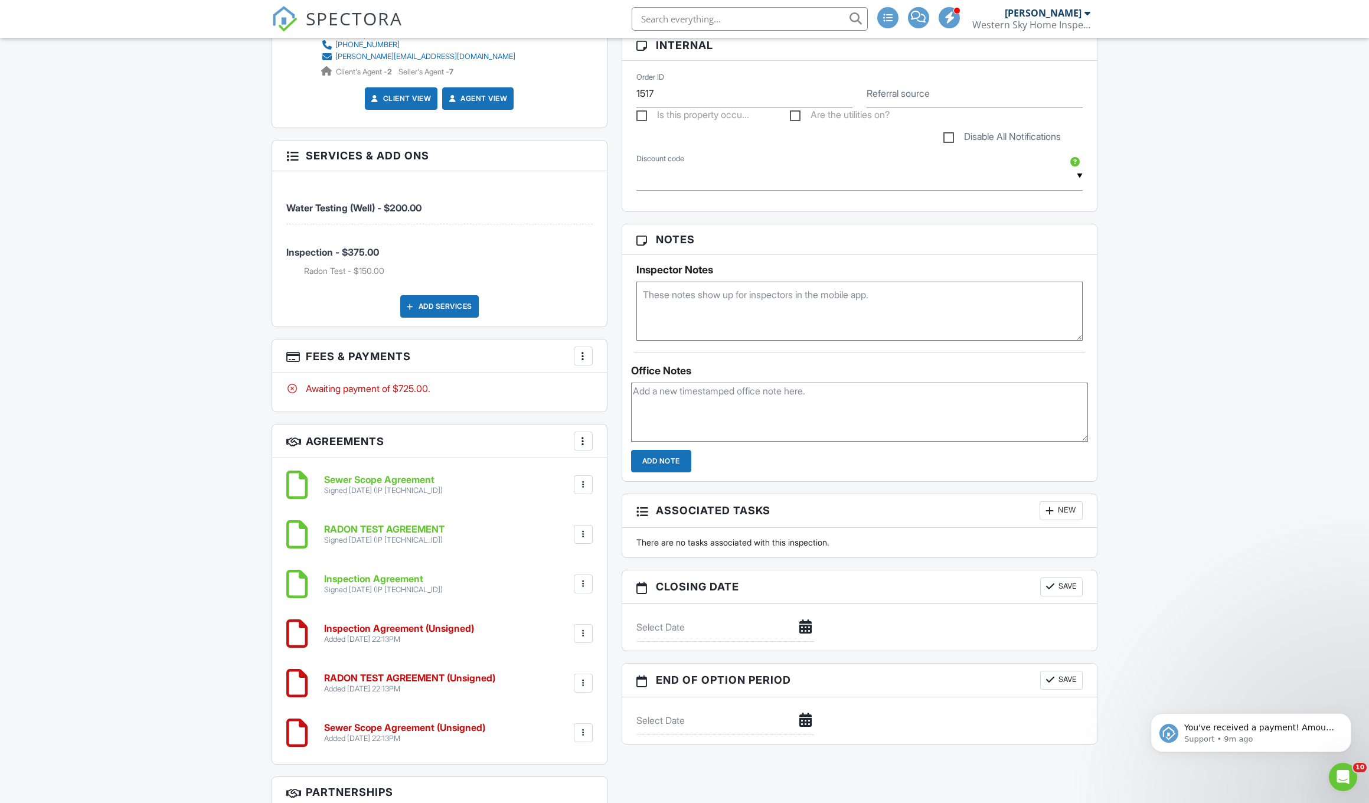
scroll to position [629, 0]
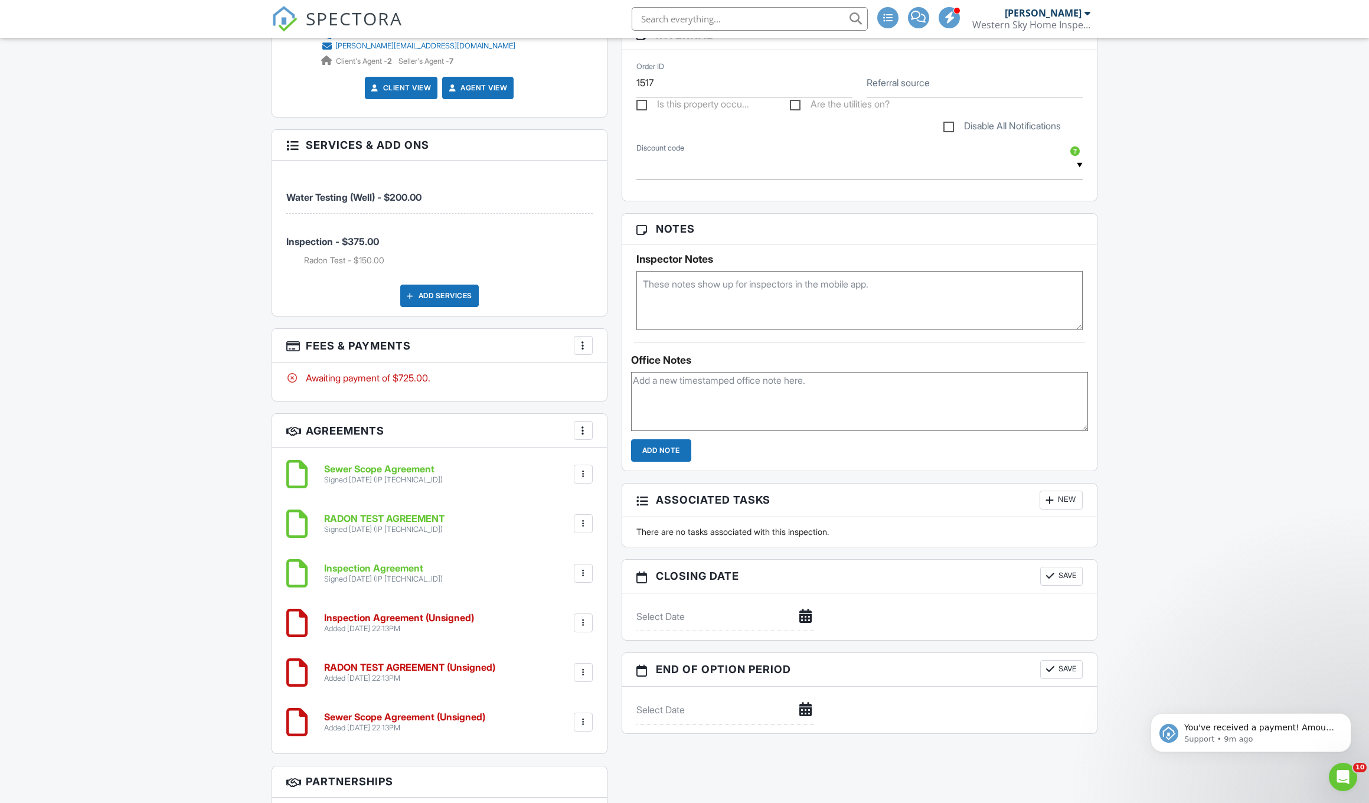
click at [590, 344] on div "More" at bounding box center [583, 345] width 19 height 19
click at [639, 383] on li "Edit Fees & Payments" at bounding box center [642, 382] width 123 height 30
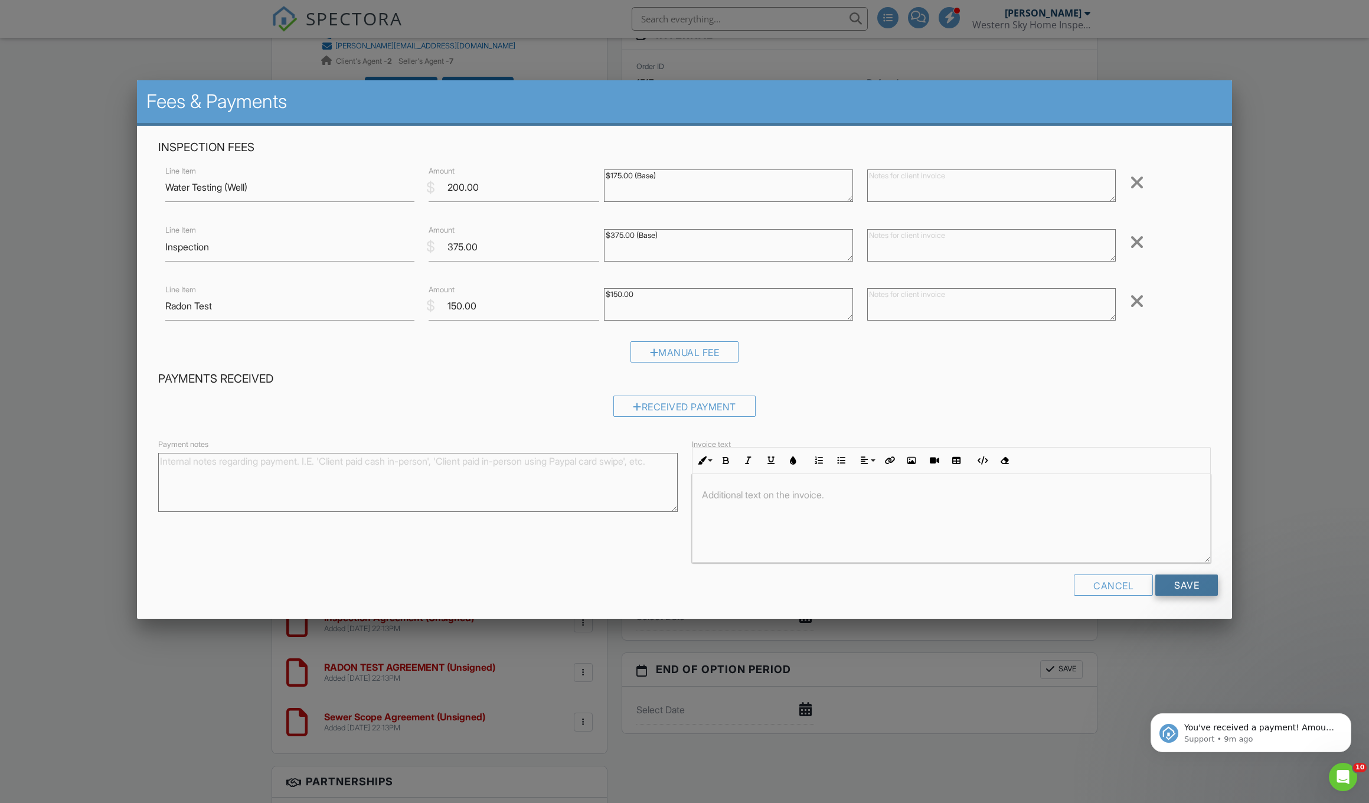
click at [1177, 587] on input "Save" at bounding box center [1186, 584] width 63 height 21
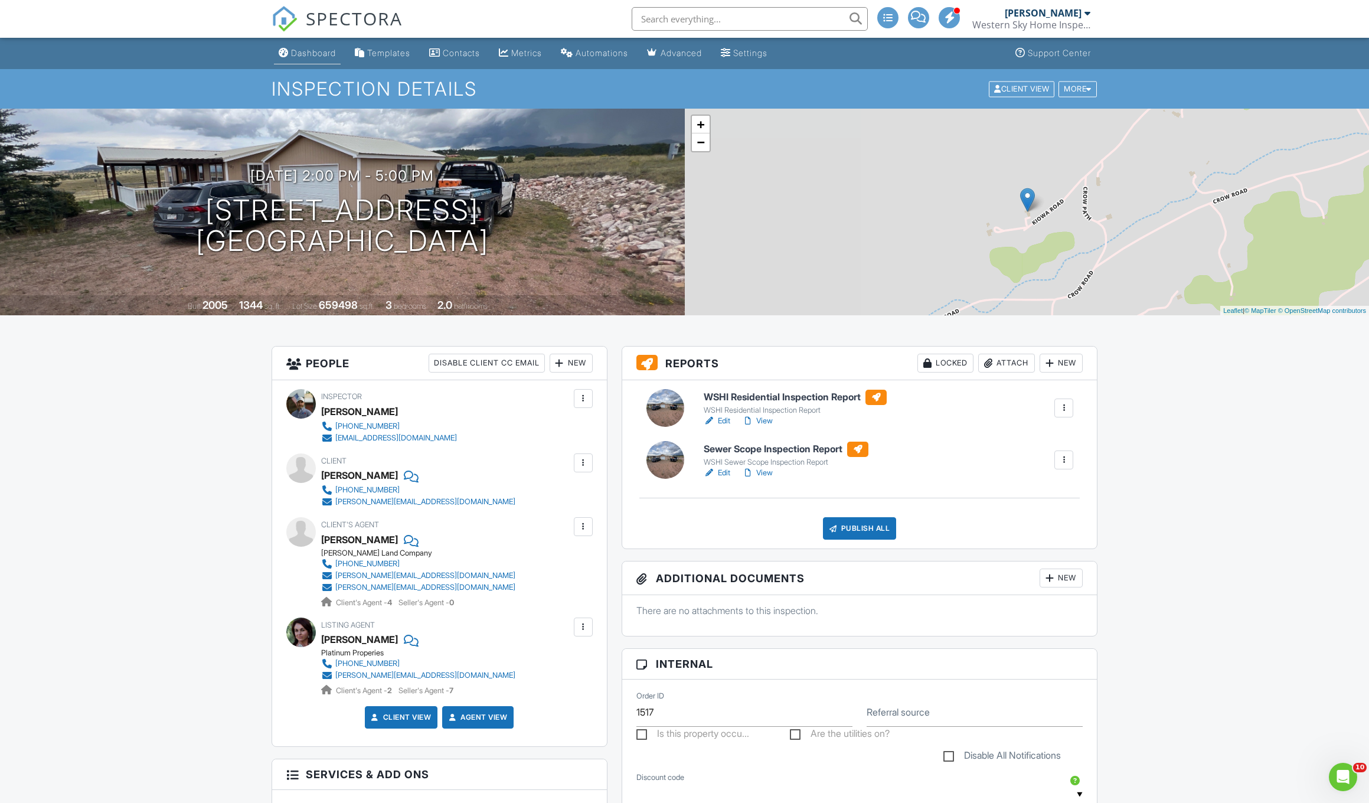
click at [303, 57] on div "Dashboard" at bounding box center [313, 53] width 45 height 10
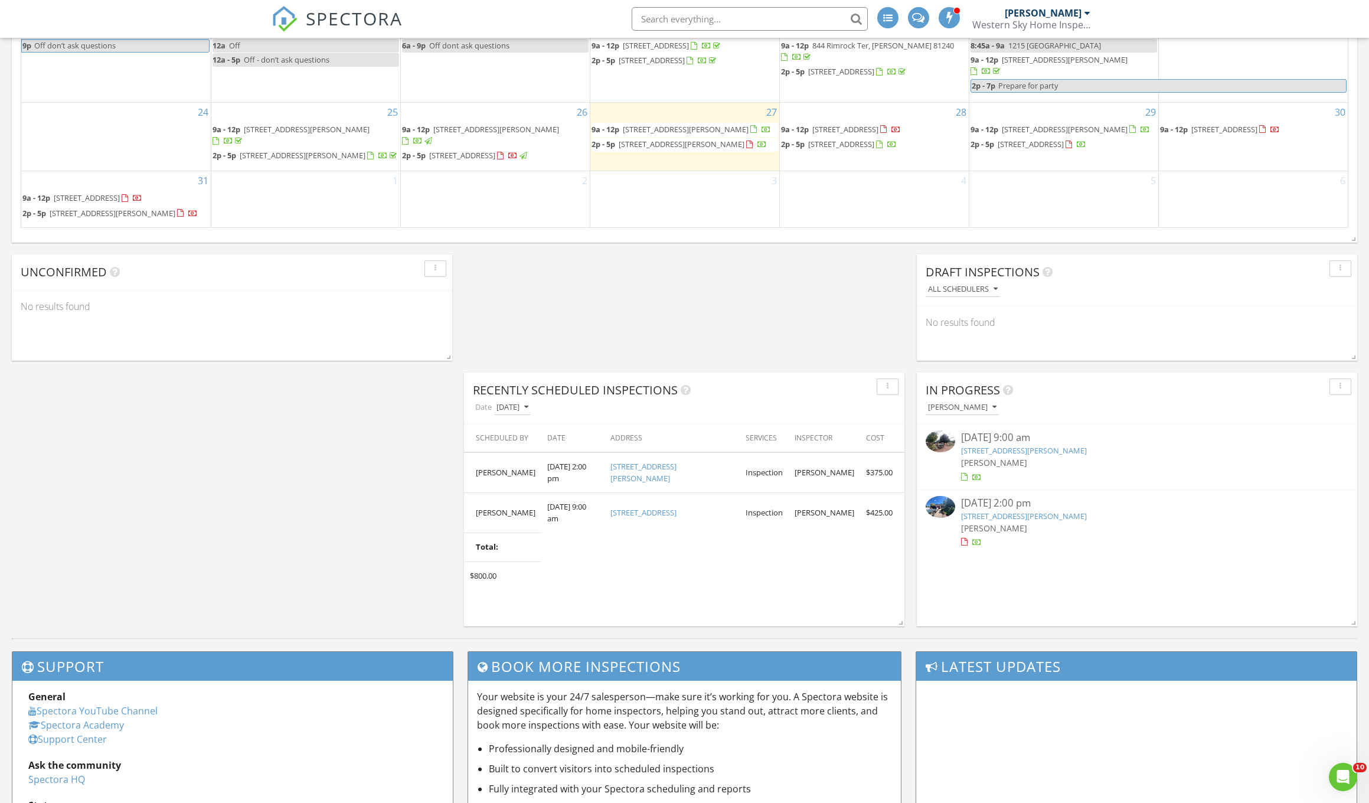
scroll to position [859, 0]
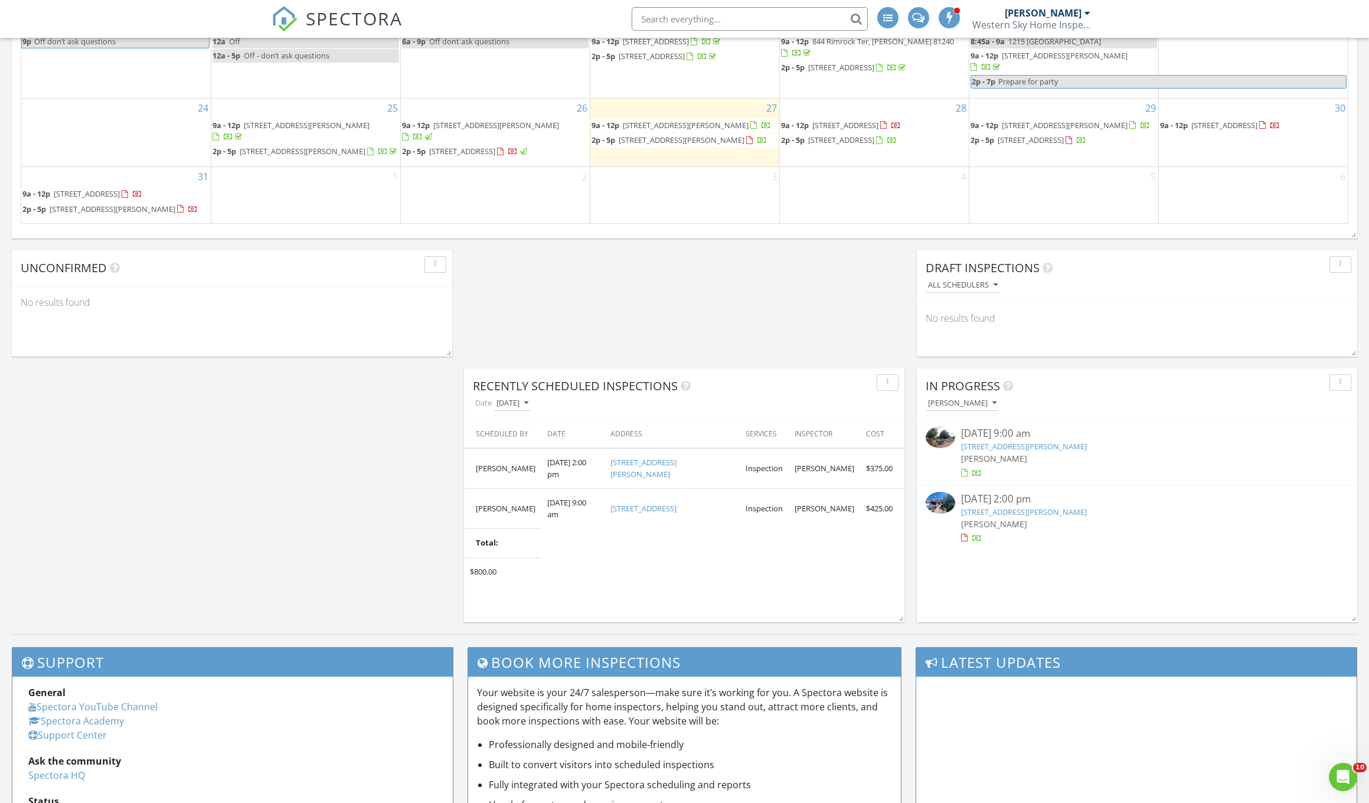
click at [233, 197] on div "1" at bounding box center [305, 194] width 189 height 55
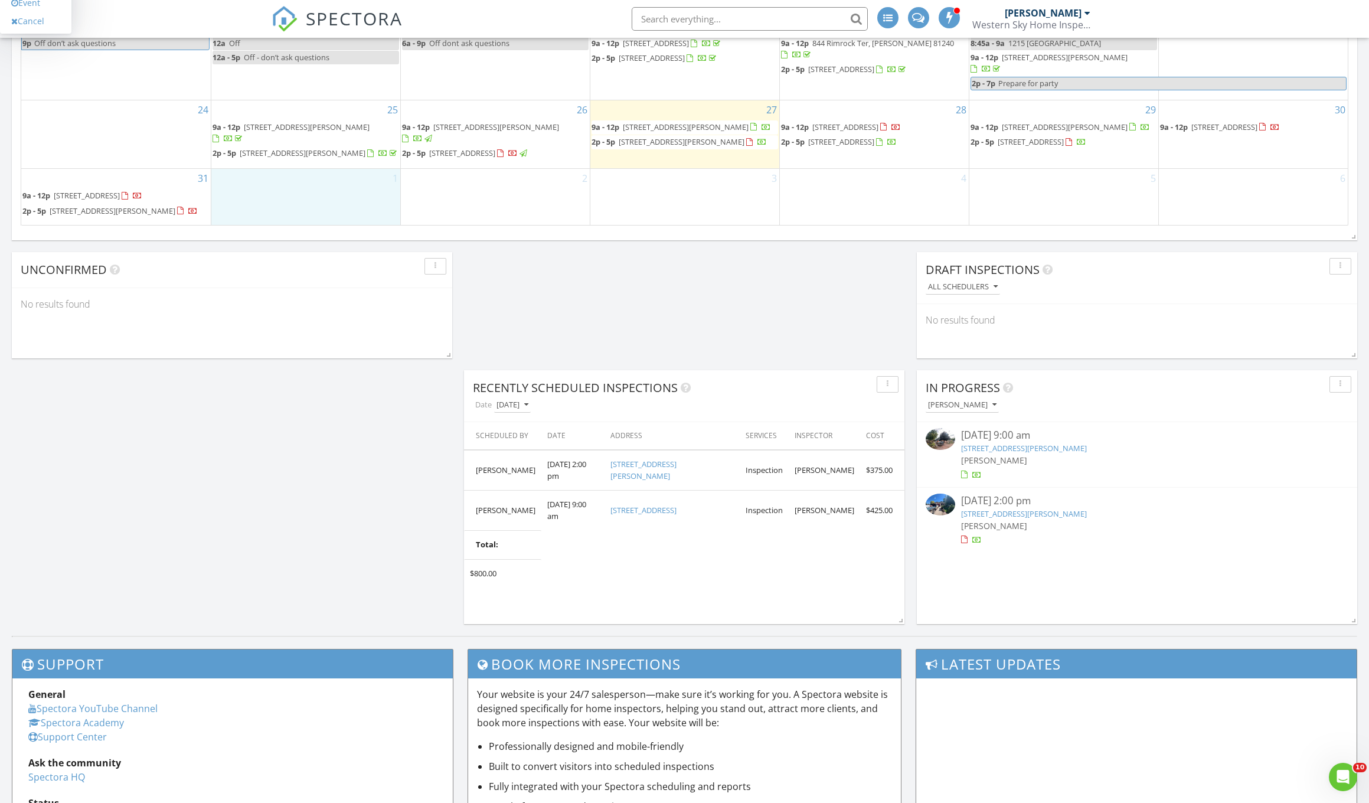
scroll to position [858, 0]
click at [296, 173] on link "Event" at bounding box center [304, 173] width 61 height 19
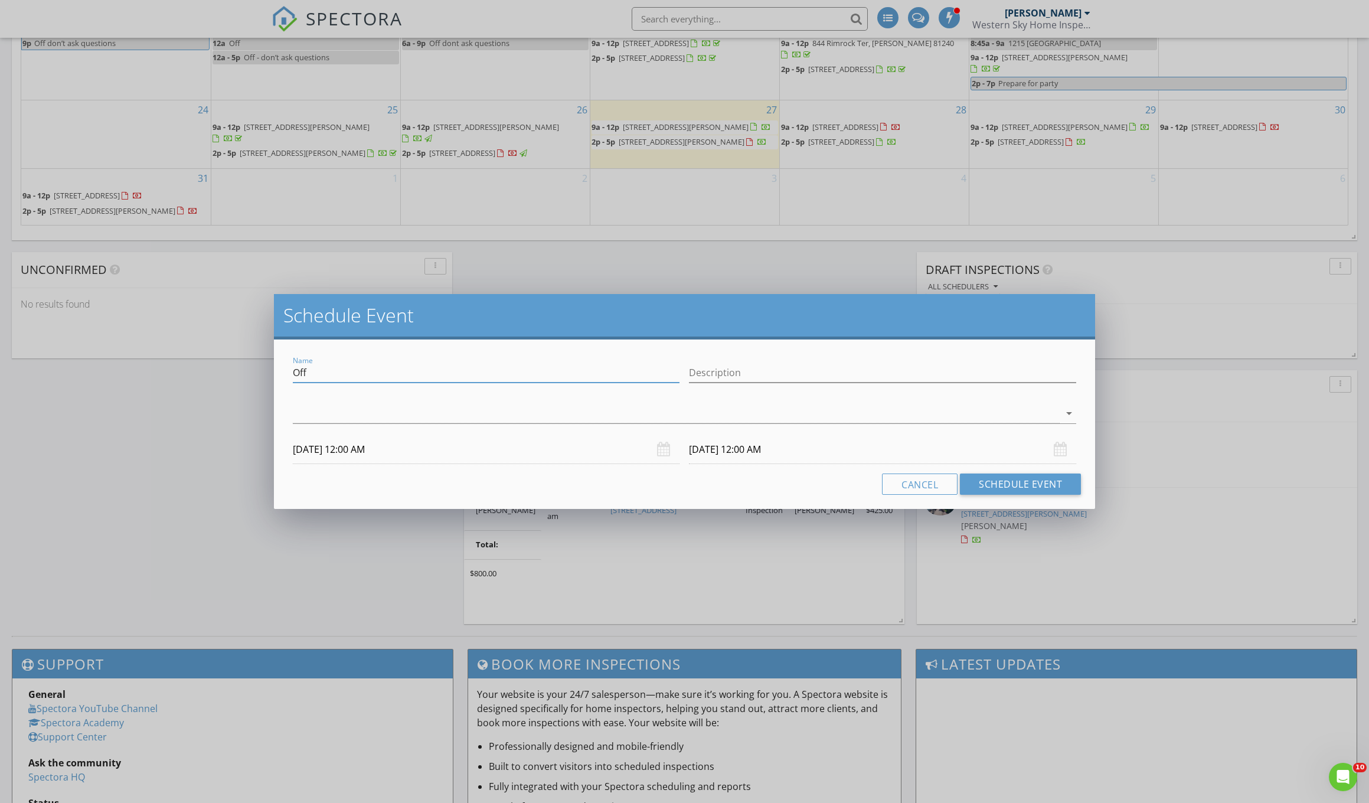
click at [310, 377] on input "Off" at bounding box center [486, 372] width 387 height 19
type input "O"
type input "Elk Hunting"
click at [722, 452] on input "09/02/2025 12:00 AM" at bounding box center [882, 449] width 387 height 29
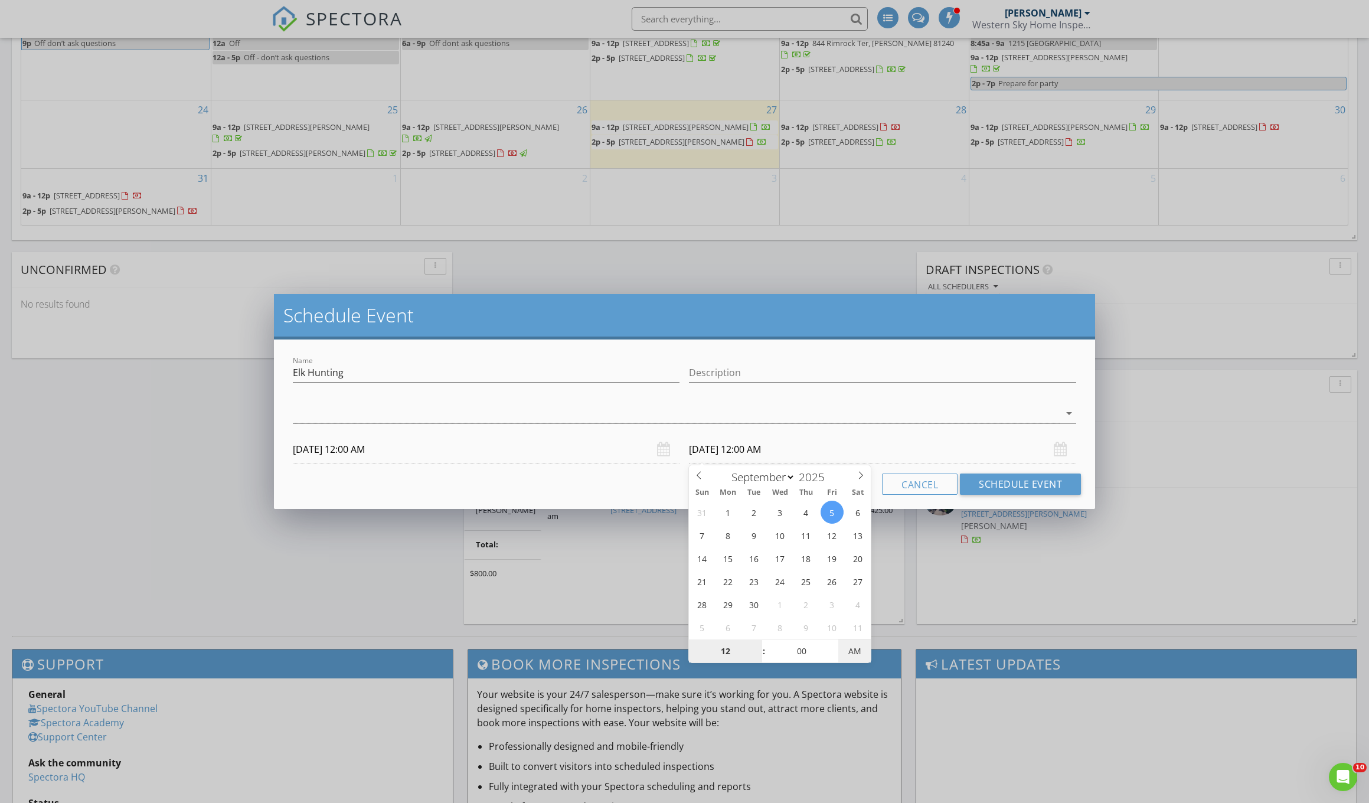
type input "09/05/2025 12:00 PM"
click at [1031, 482] on button "Schedule Event" at bounding box center [1020, 483] width 121 height 21
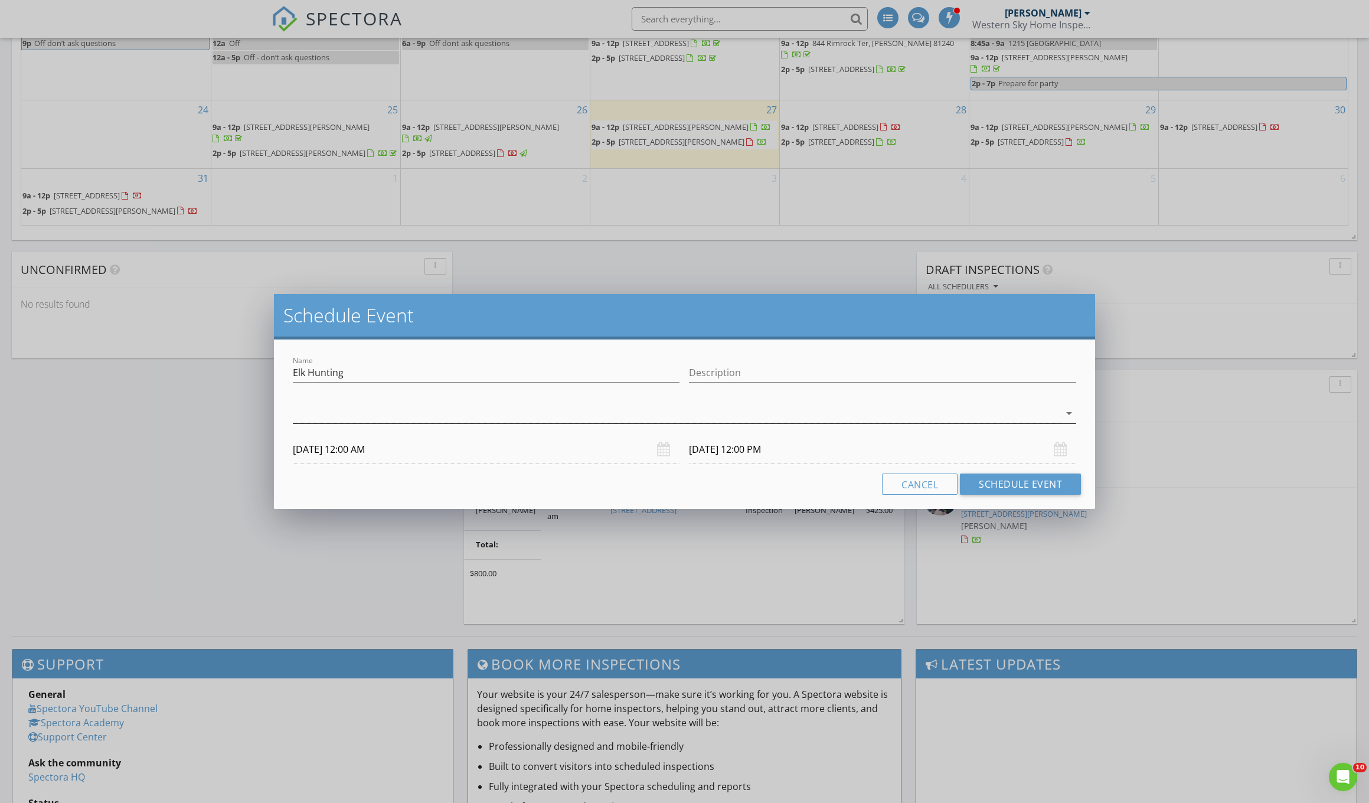
click at [899, 415] on div at bounding box center [676, 413] width 767 height 19
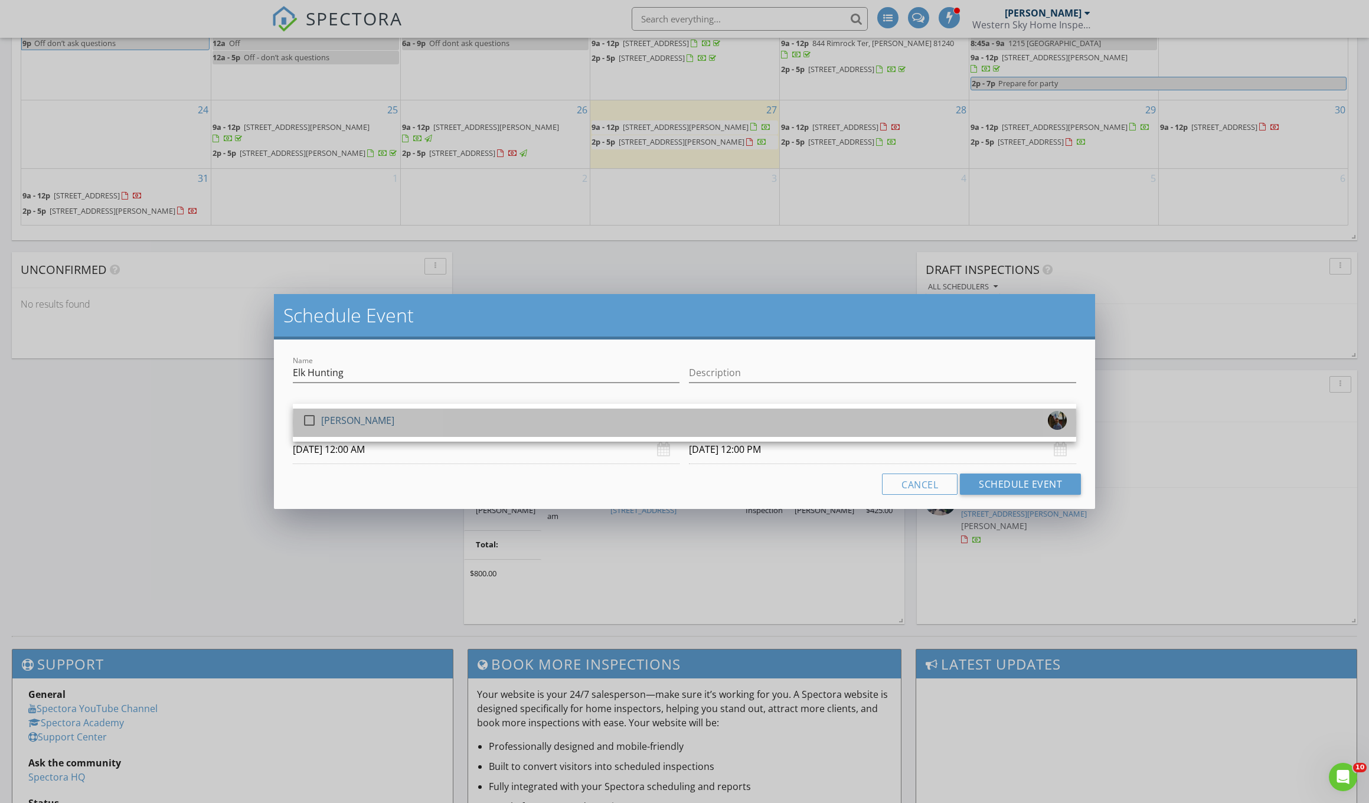
click at [876, 422] on div "check_box_outline_blank Dustin Brady" at bounding box center [684, 423] width 764 height 24
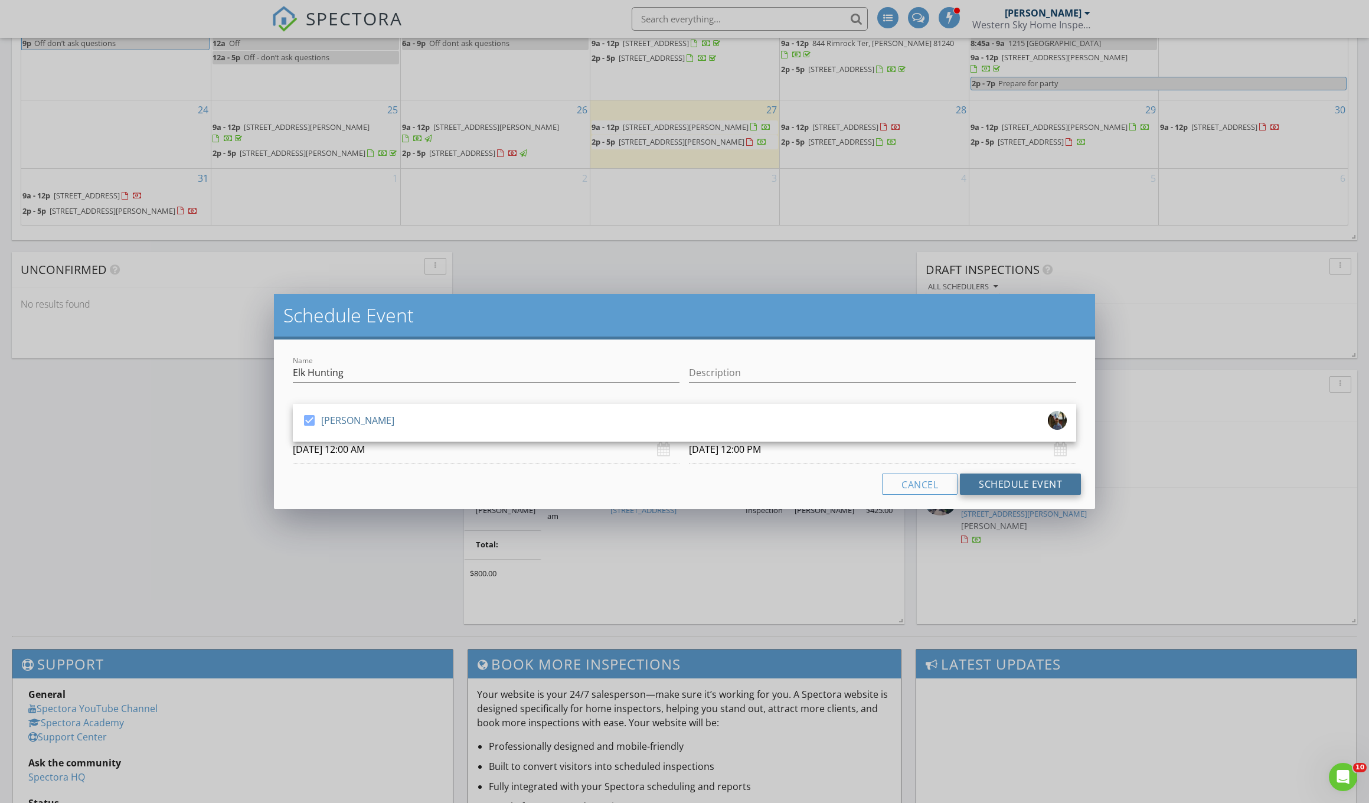
click at [1015, 489] on button "Schedule Event" at bounding box center [1020, 483] width 121 height 21
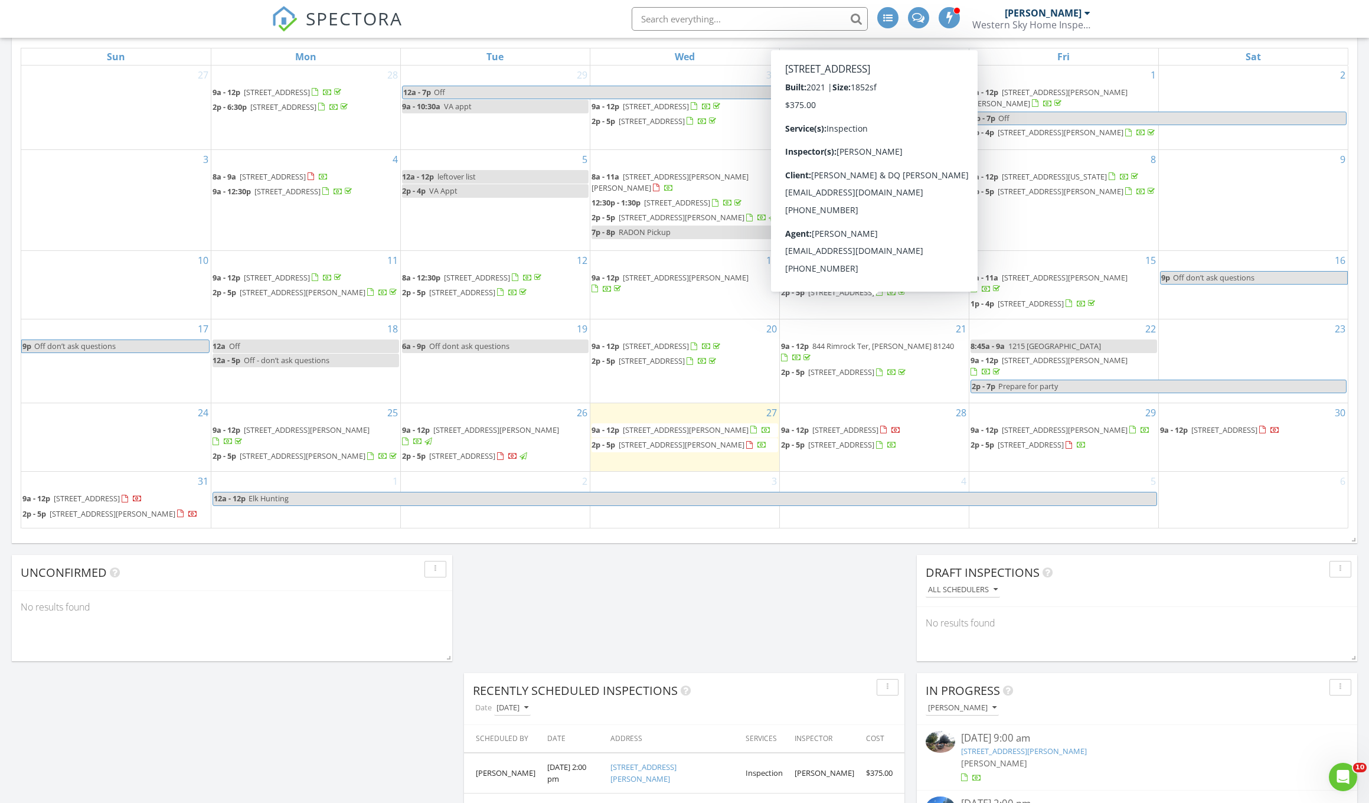
scroll to position [600, 0]
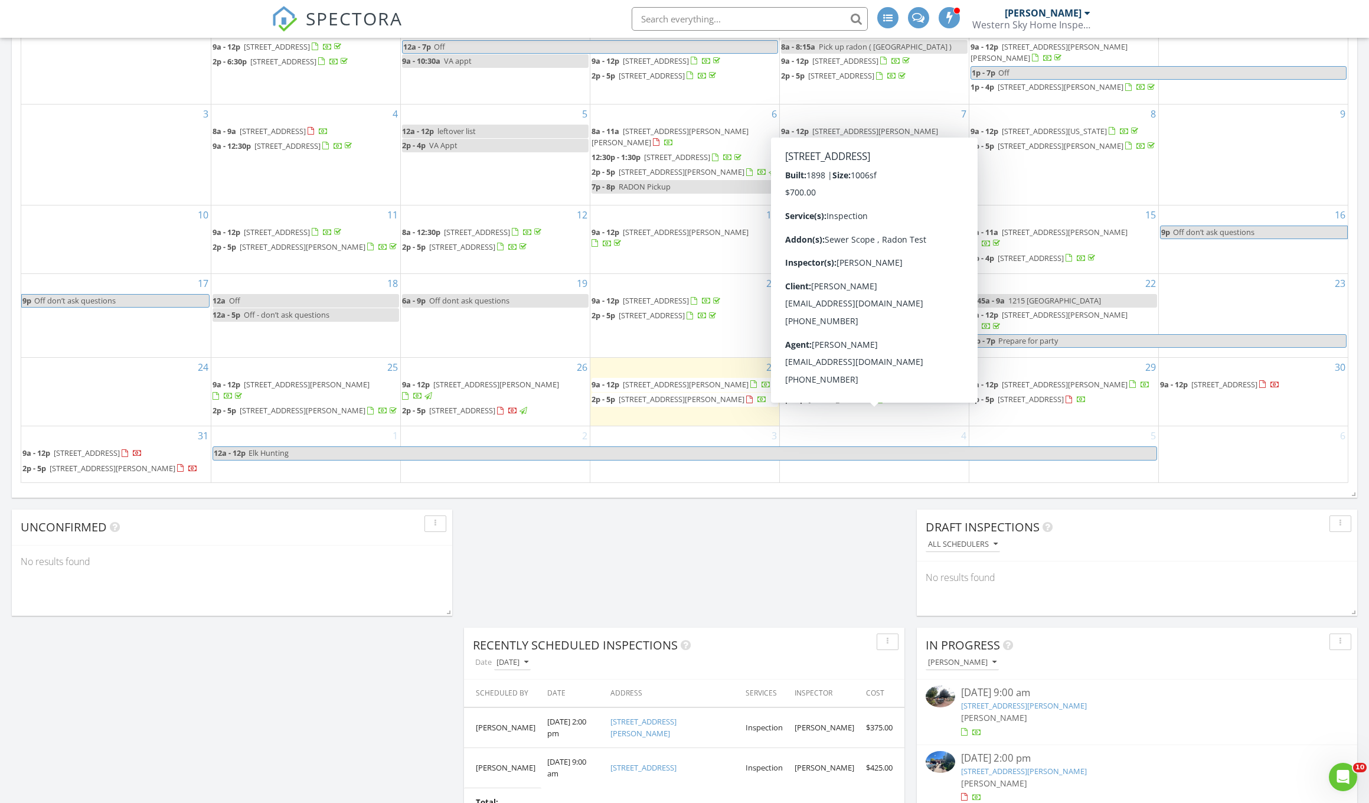
click at [896, 407] on link "2p - 5p 515 N 4th St, Cañon City 81212" at bounding box center [874, 399] width 187 height 14
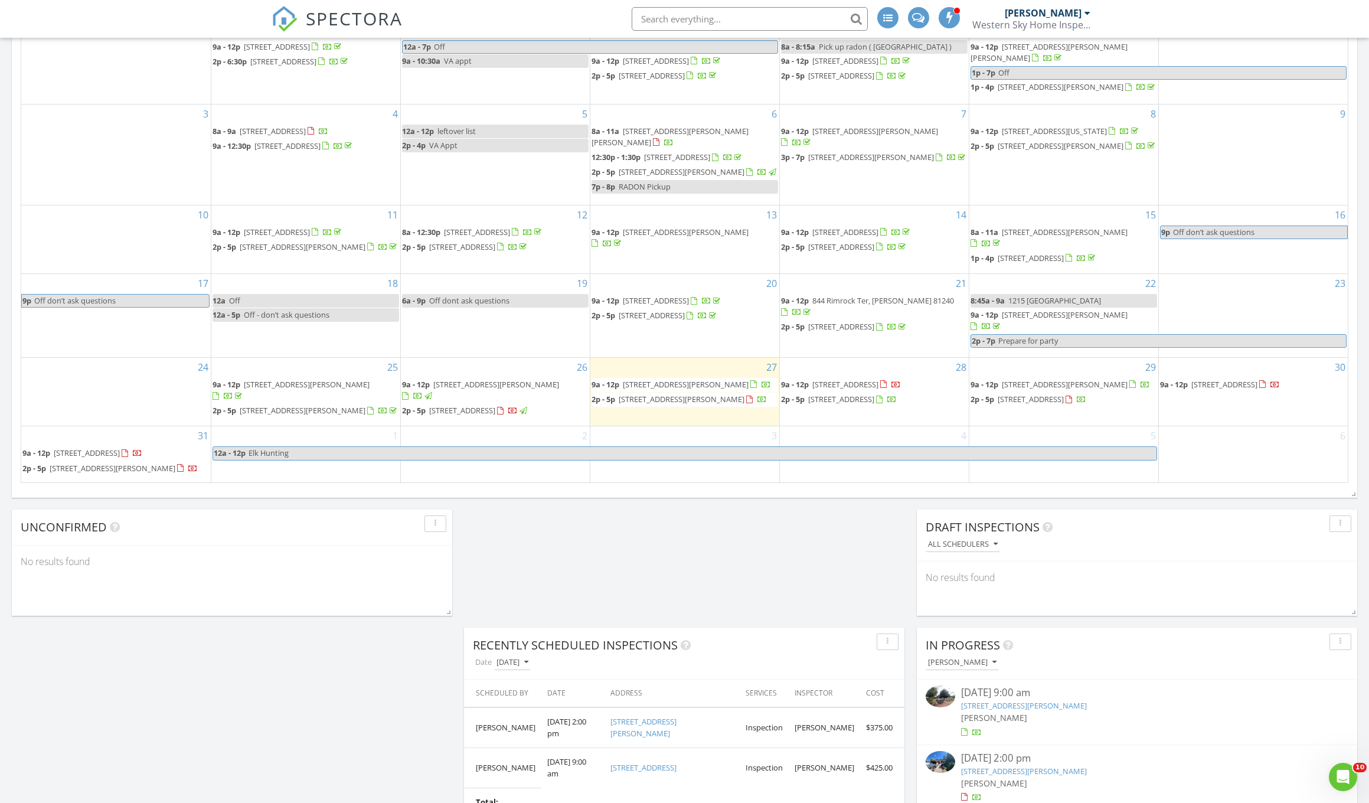
scroll to position [601, 1]
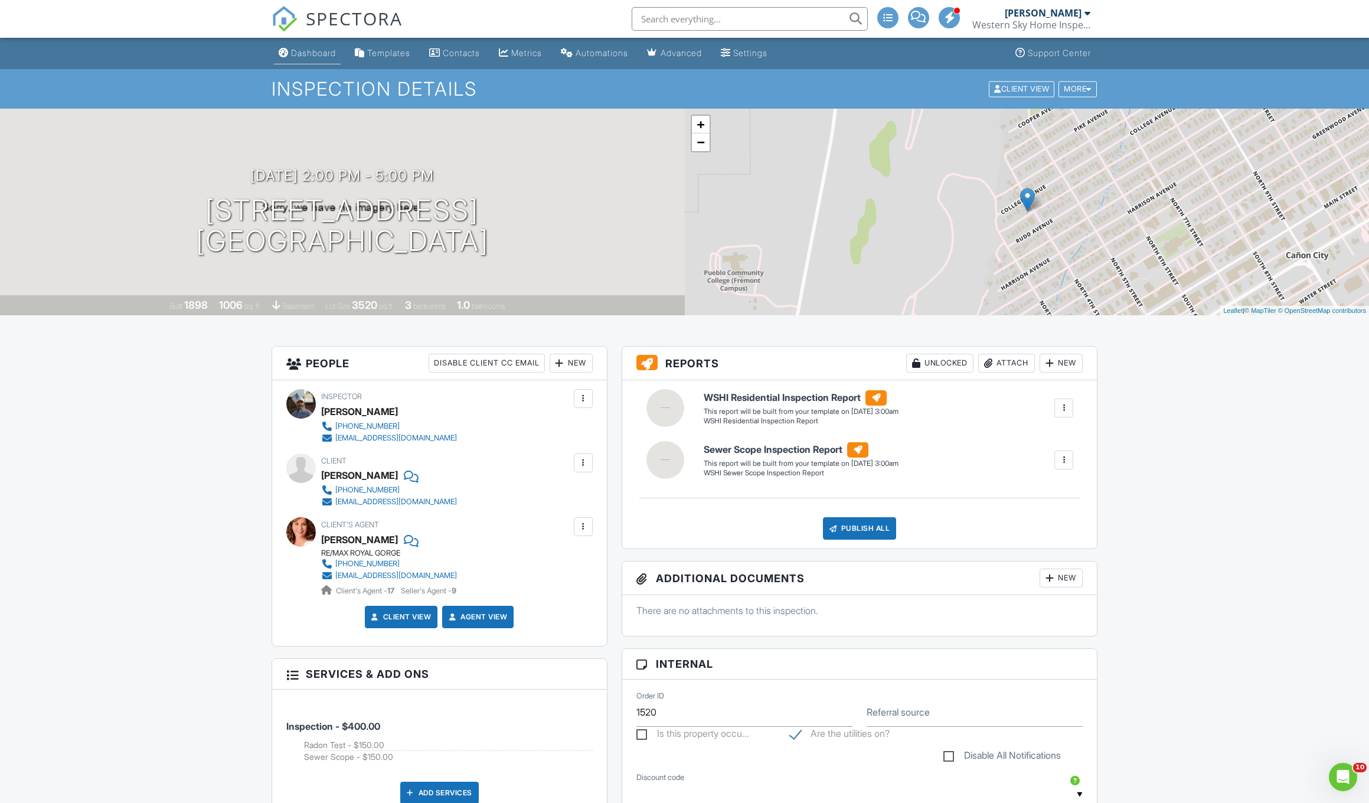
click at [316, 58] on link "Dashboard" at bounding box center [307, 53] width 67 height 22
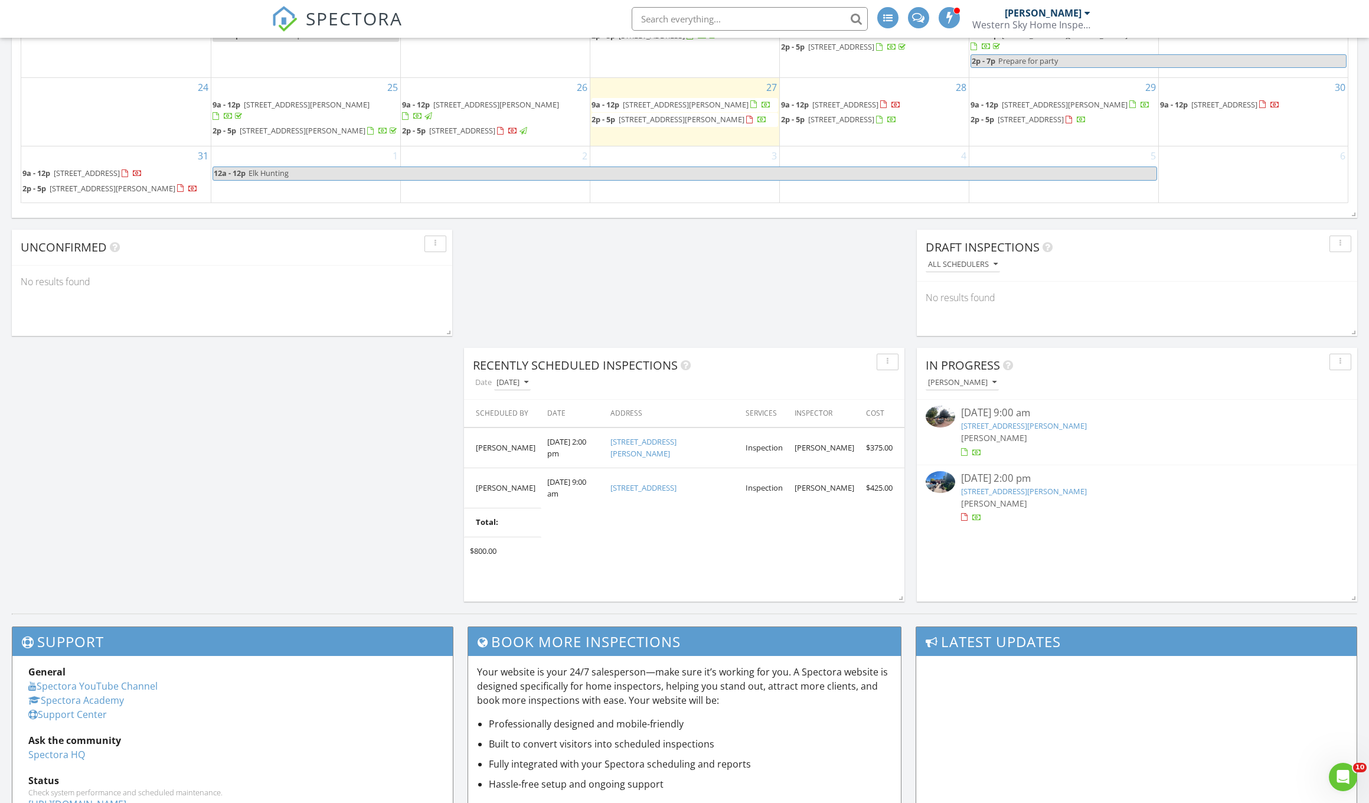
scroll to position [881, 0]
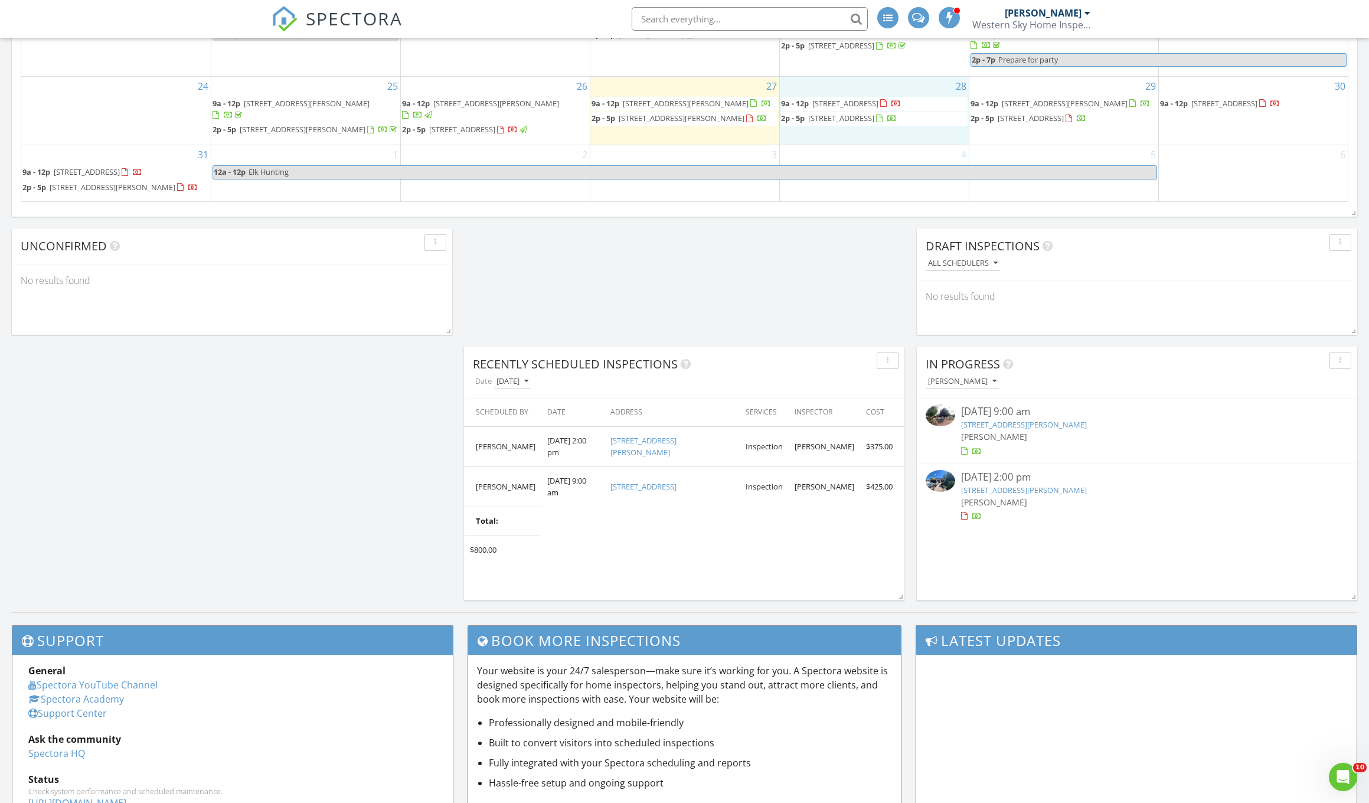
click at [938, 144] on div "28 9a - 12p 3275 Chaparral Rd, Cañon City 81212 2p - 5p 515 N 4th St, Cañon Cit…" at bounding box center [874, 111] width 189 height 68
click at [865, 61] on link "Event" at bounding box center [872, 59] width 61 height 19
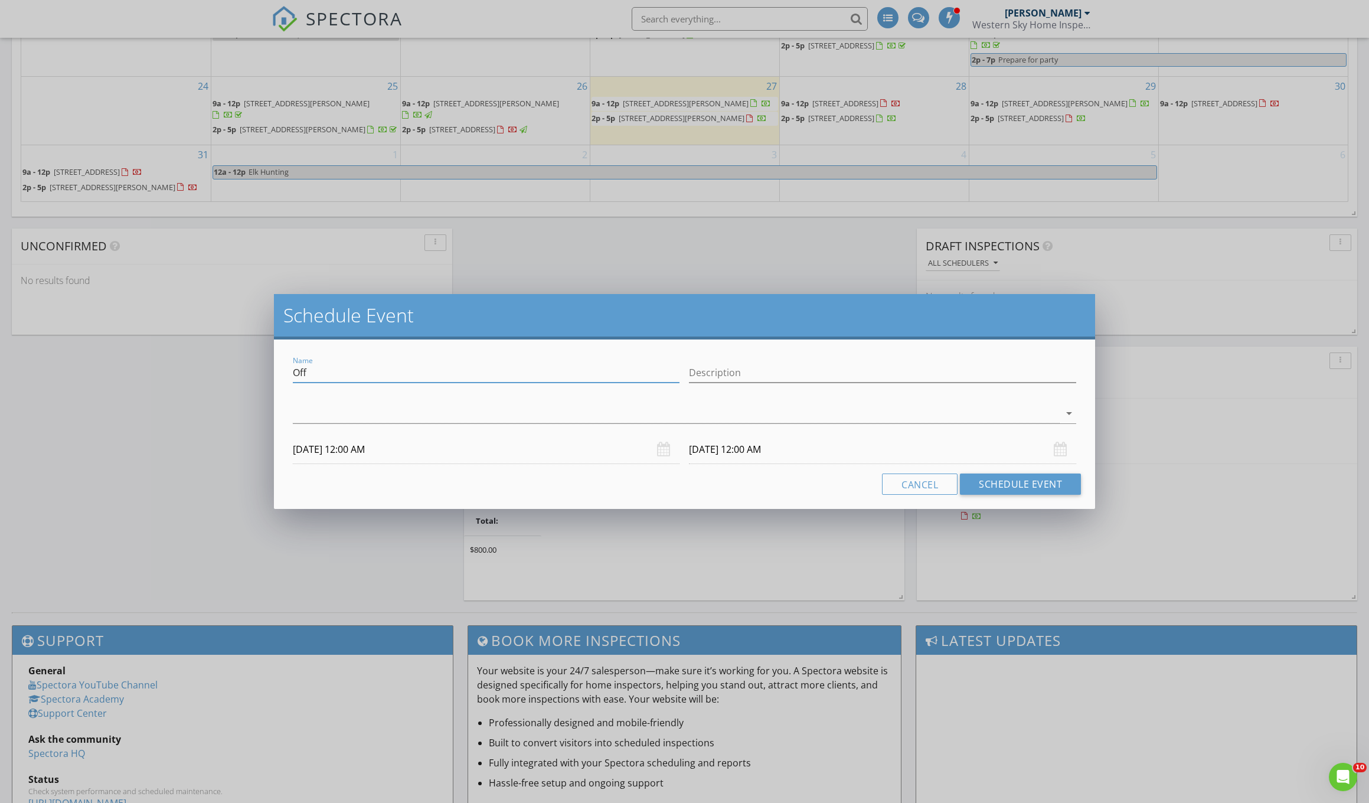
click at [307, 372] on input "Off" at bounding box center [486, 372] width 387 height 19
type input "O"
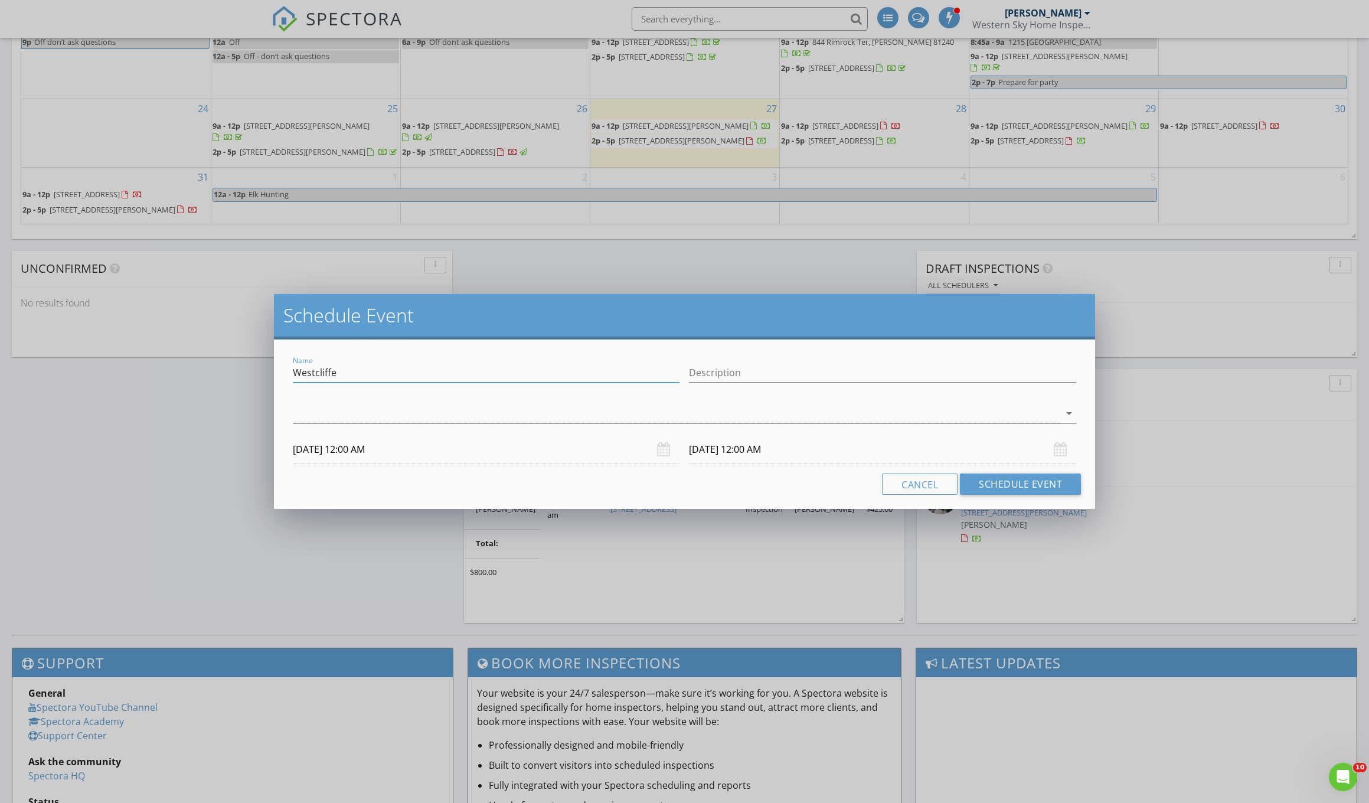
scroll to position [842, 0]
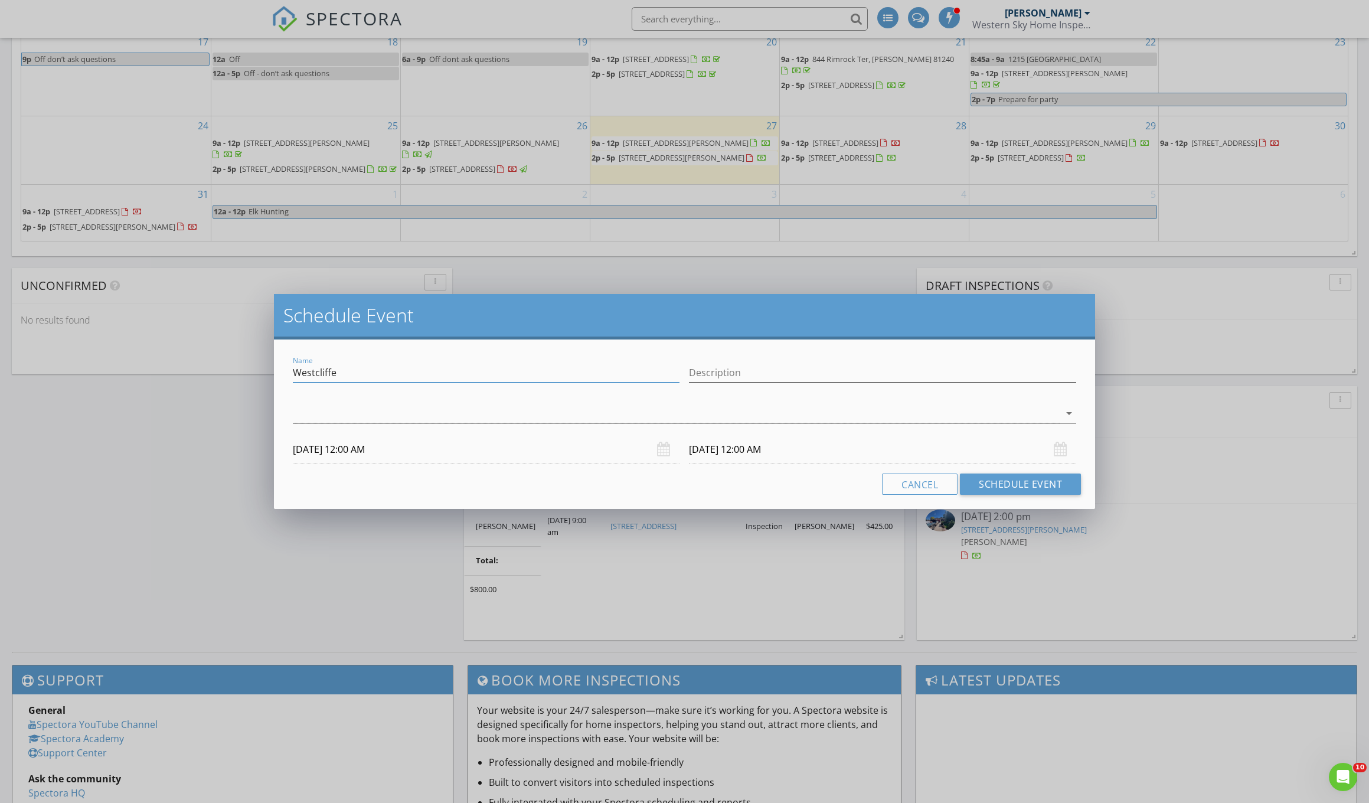
type input "Westcliffe"
click at [715, 376] on input "Description" at bounding box center [882, 372] width 387 height 19
type input "Radon Pickup"
click at [350, 450] on input "08/28/2025 12:00 AM" at bounding box center [486, 449] width 387 height 29
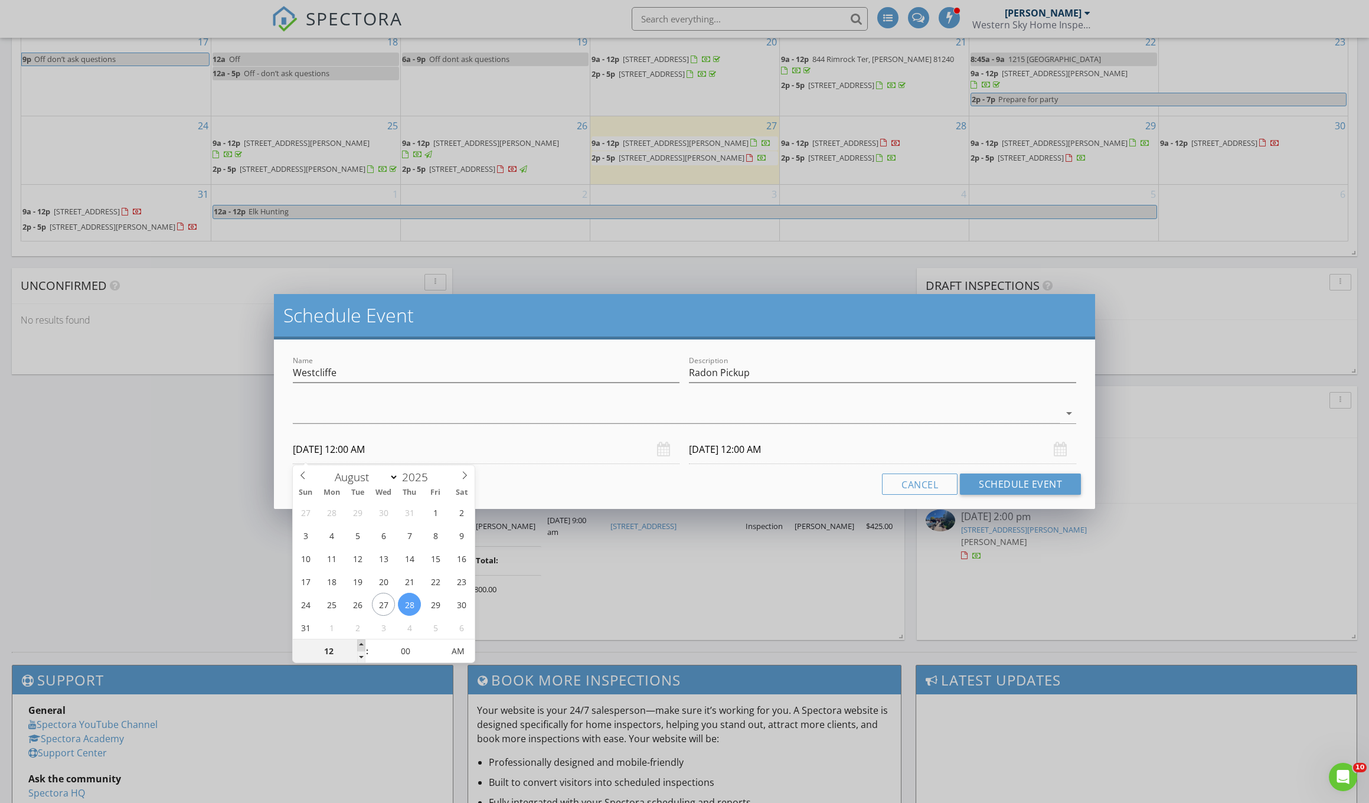
type input "01"
type input "08/28/2025 1:00 AM"
click at [362, 644] on span at bounding box center [361, 645] width 8 height 12
type input "02"
type input "08/28/2025 2:00 AM"
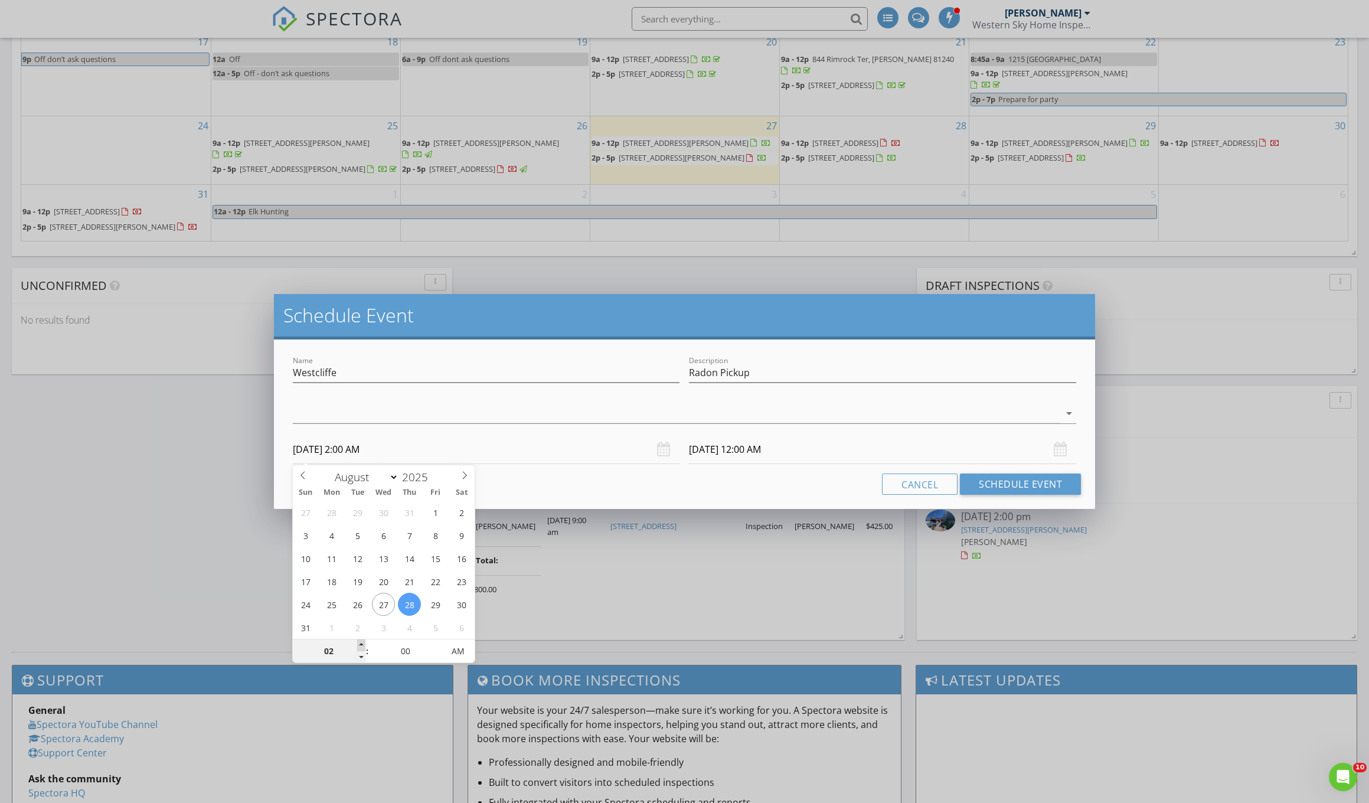
click at [362, 644] on span at bounding box center [361, 645] width 8 height 12
type input "03"
type input "08/28/2025 3:00 AM"
click at [362, 644] on span at bounding box center [361, 645] width 8 height 12
type input "04"
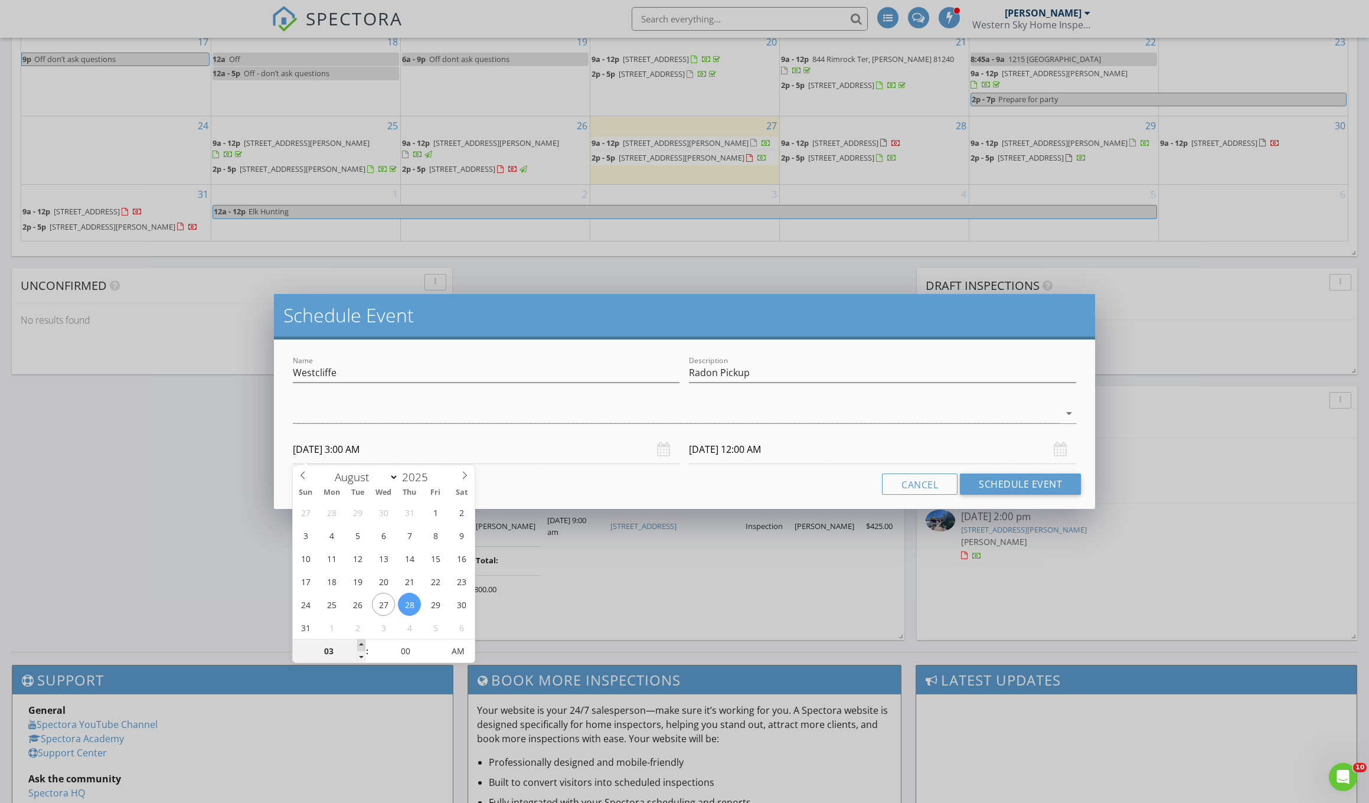
type input "08/28/2025 4:00 AM"
click at [362, 644] on span at bounding box center [361, 645] width 8 height 12
type input "08/29/2025 4:00 AM"
type input "05"
type input "08/28/2025 5:00 AM"
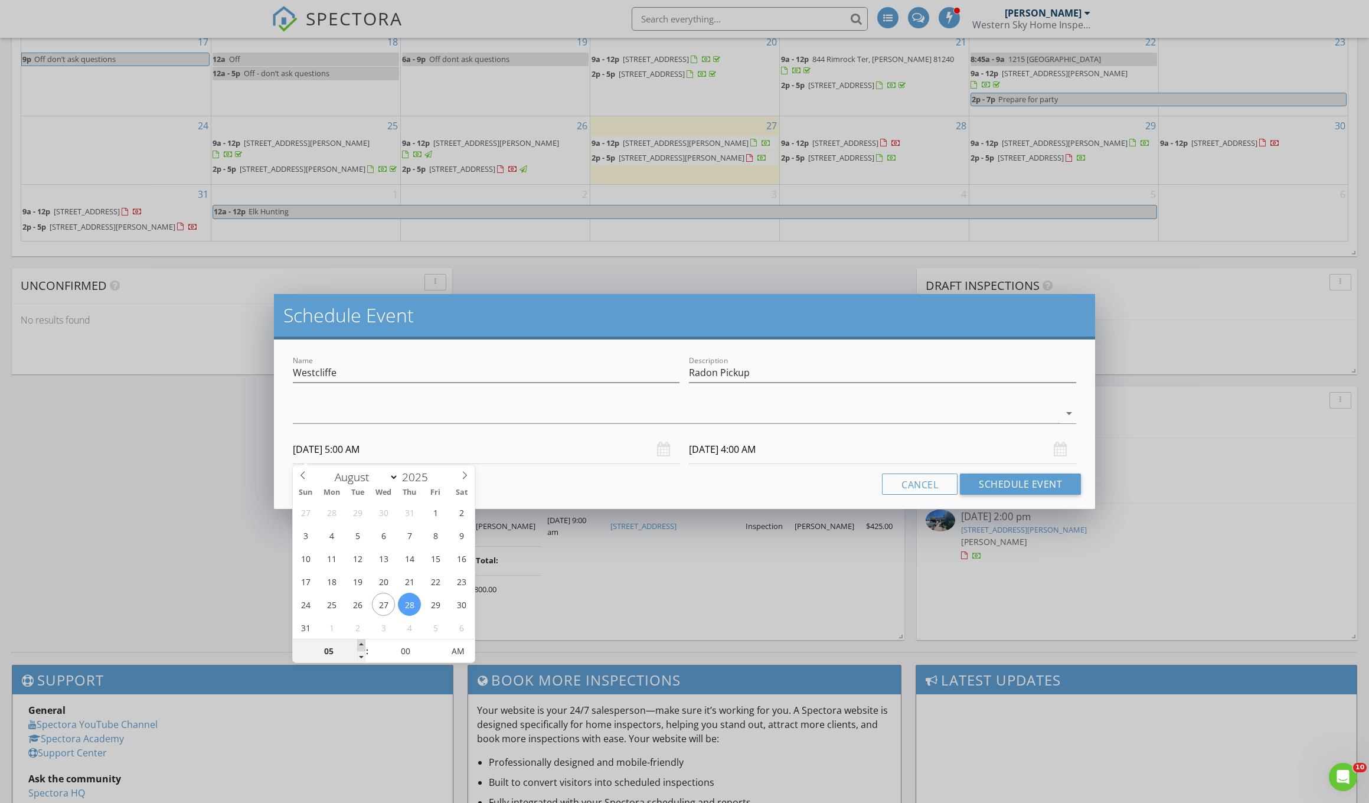
click at [362, 644] on span at bounding box center [361, 645] width 8 height 12
type input "08/29/2025 5:00 AM"
type input "06"
type input "08/28/2025 6:00 AM"
click at [362, 644] on span at bounding box center [361, 645] width 8 height 12
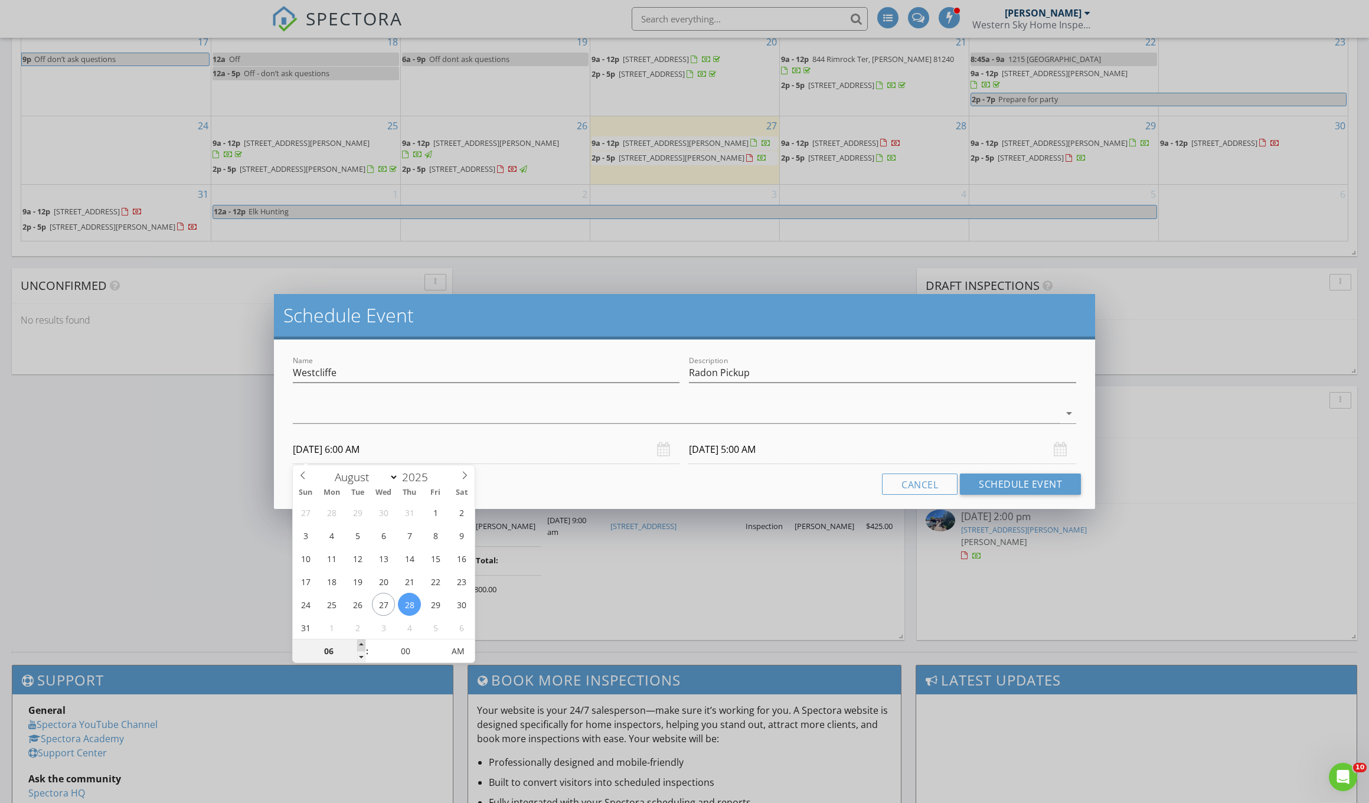
type input "06"
type input "08/29/2025 6:00 AM"
type input "08/28/2025 6:00 PM"
type input "08/29/2025 6:00 PM"
click at [708, 451] on input "08/29/2025 6:00 PM" at bounding box center [882, 449] width 387 height 29
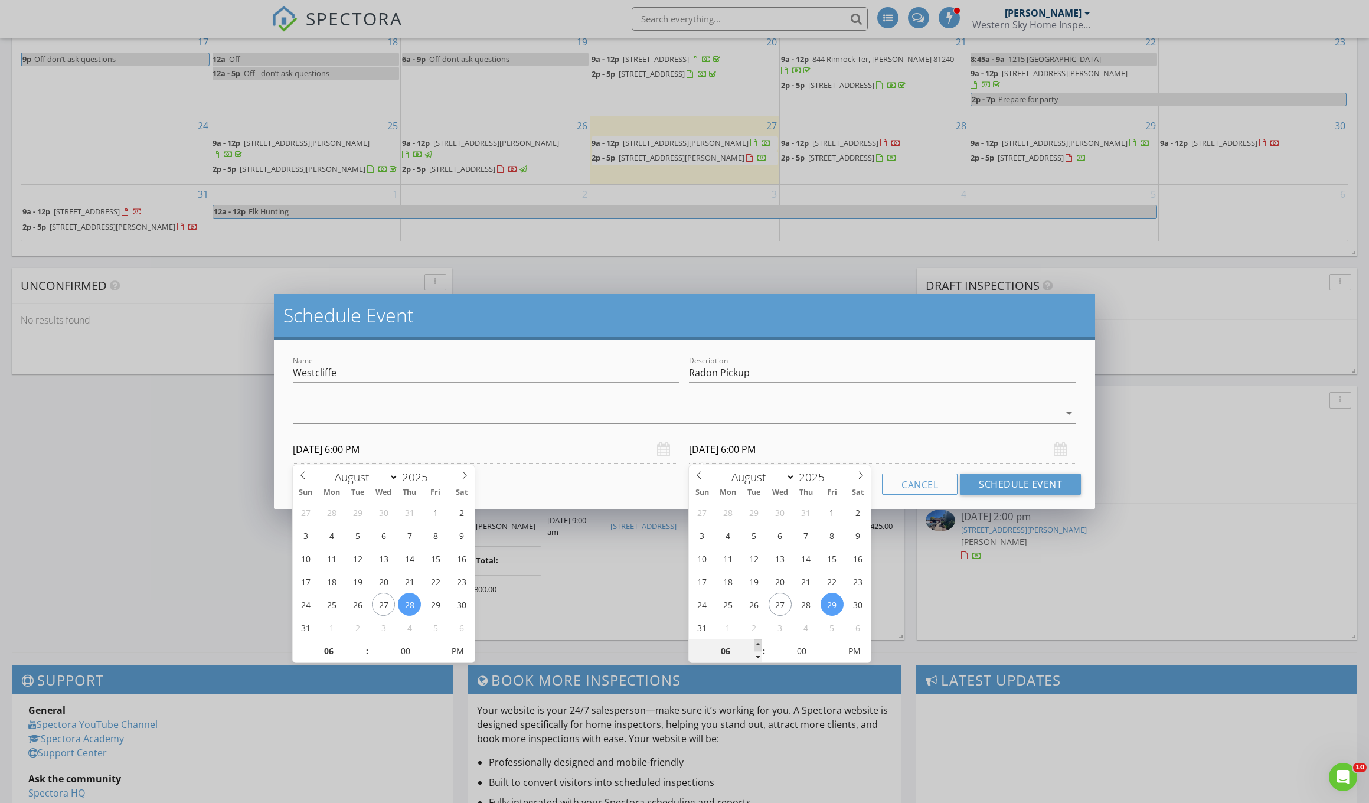
type input "07"
click at [755, 643] on span at bounding box center [758, 645] width 8 height 12
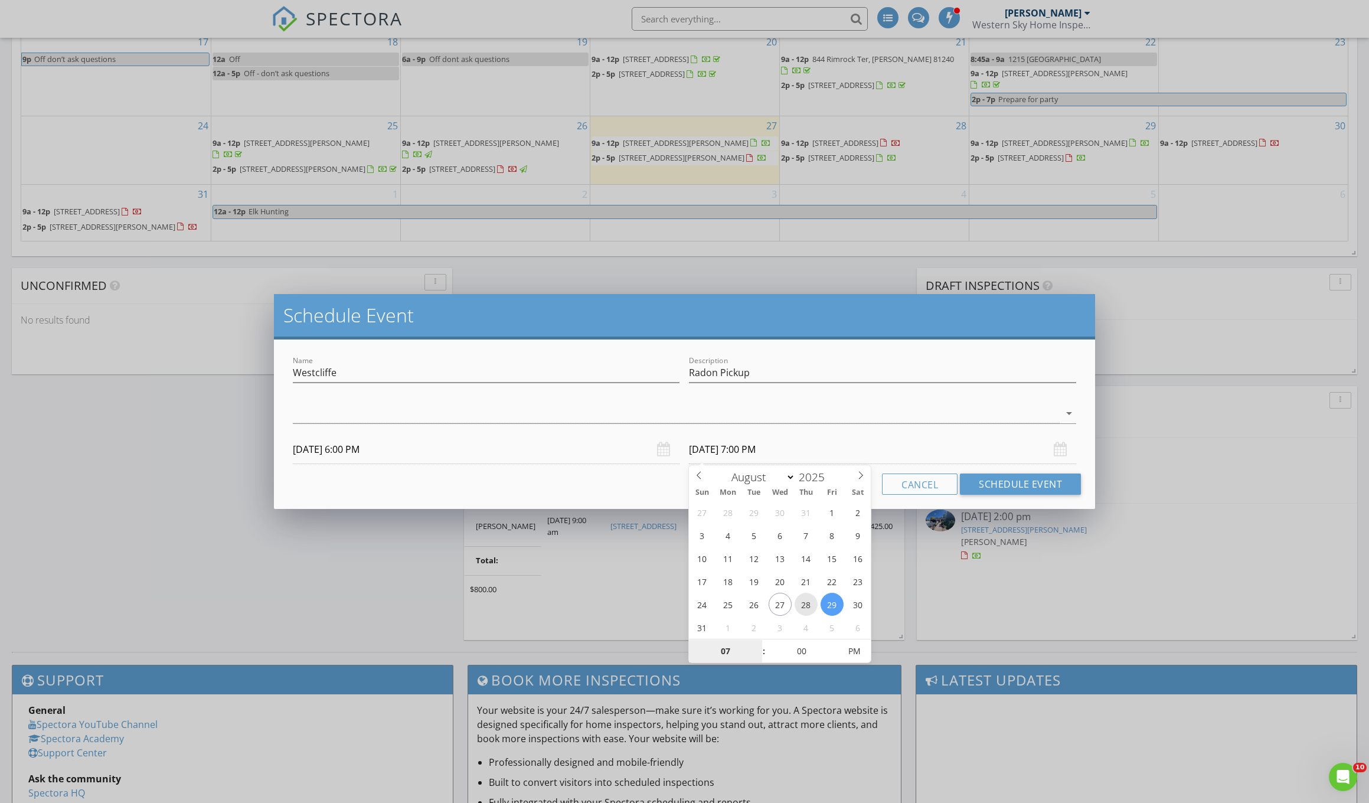
type input "08/28/2025 7:00 PM"
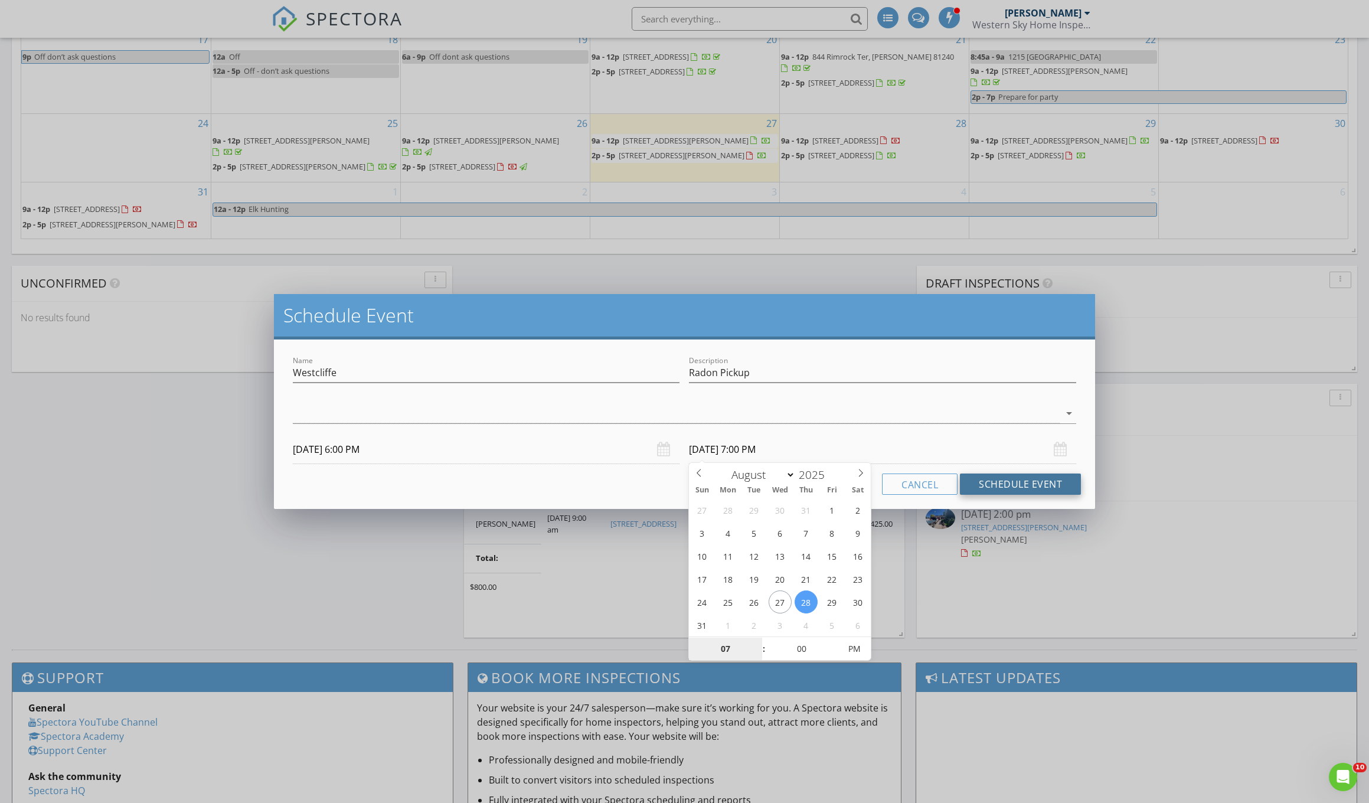
scroll to position [845, 0]
click at [1022, 415] on div at bounding box center [676, 413] width 767 height 19
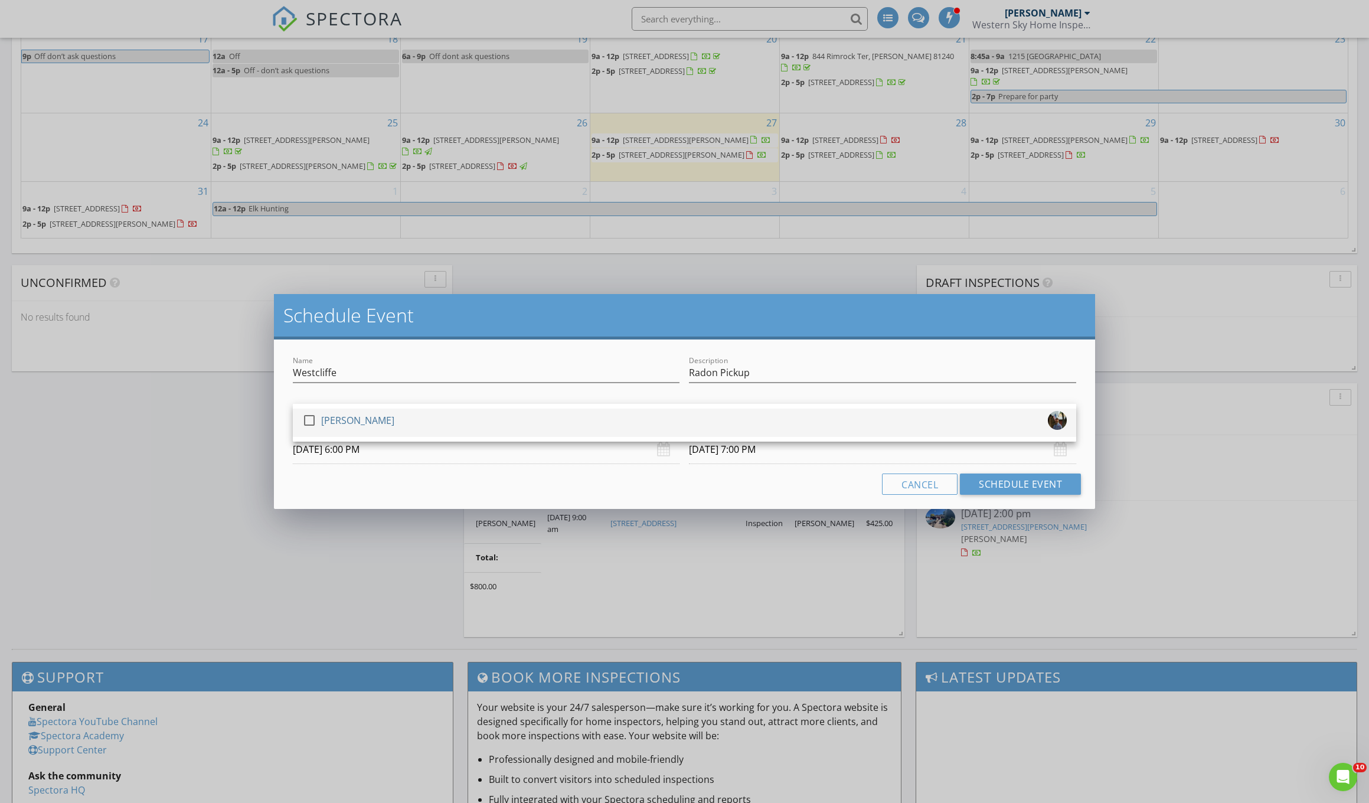
click at [904, 418] on div "check_box_outline_blank Dustin Brady" at bounding box center [684, 423] width 764 height 24
click at [1029, 488] on button "Schedule Event" at bounding box center [1020, 483] width 121 height 21
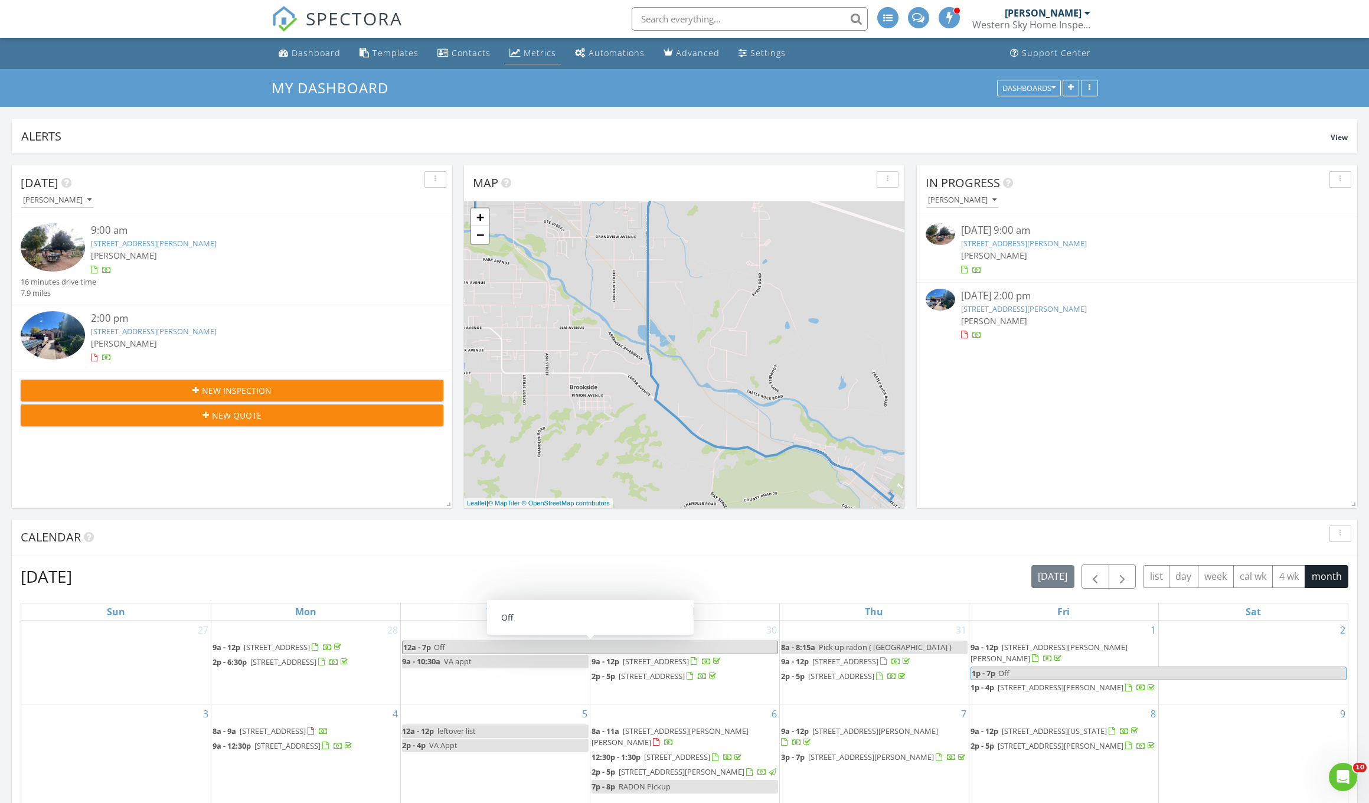
scroll to position [0, 0]
click at [524, 57] on div "Metrics" at bounding box center [540, 52] width 32 height 11
